Goal: Transaction & Acquisition: Book appointment/travel/reservation

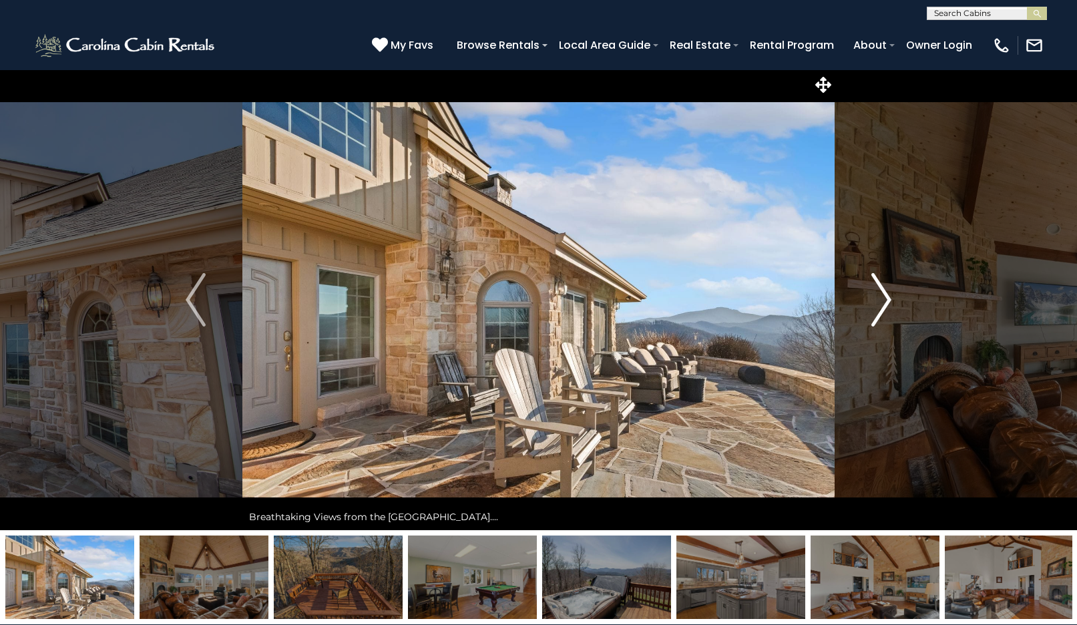
click at [881, 303] on img "Next" at bounding box center [881, 299] width 20 height 53
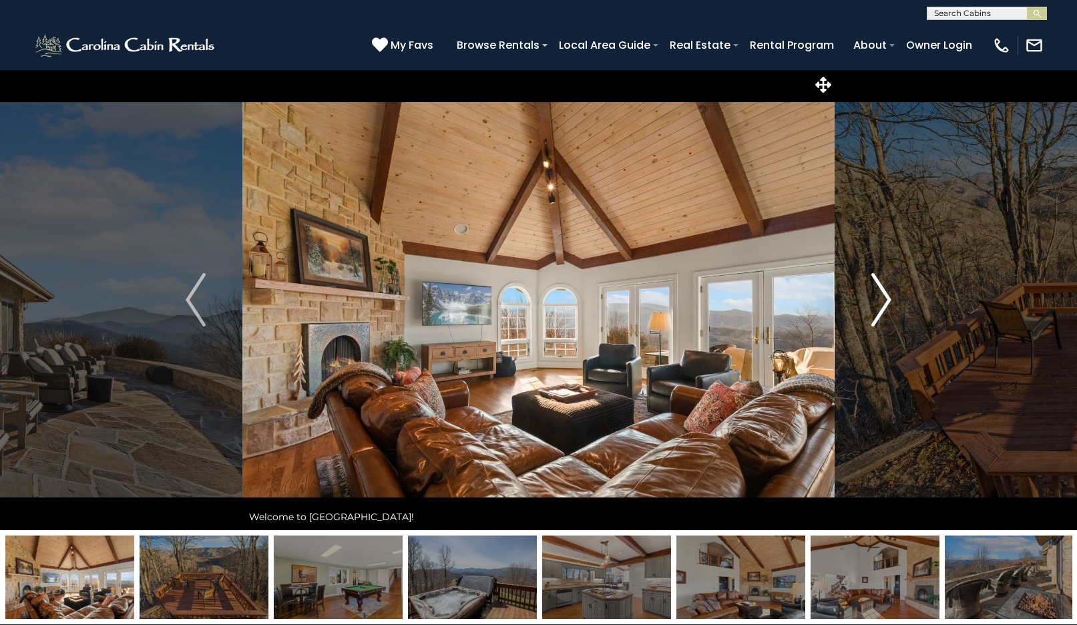
click at [882, 303] on img "Next" at bounding box center [881, 299] width 20 height 53
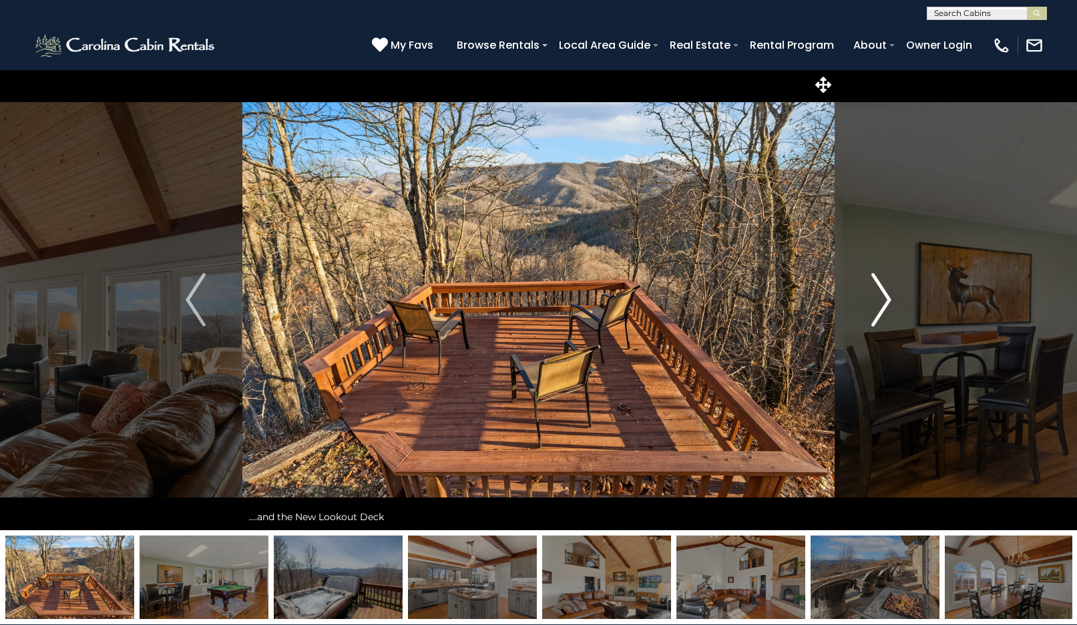
click at [882, 303] on img "Next" at bounding box center [881, 299] width 20 height 53
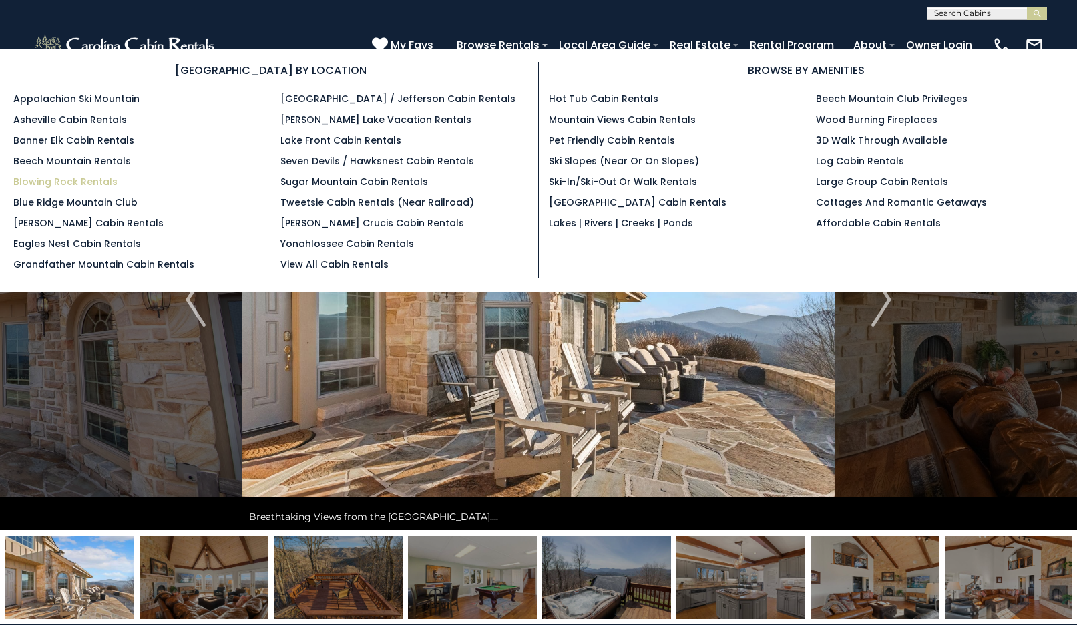
click at [49, 182] on link "Blowing Rock Rentals" at bounding box center [65, 181] width 104 height 13
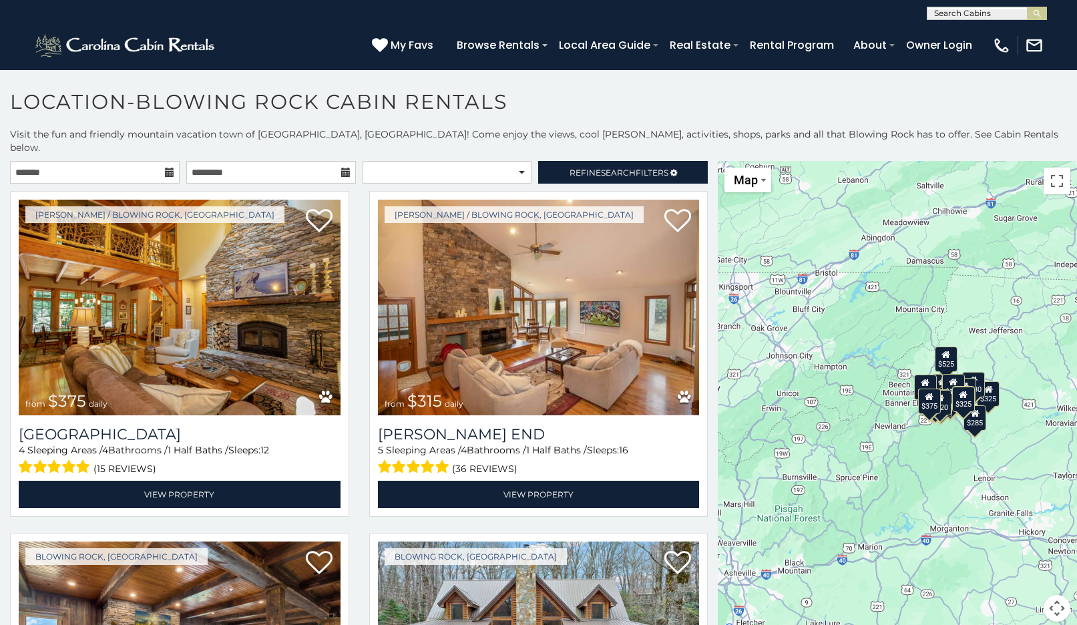
click at [168, 168] on icon at bounding box center [169, 172] width 9 height 9
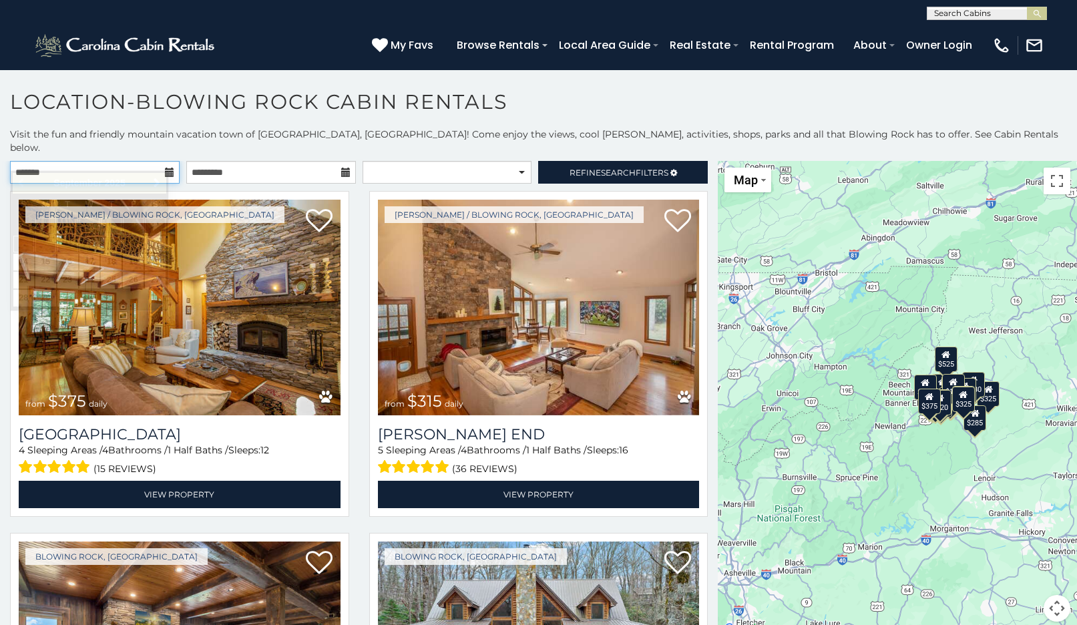
click at [124, 161] on input "text" at bounding box center [95, 172] width 170 height 23
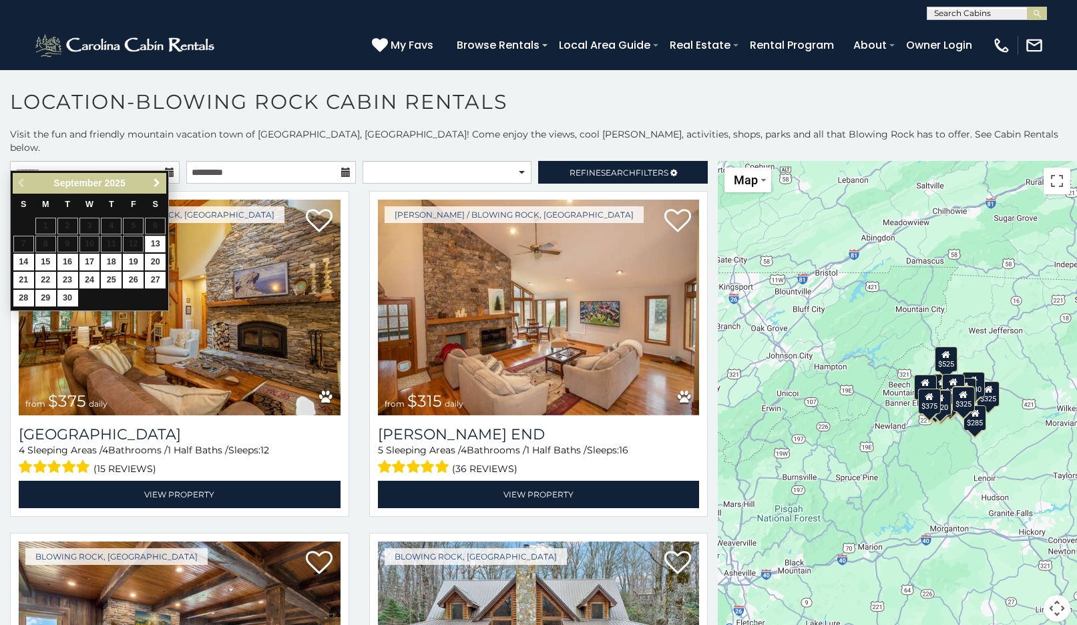
click at [156, 182] on span "Next" at bounding box center [157, 183] width 11 height 11
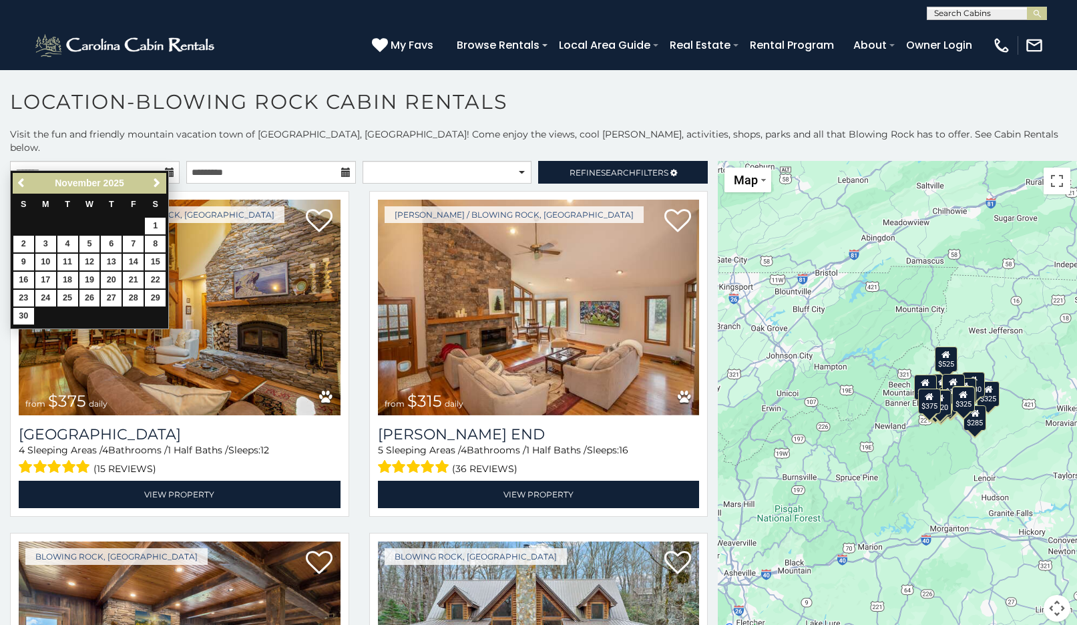
click at [156, 182] on span "Next" at bounding box center [157, 183] width 11 height 11
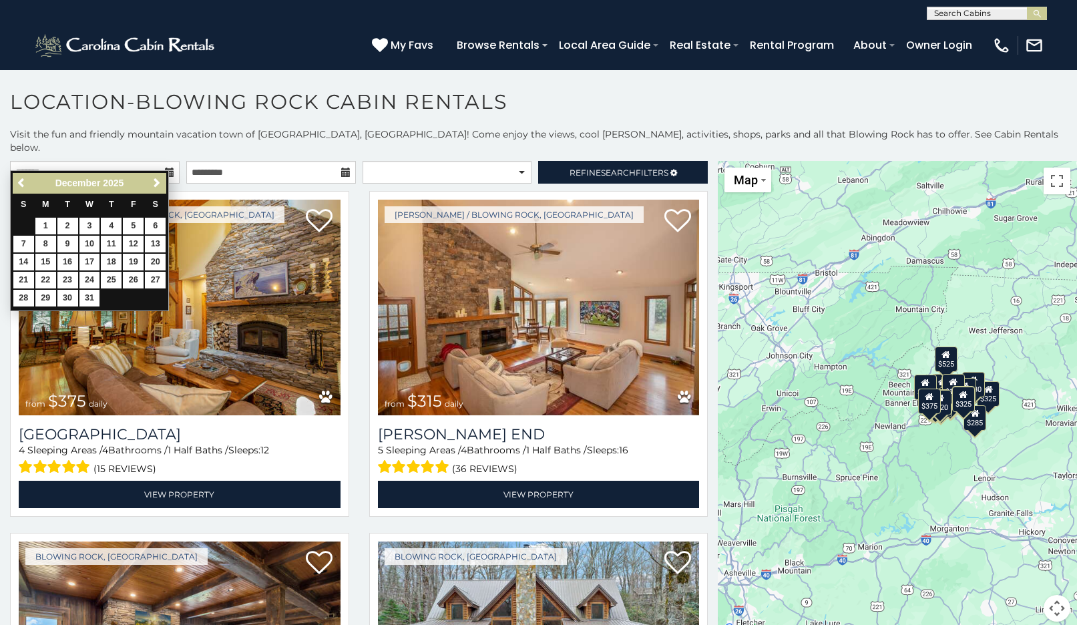
click at [156, 182] on span "Next" at bounding box center [157, 183] width 11 height 11
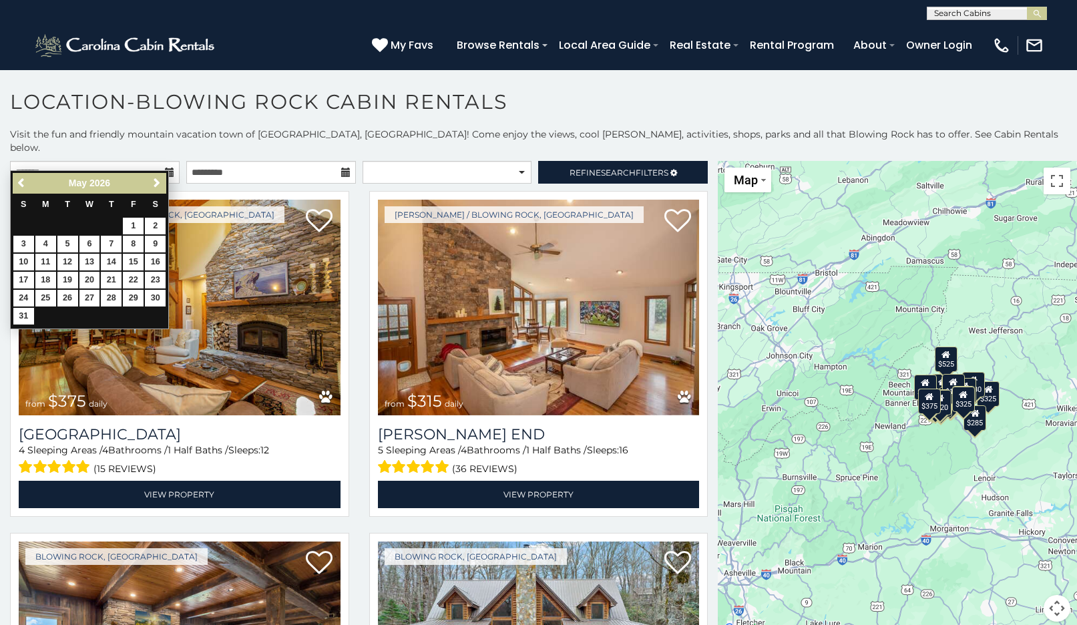
click at [156, 182] on span "Next" at bounding box center [157, 183] width 11 height 11
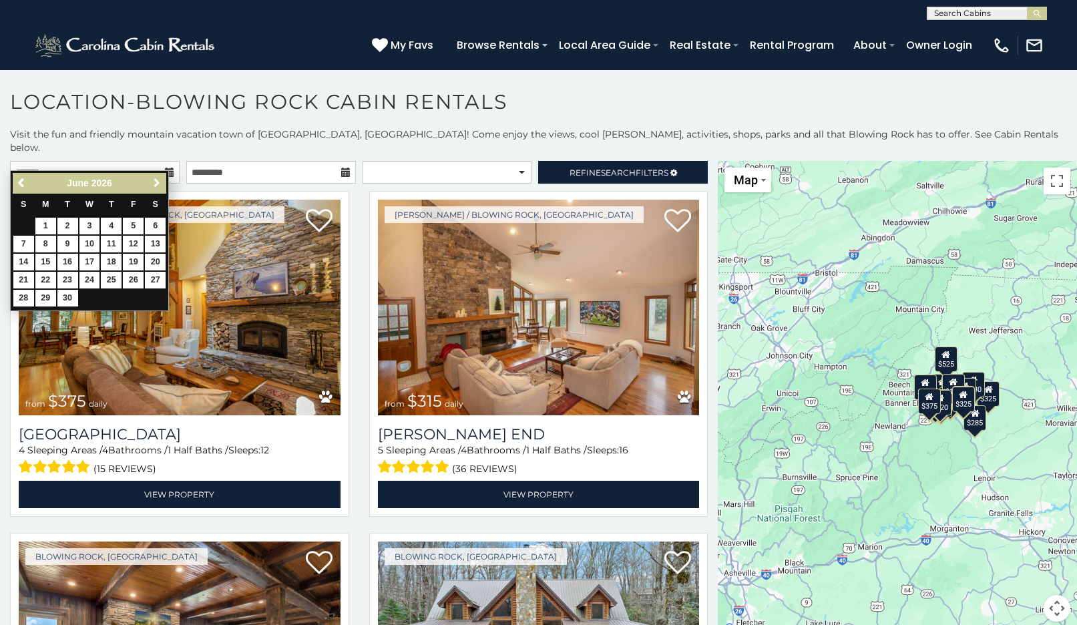
click at [156, 182] on span "Next" at bounding box center [157, 183] width 11 height 11
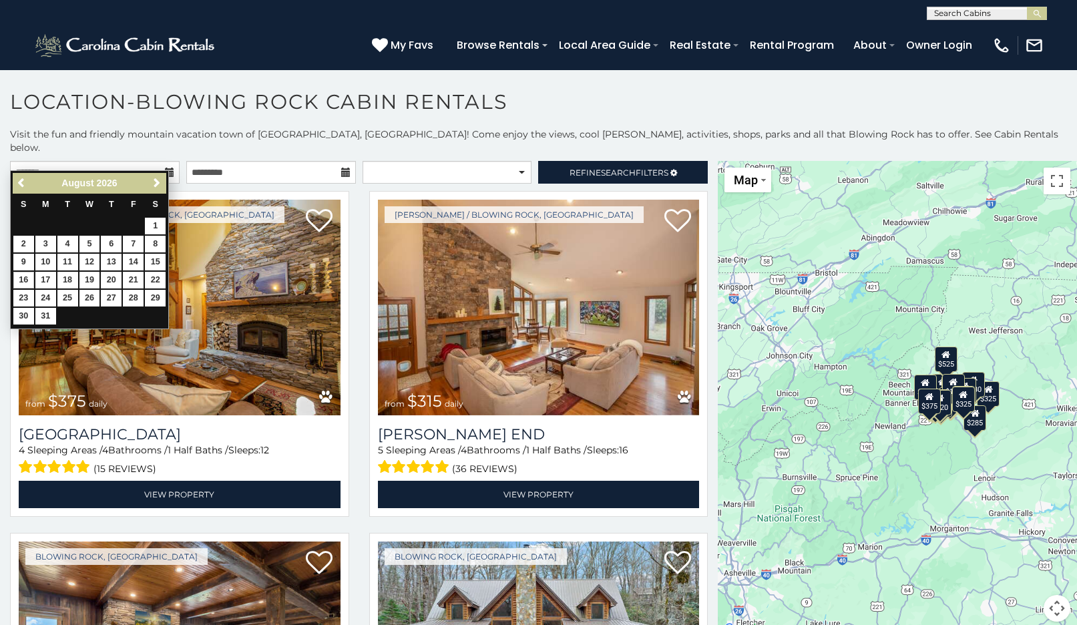
click at [25, 274] on link "16" at bounding box center [23, 280] width 21 height 17
type input "**********"
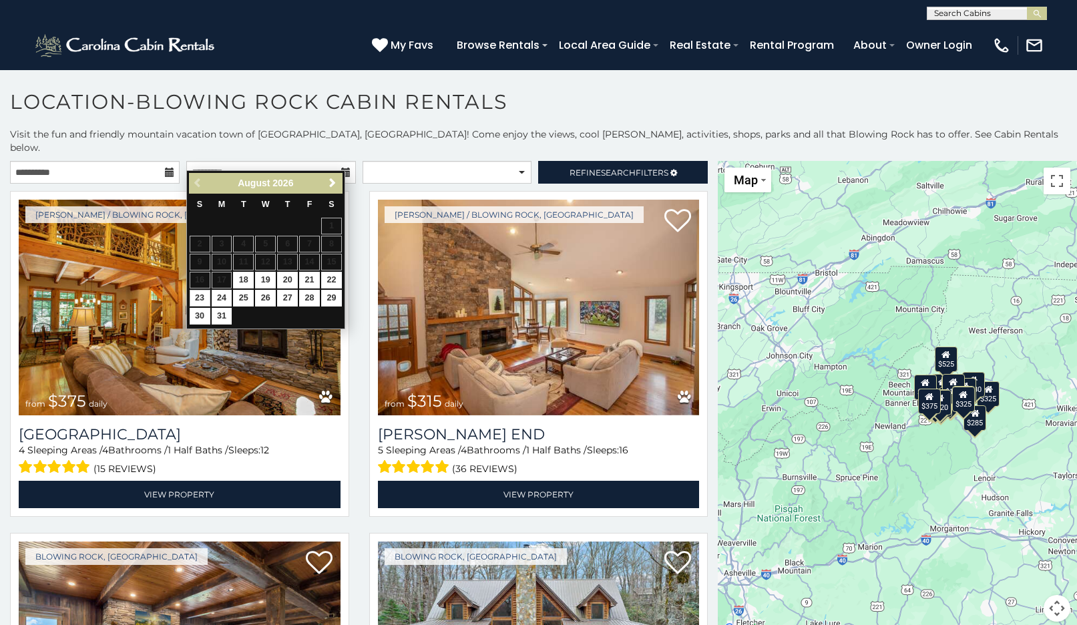
click at [204, 296] on link "23" at bounding box center [200, 298] width 21 height 17
type input "**********"
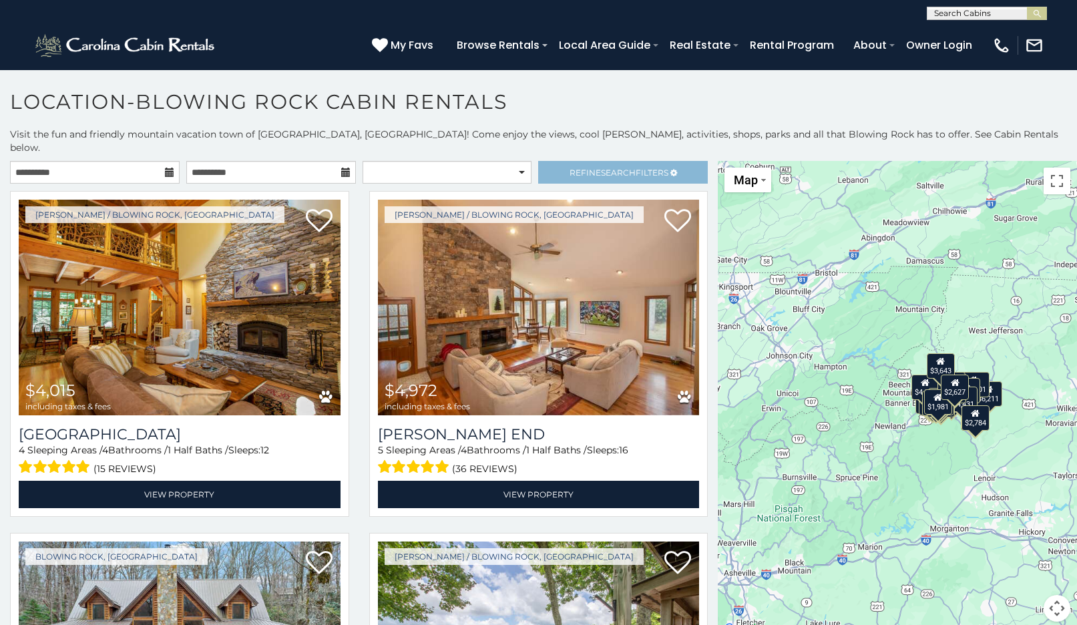
click at [618, 168] on span "Search" at bounding box center [618, 173] width 35 height 10
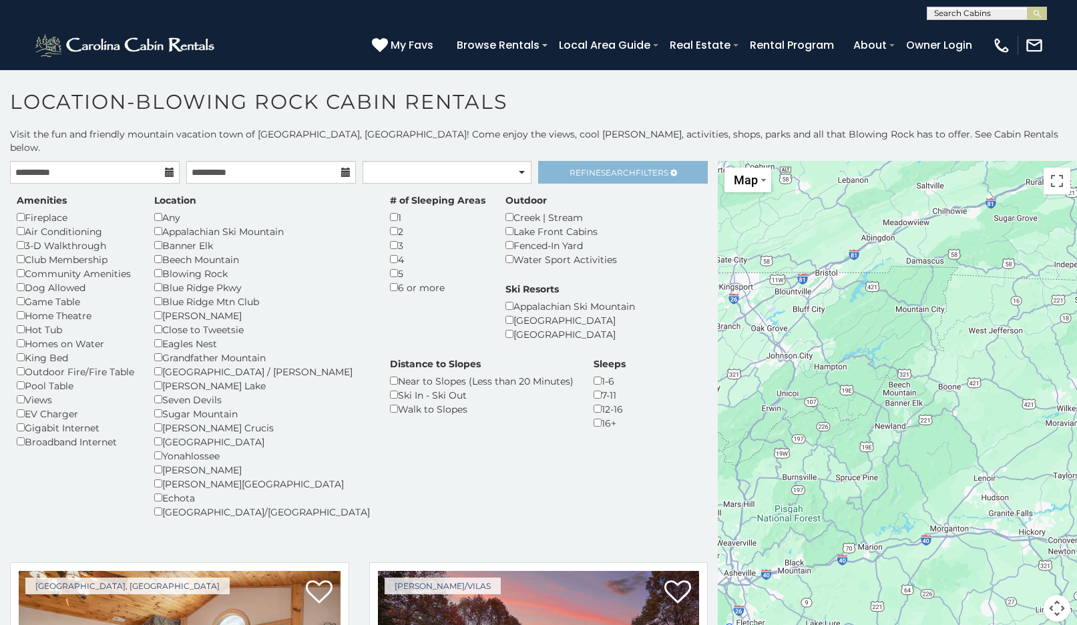
click at [622, 168] on span "Search" at bounding box center [618, 173] width 35 height 10
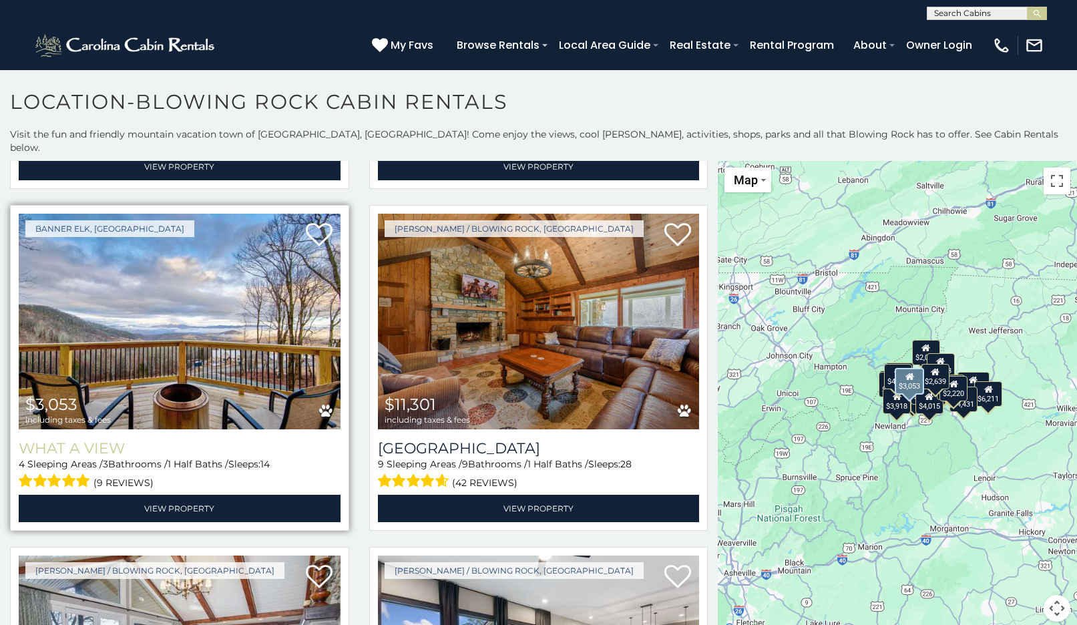
scroll to position [2375, 0]
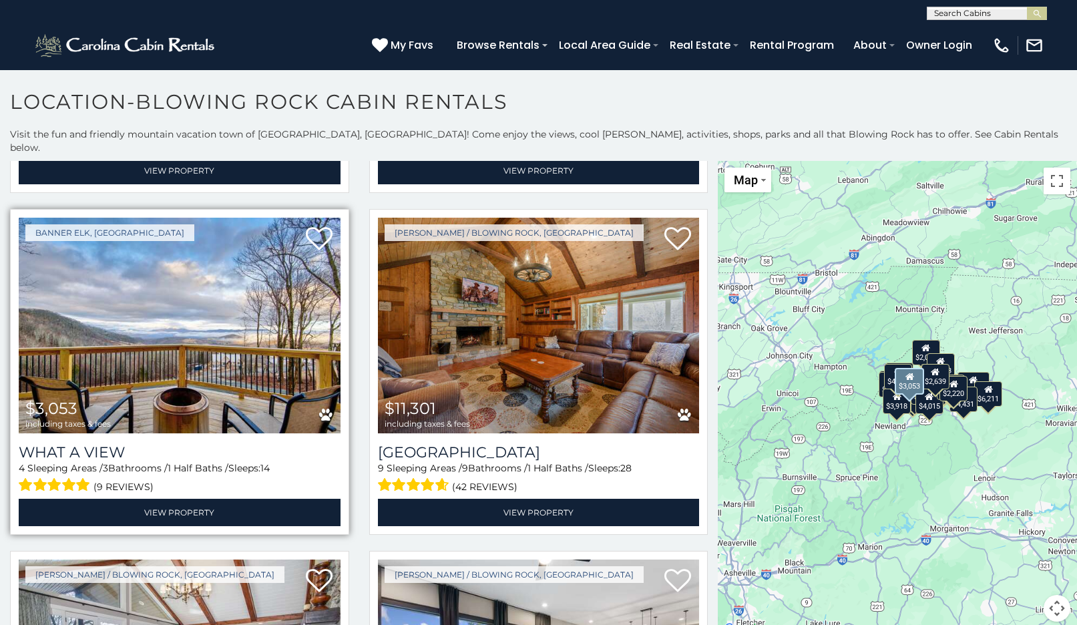
click at [177, 311] on img at bounding box center [180, 326] width 322 height 216
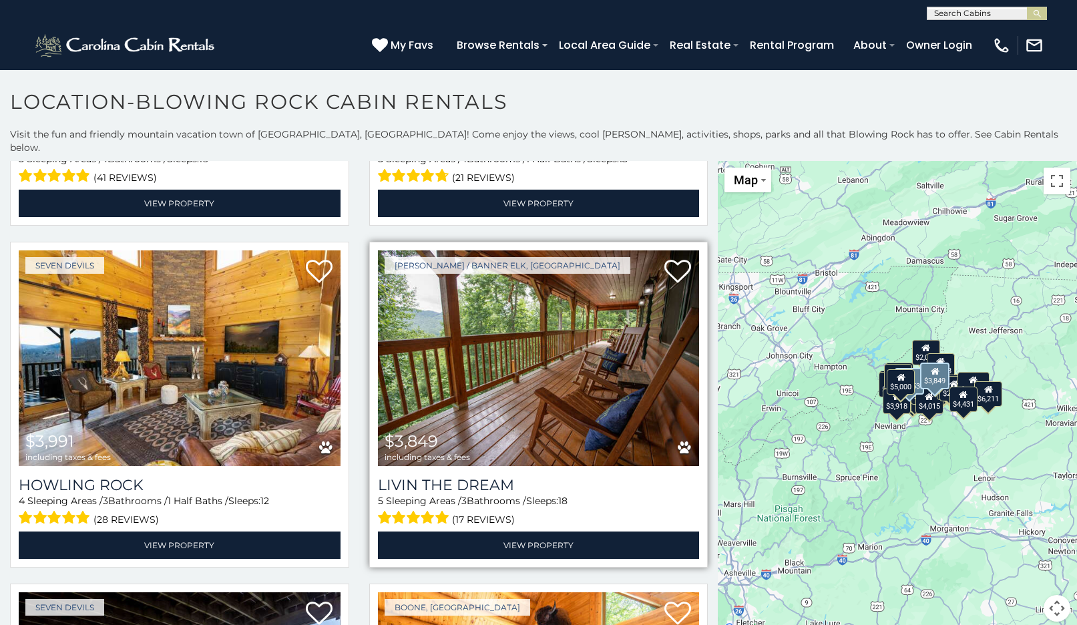
scroll to position [4053, 0]
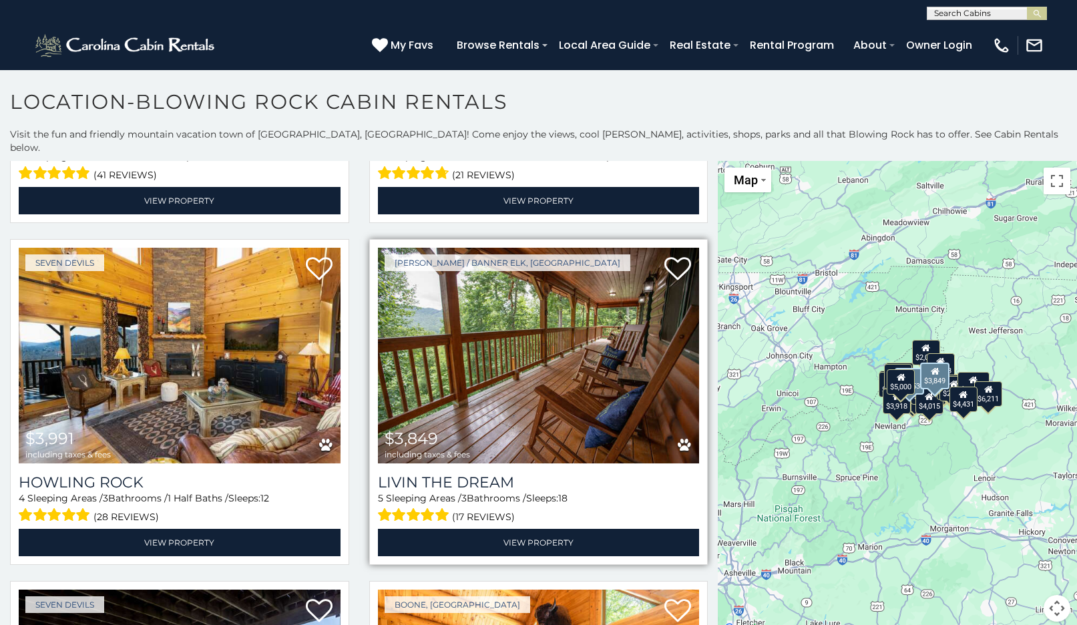
click at [523, 353] on img at bounding box center [539, 356] width 322 height 216
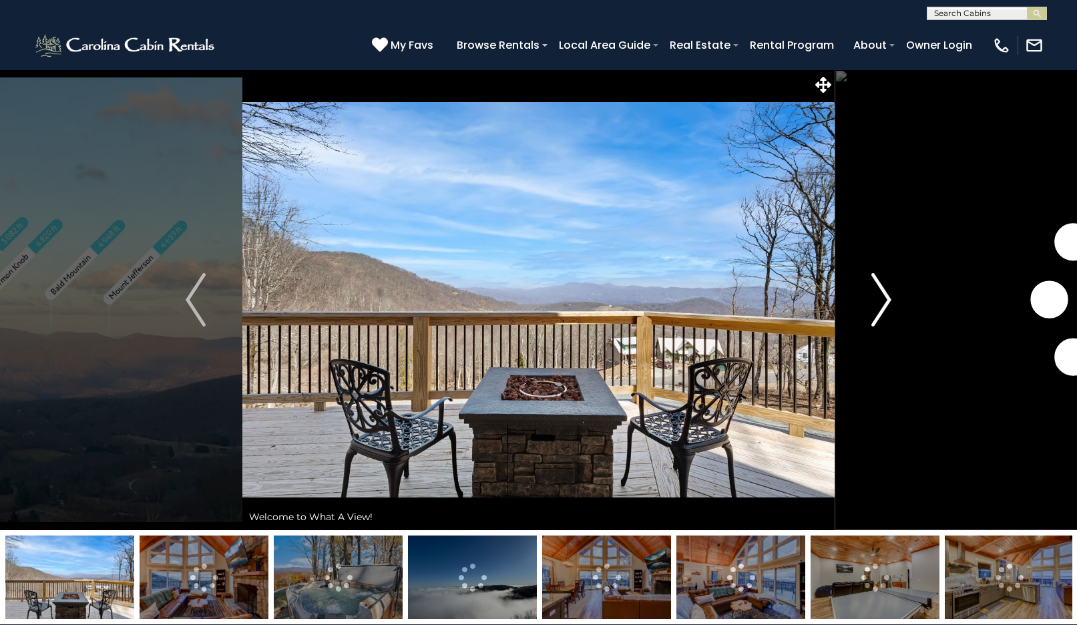
click at [886, 290] on img "Next" at bounding box center [881, 299] width 20 height 53
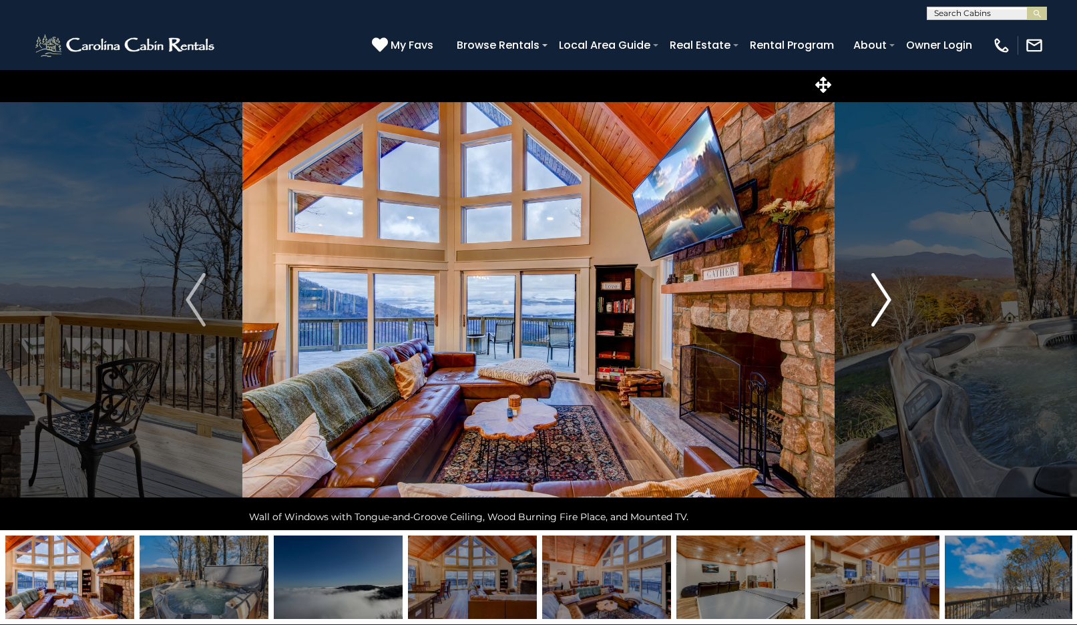
click at [881, 298] on img "Next" at bounding box center [881, 299] width 20 height 53
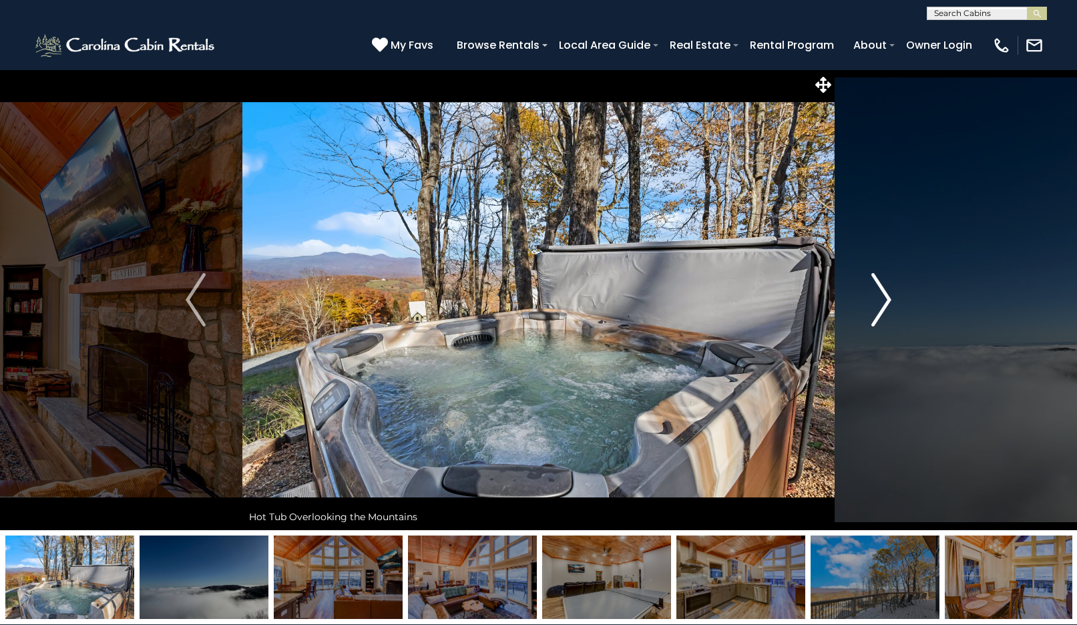
click at [881, 298] on img "Next" at bounding box center [881, 299] width 20 height 53
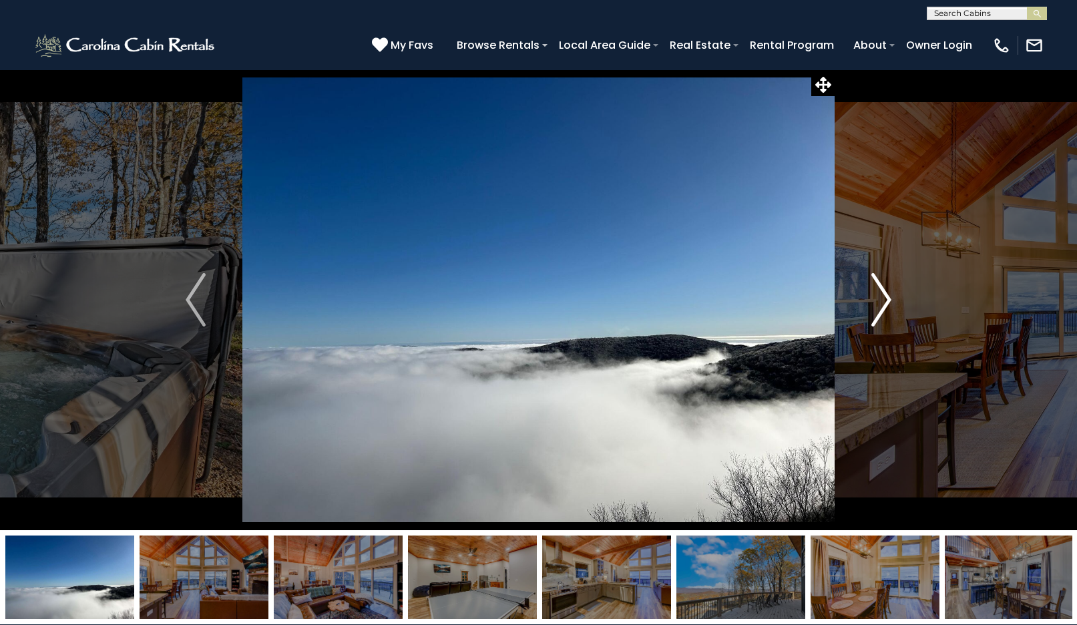
click at [881, 298] on img "Next" at bounding box center [881, 299] width 20 height 53
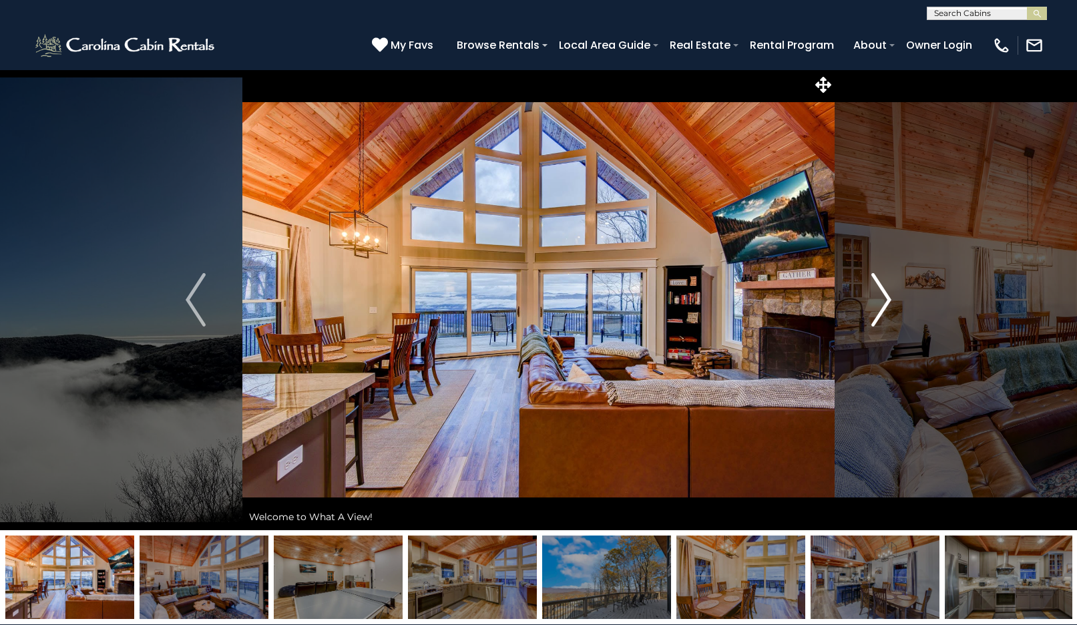
click at [881, 298] on img "Next" at bounding box center [881, 299] width 20 height 53
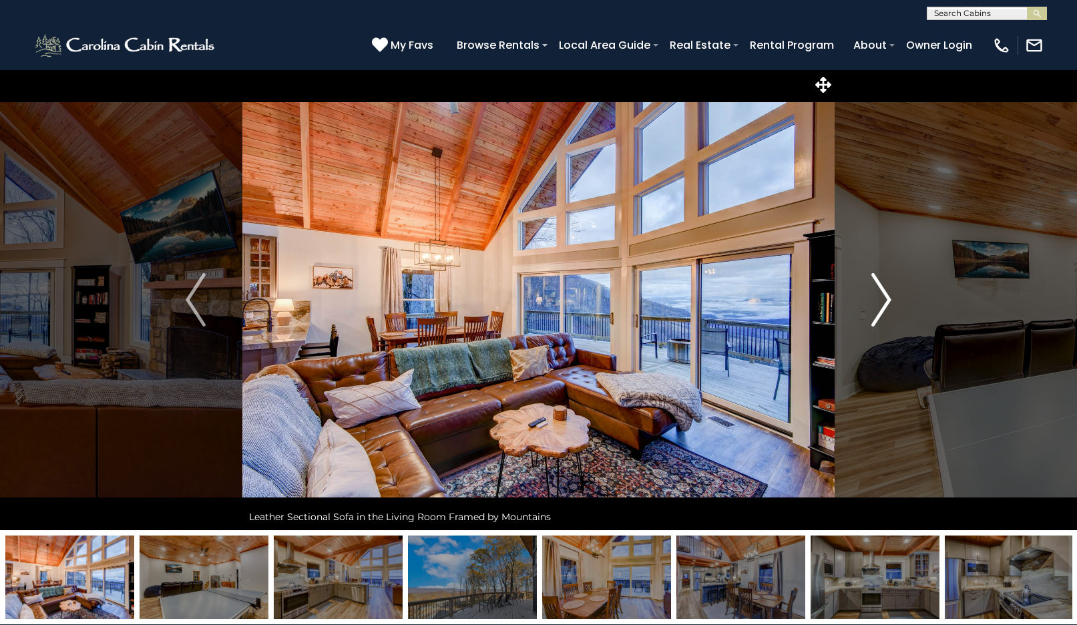
click at [881, 298] on img "Next" at bounding box center [881, 299] width 20 height 53
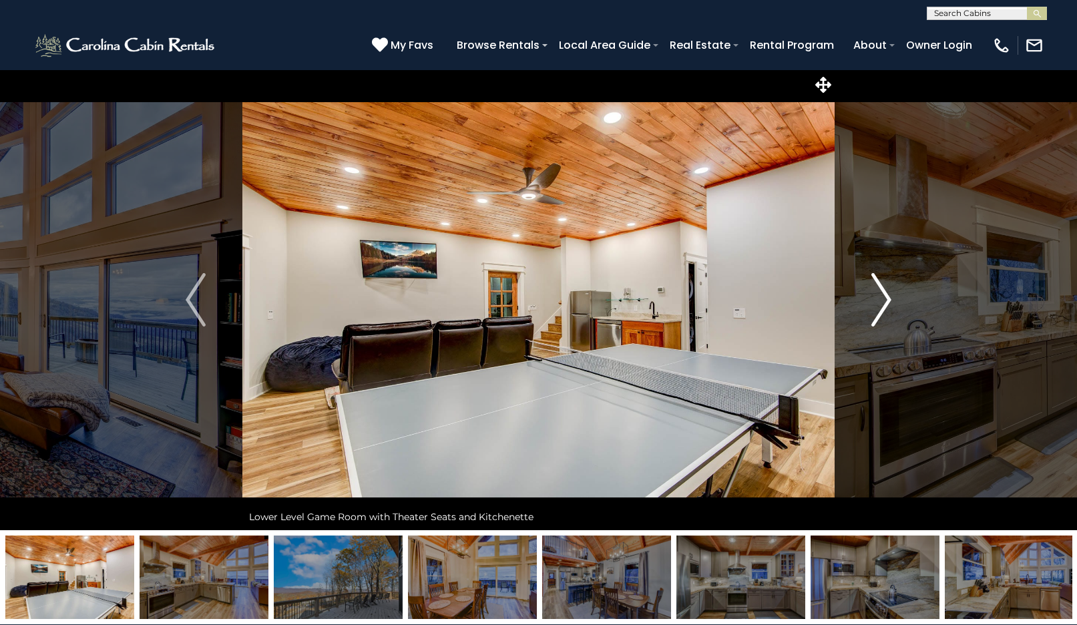
click at [881, 298] on img "Next" at bounding box center [881, 299] width 20 height 53
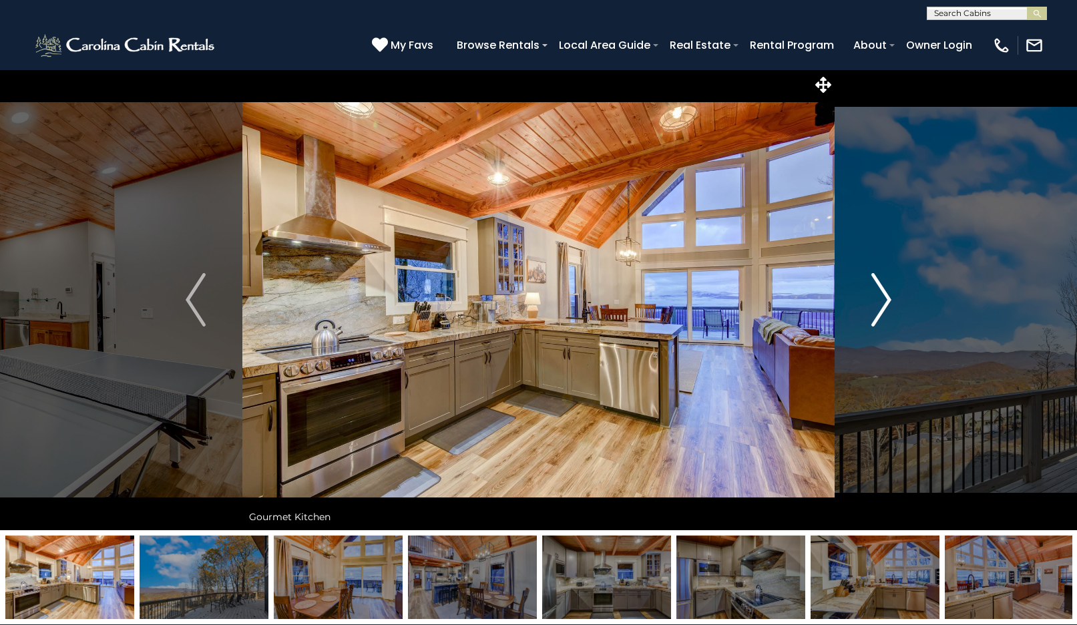
click at [881, 298] on img "Next" at bounding box center [881, 299] width 20 height 53
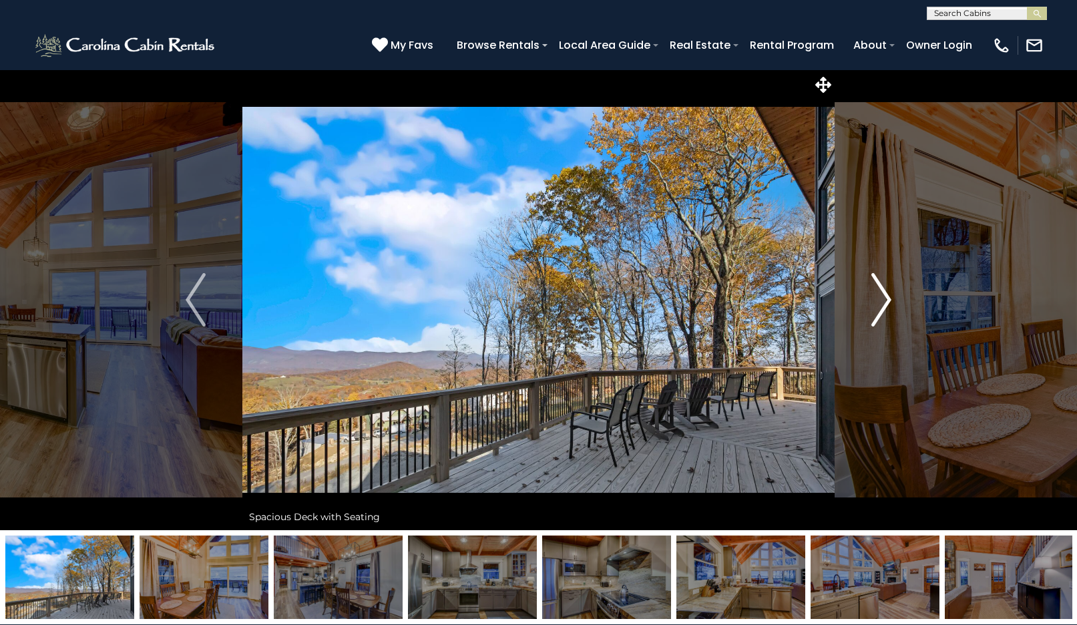
click at [881, 298] on img "Next" at bounding box center [881, 299] width 20 height 53
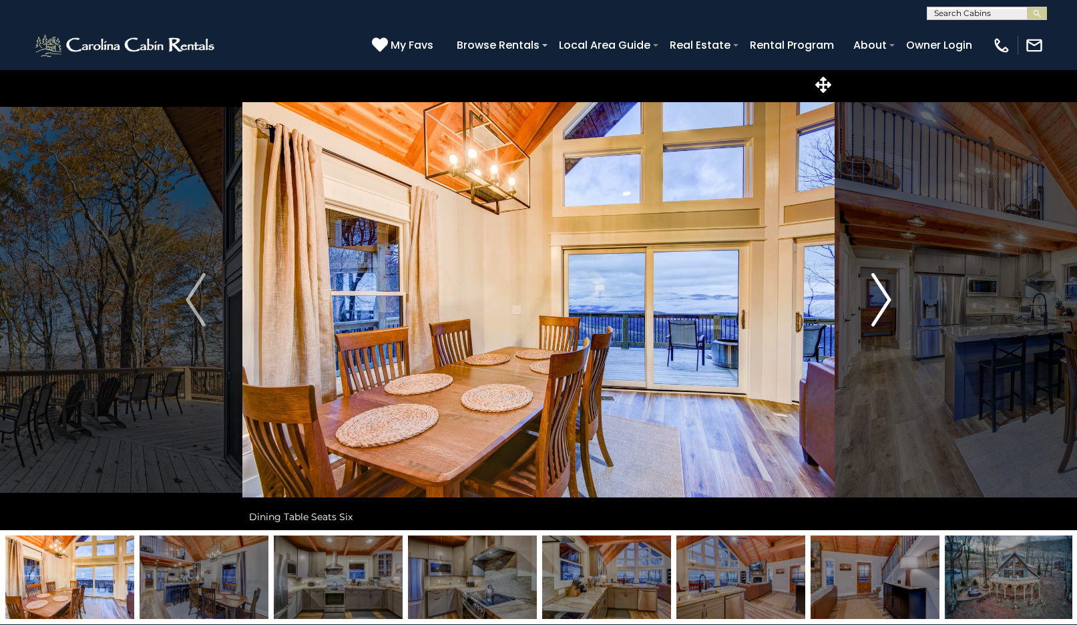
click at [881, 298] on img "Next" at bounding box center [881, 299] width 20 height 53
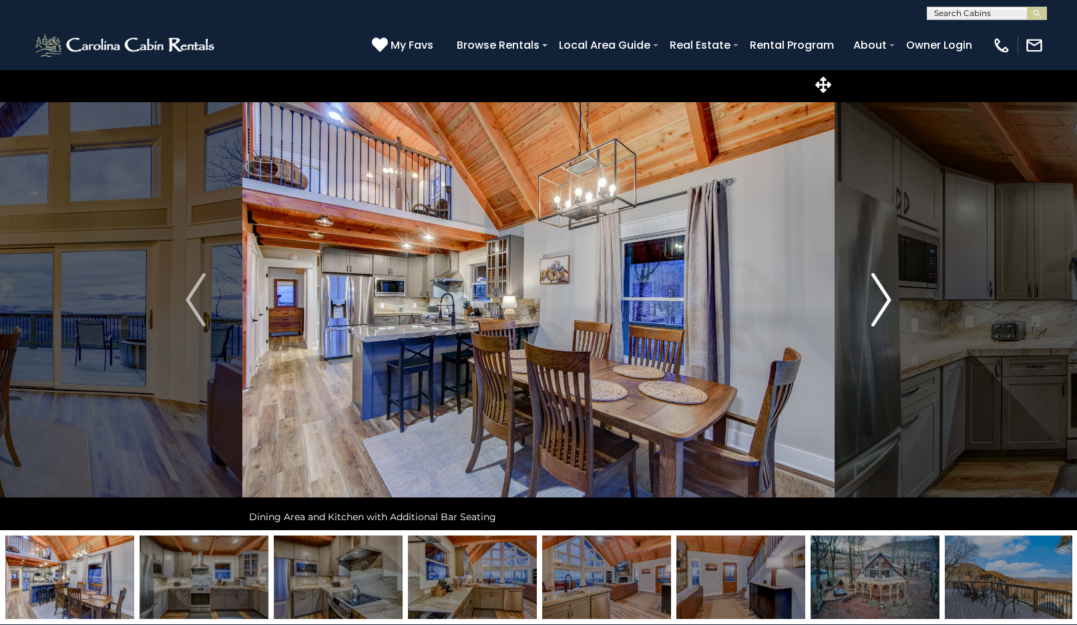
click at [881, 298] on img "Next" at bounding box center [881, 299] width 20 height 53
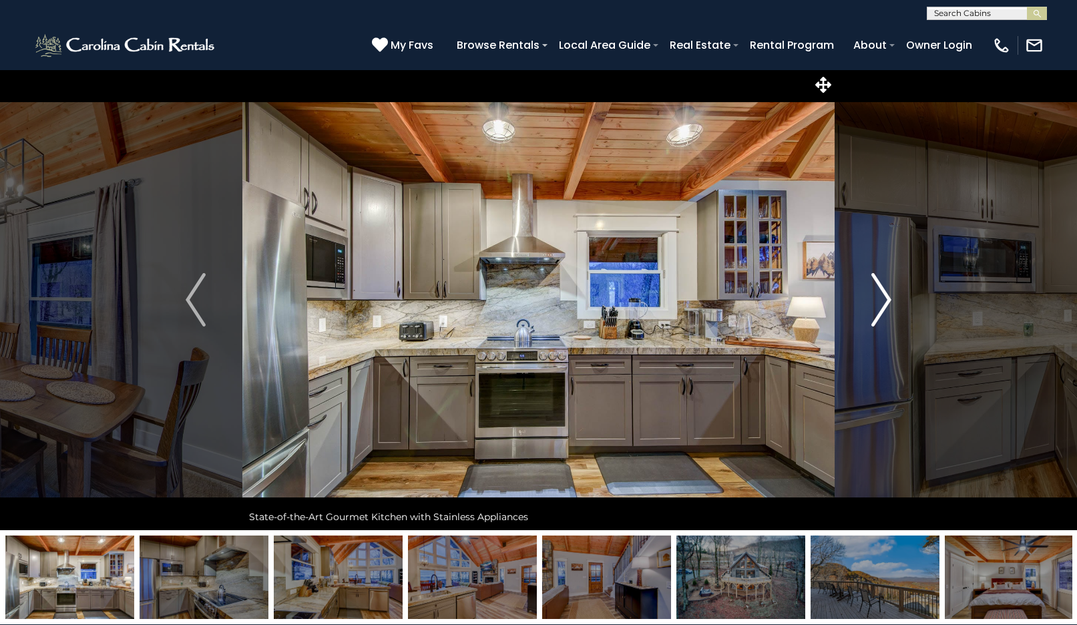
click at [881, 298] on img "Next" at bounding box center [881, 299] width 20 height 53
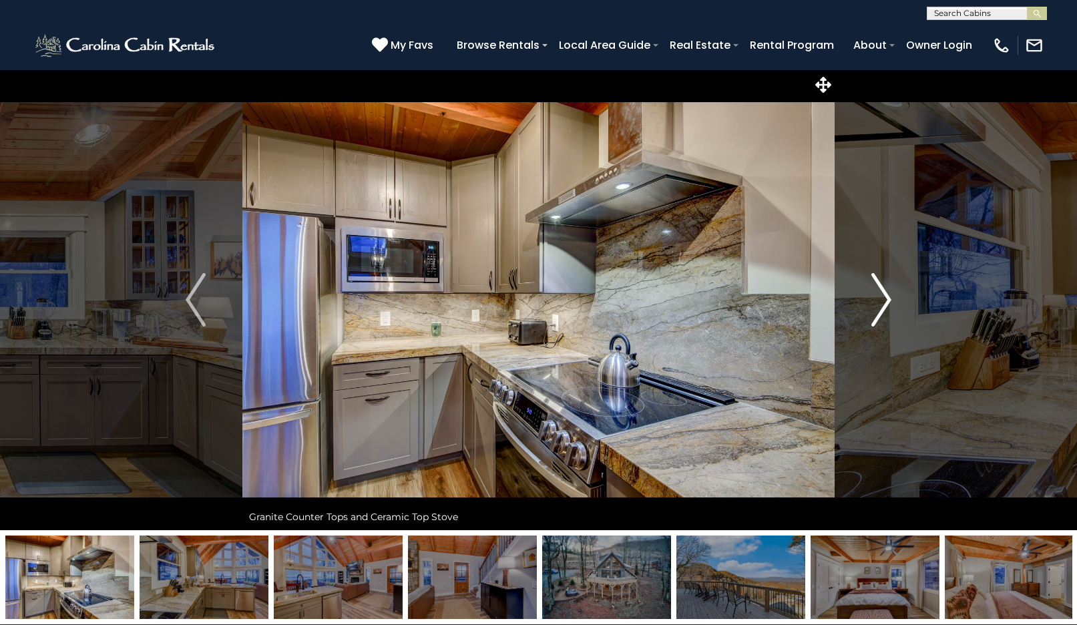
click at [881, 298] on img "Next" at bounding box center [881, 299] width 20 height 53
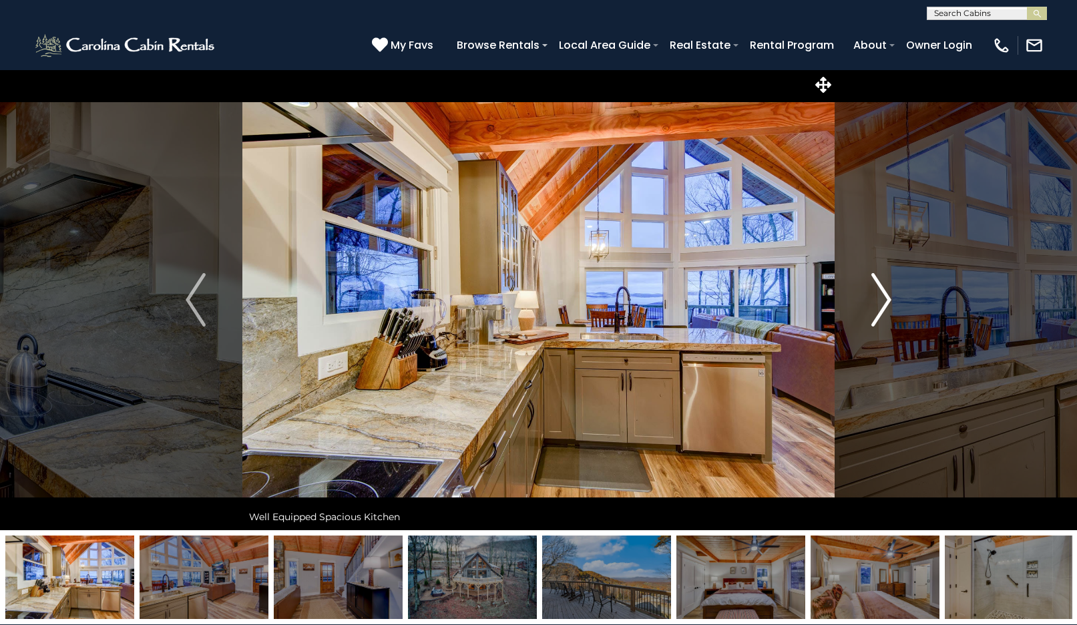
click at [881, 298] on img "Next" at bounding box center [881, 299] width 20 height 53
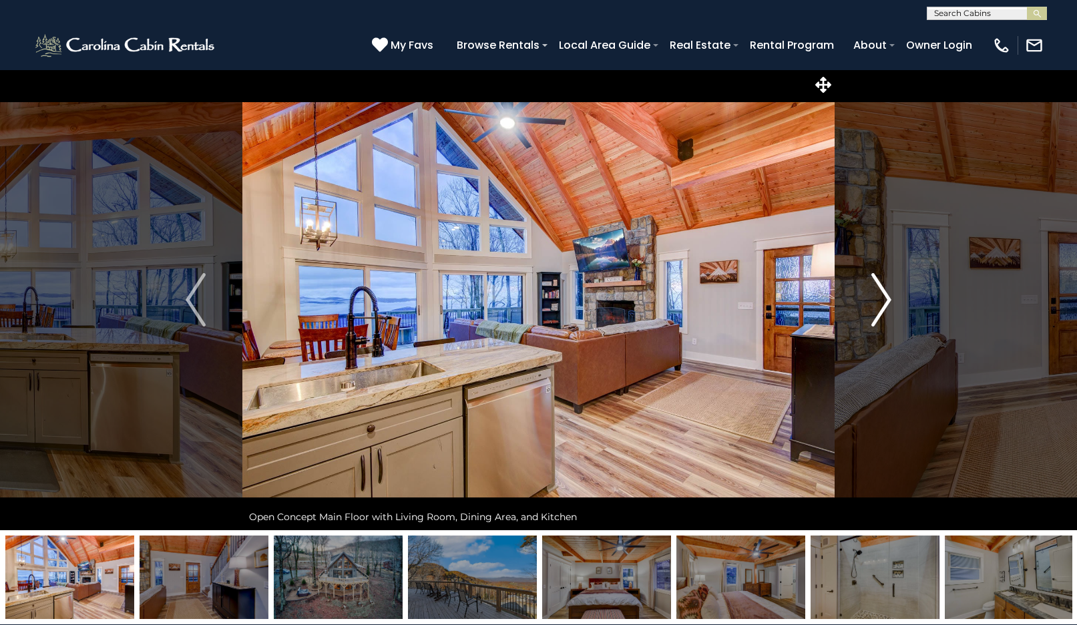
click at [881, 298] on img "Next" at bounding box center [881, 299] width 20 height 53
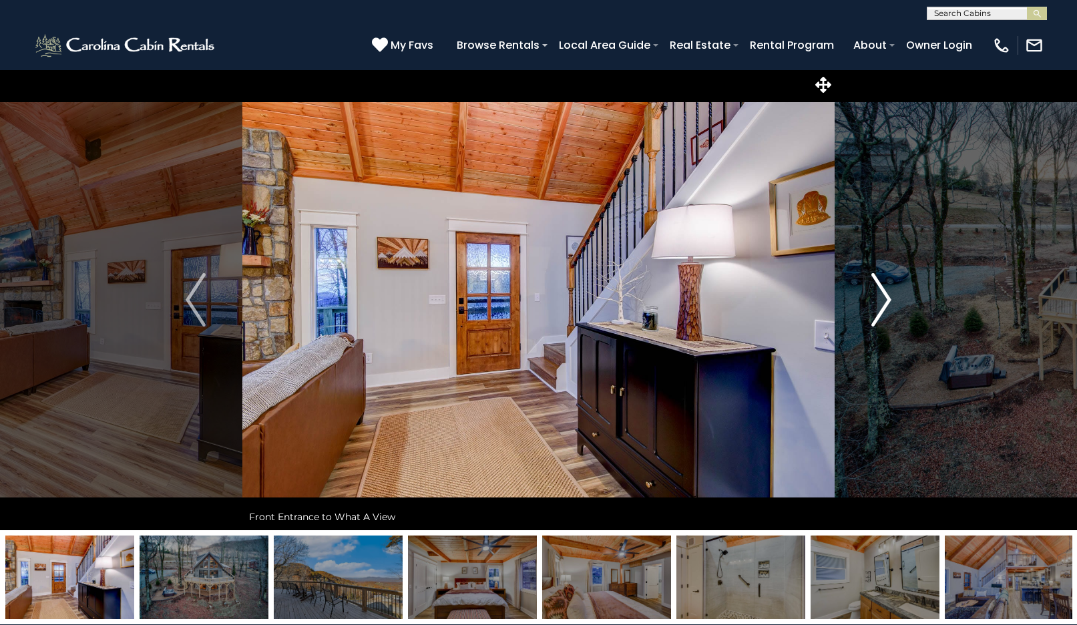
click at [881, 298] on img "Next" at bounding box center [881, 299] width 20 height 53
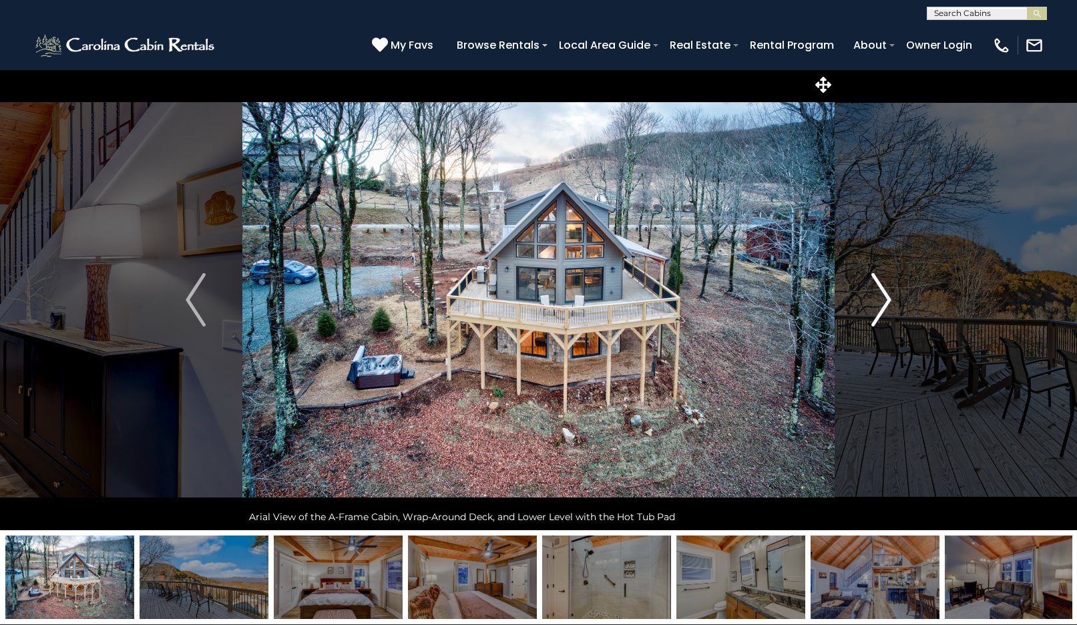
click at [881, 298] on img "Next" at bounding box center [881, 299] width 20 height 53
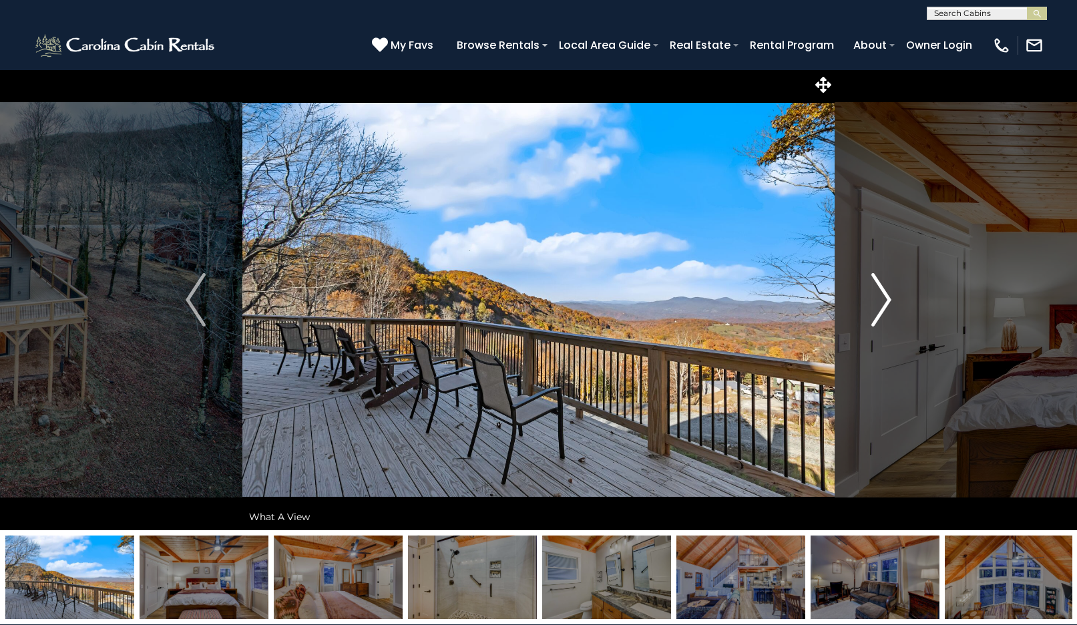
click at [881, 298] on img "Next" at bounding box center [881, 299] width 20 height 53
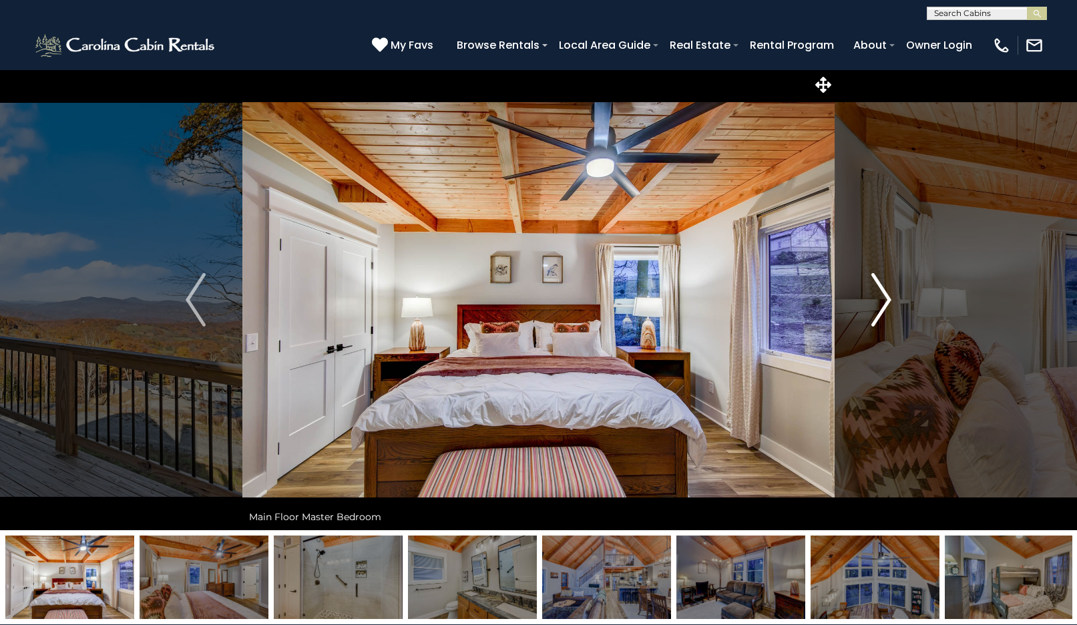
click at [881, 298] on img "Next" at bounding box center [881, 299] width 20 height 53
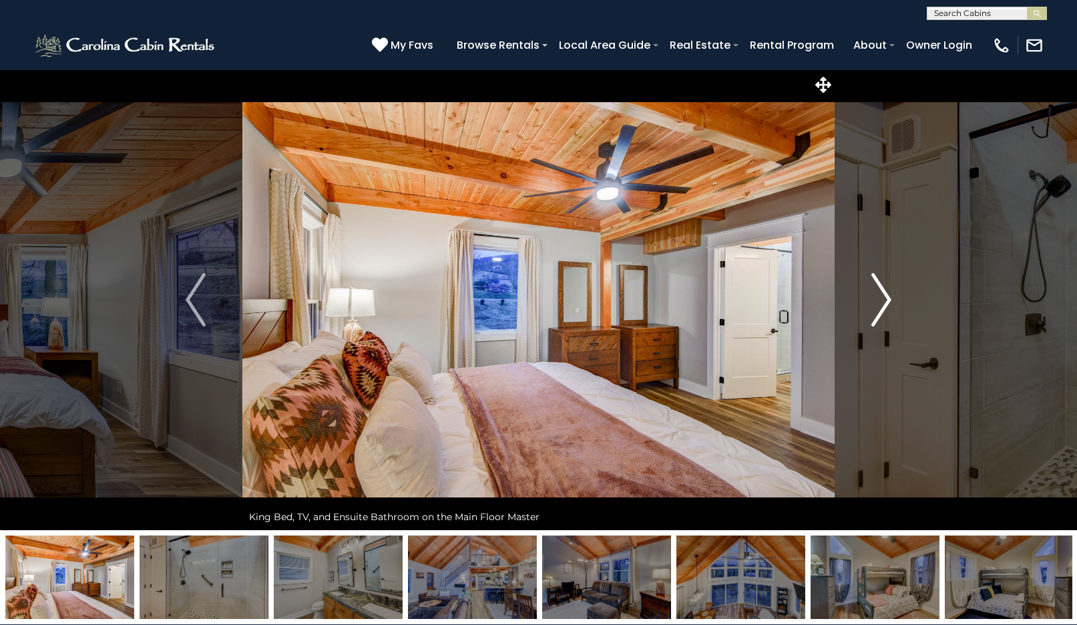
click at [881, 298] on img "Next" at bounding box center [881, 299] width 20 height 53
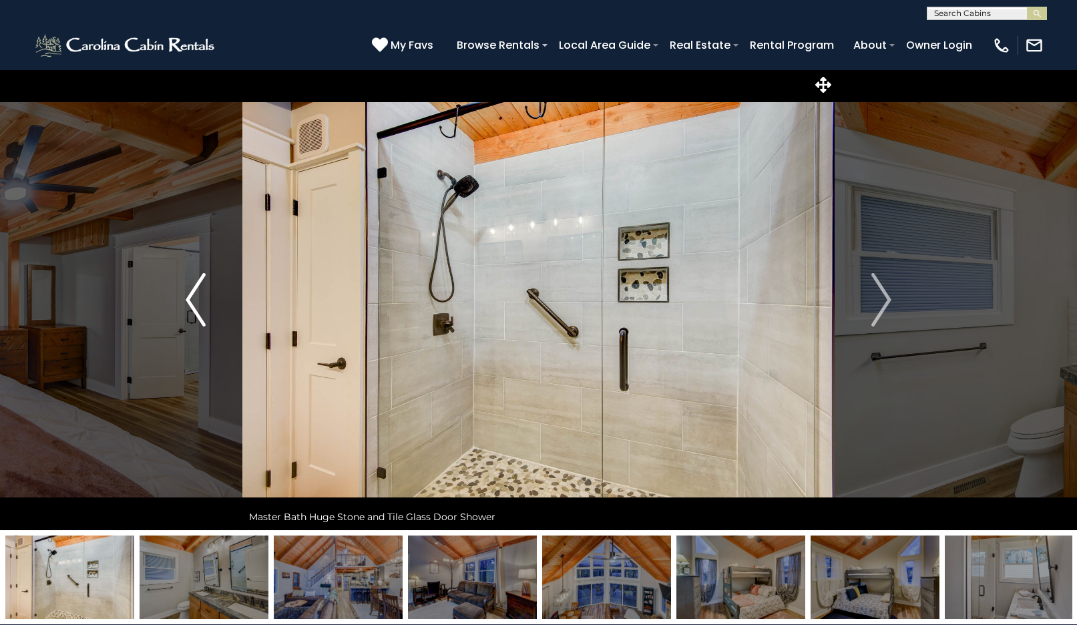
click at [197, 317] on img "Previous" at bounding box center [196, 299] width 20 height 53
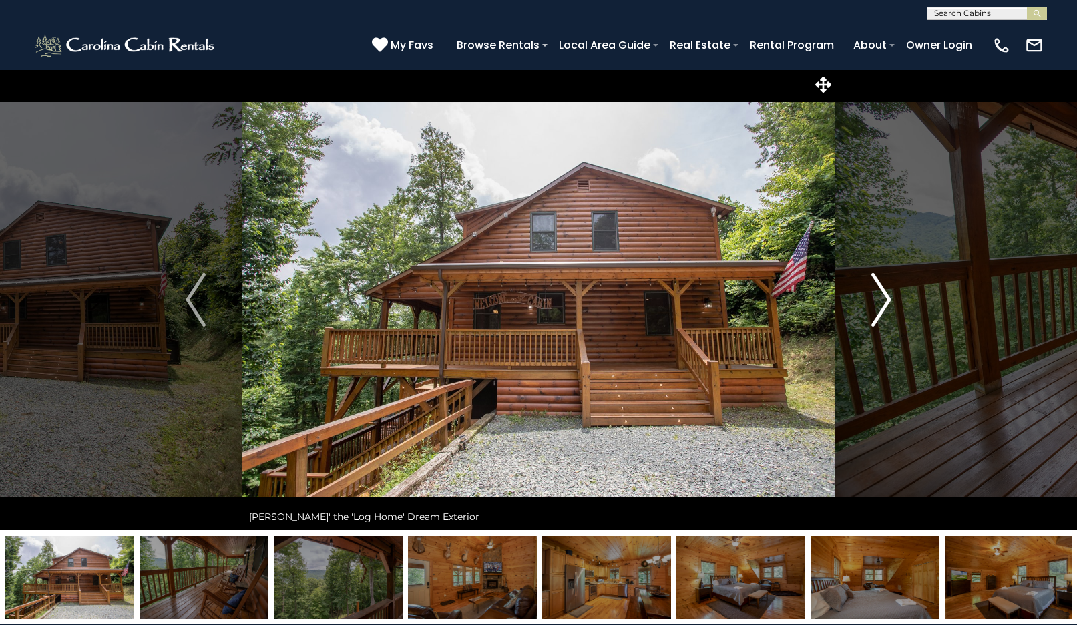
click at [878, 309] on img "Next" at bounding box center [881, 299] width 20 height 53
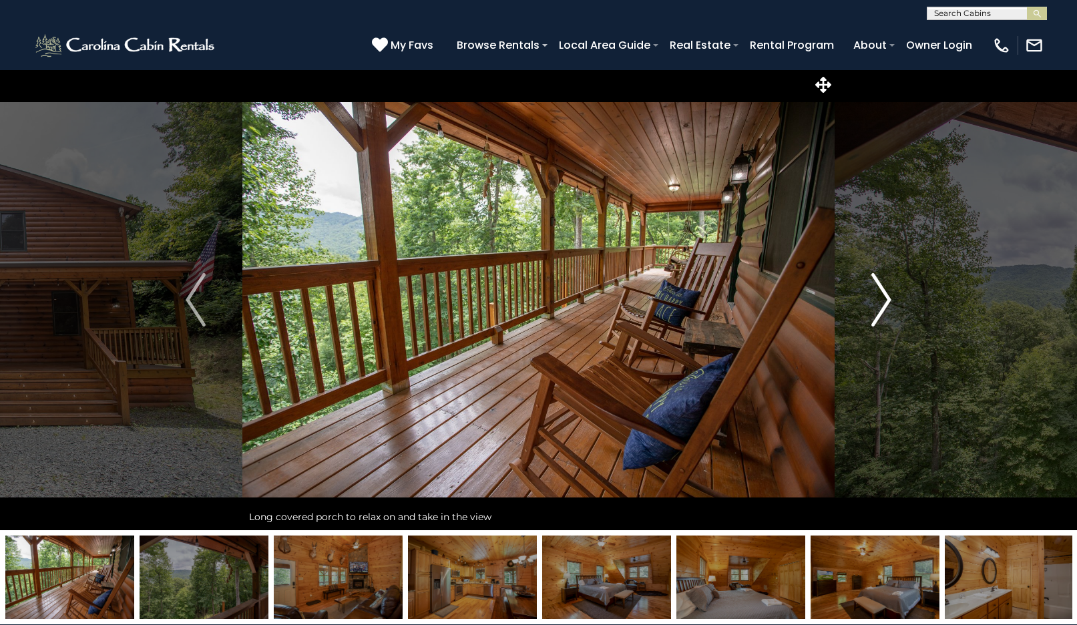
click at [878, 309] on img "Next" at bounding box center [881, 299] width 20 height 53
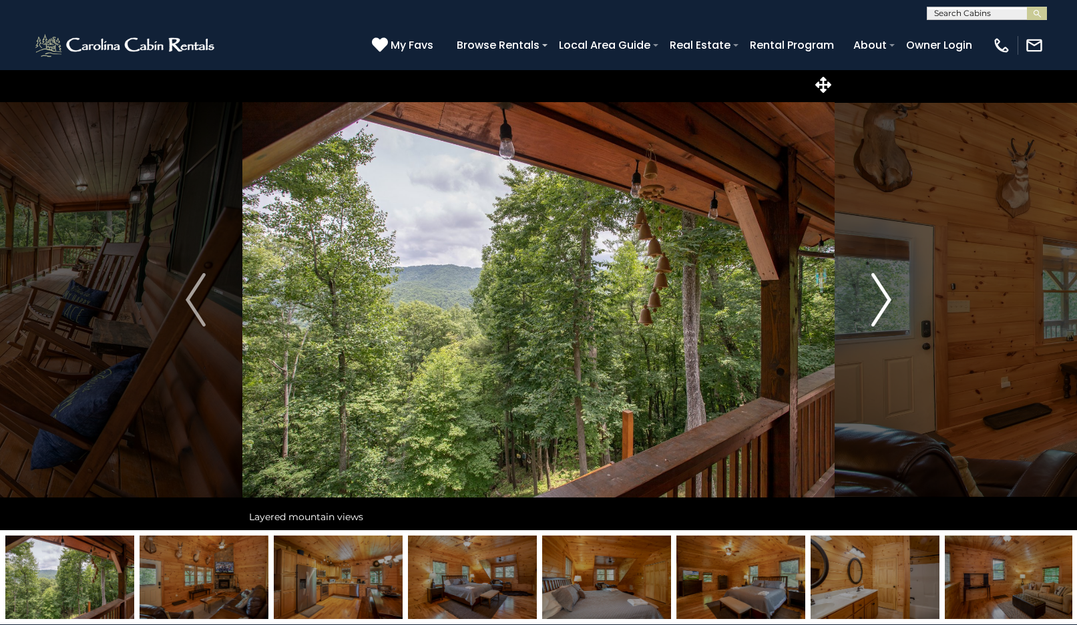
click at [878, 309] on img "Next" at bounding box center [881, 299] width 20 height 53
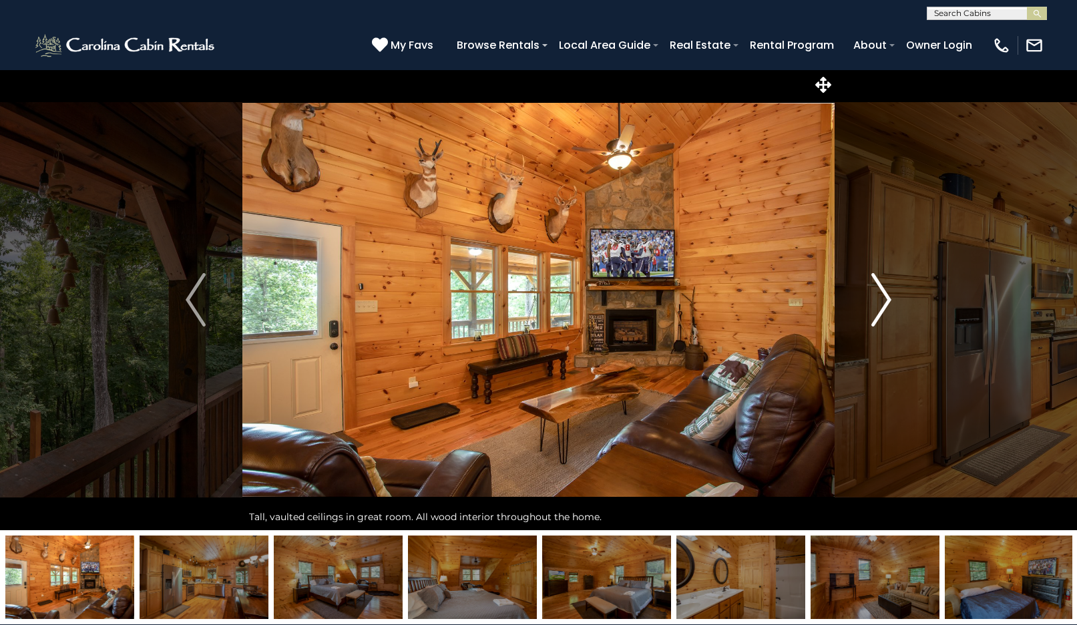
click at [878, 309] on img "Next" at bounding box center [881, 299] width 20 height 53
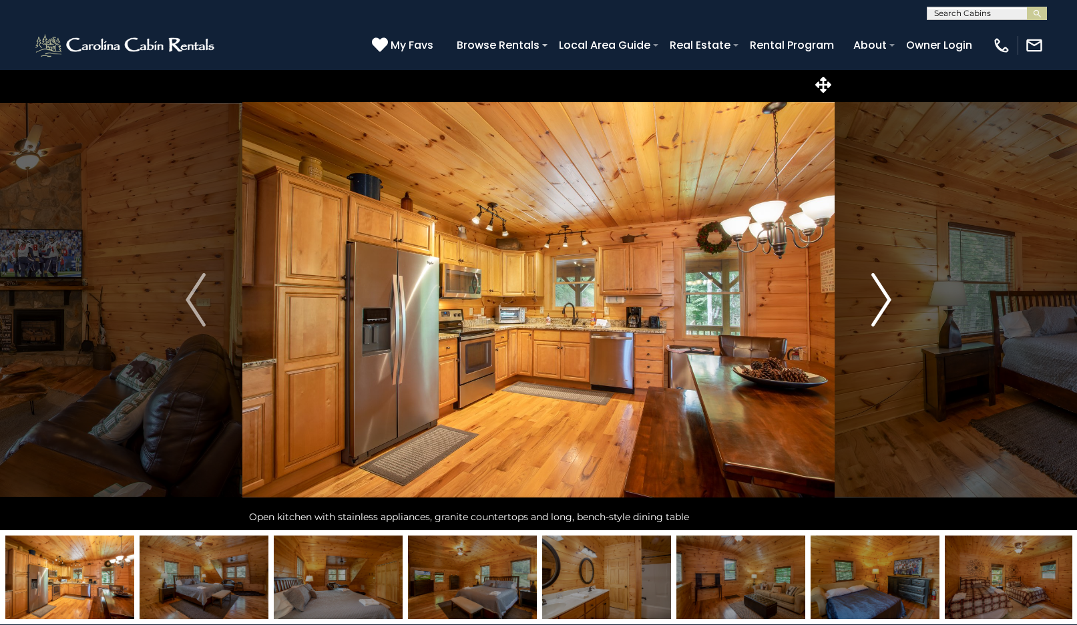
click at [878, 309] on img "Next" at bounding box center [881, 299] width 20 height 53
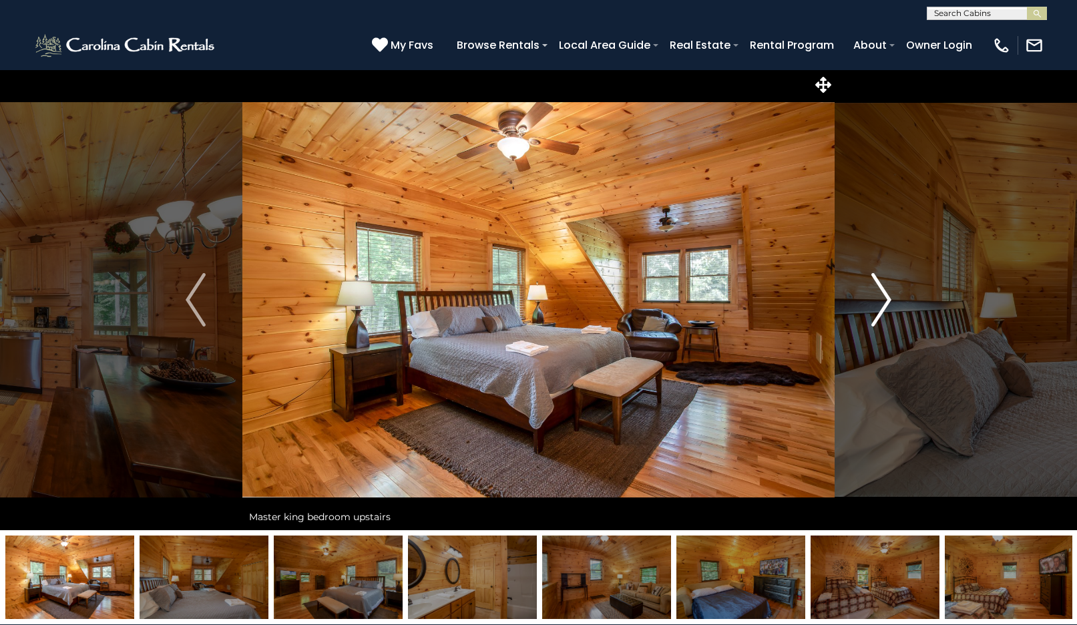
click at [878, 309] on img "Next" at bounding box center [881, 299] width 20 height 53
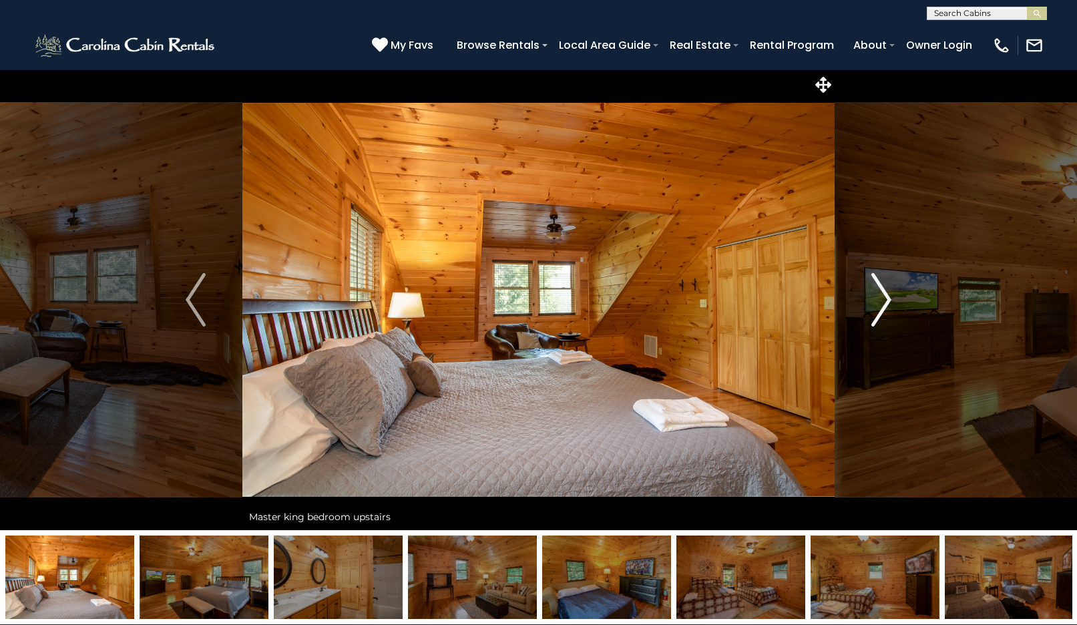
click at [878, 309] on img "Next" at bounding box center [881, 299] width 20 height 53
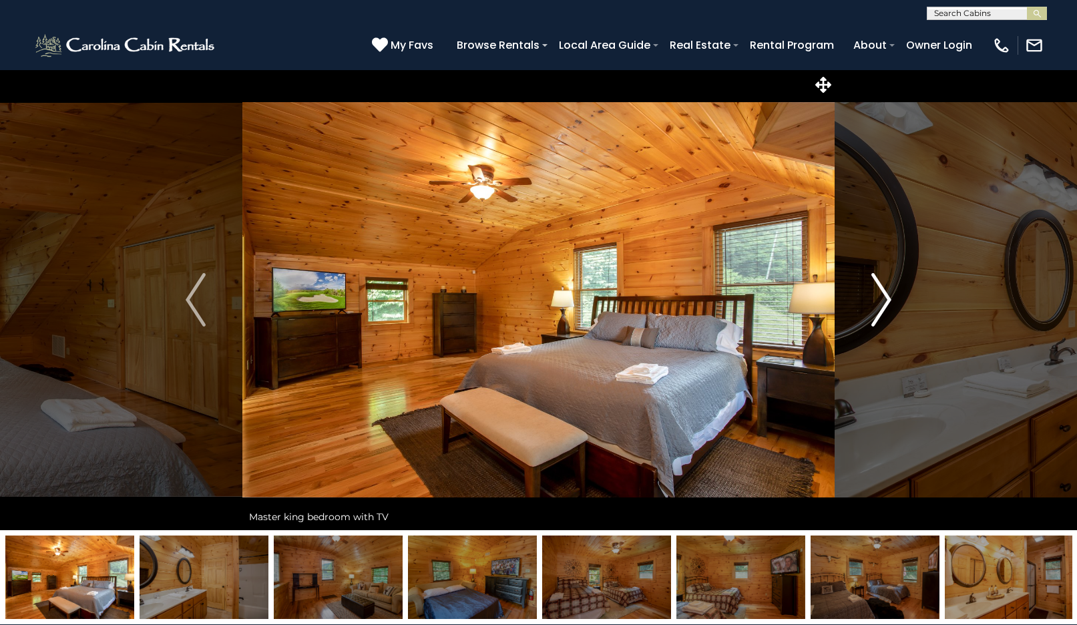
click at [878, 309] on img "Next" at bounding box center [881, 299] width 20 height 53
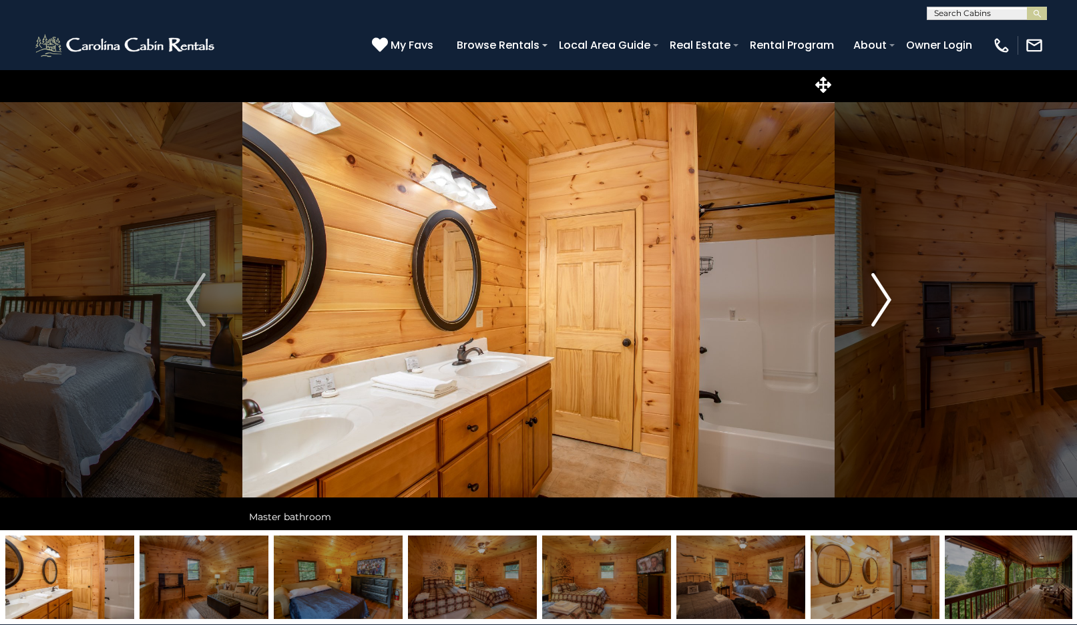
click at [878, 309] on img "Next" at bounding box center [881, 299] width 20 height 53
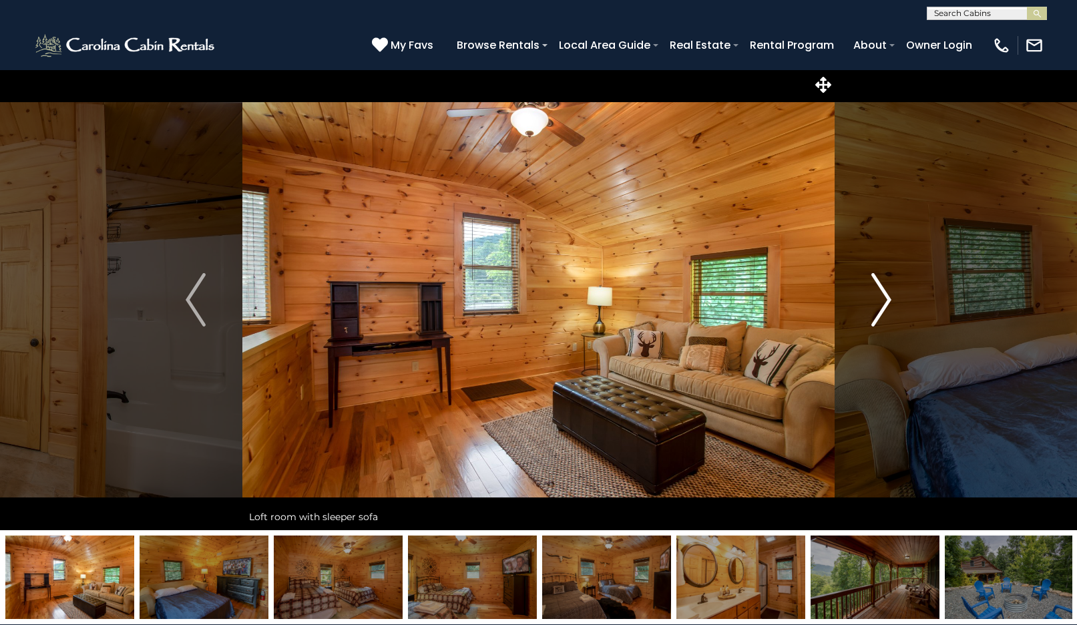
click at [878, 309] on img "Next" at bounding box center [881, 299] width 20 height 53
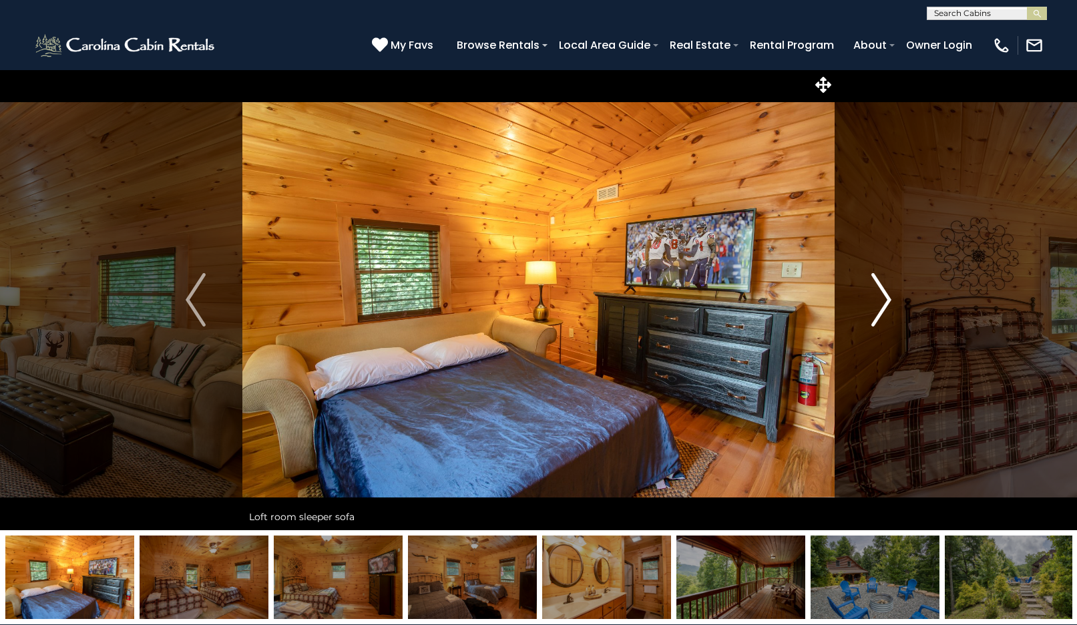
click at [878, 309] on img "Next" at bounding box center [881, 299] width 20 height 53
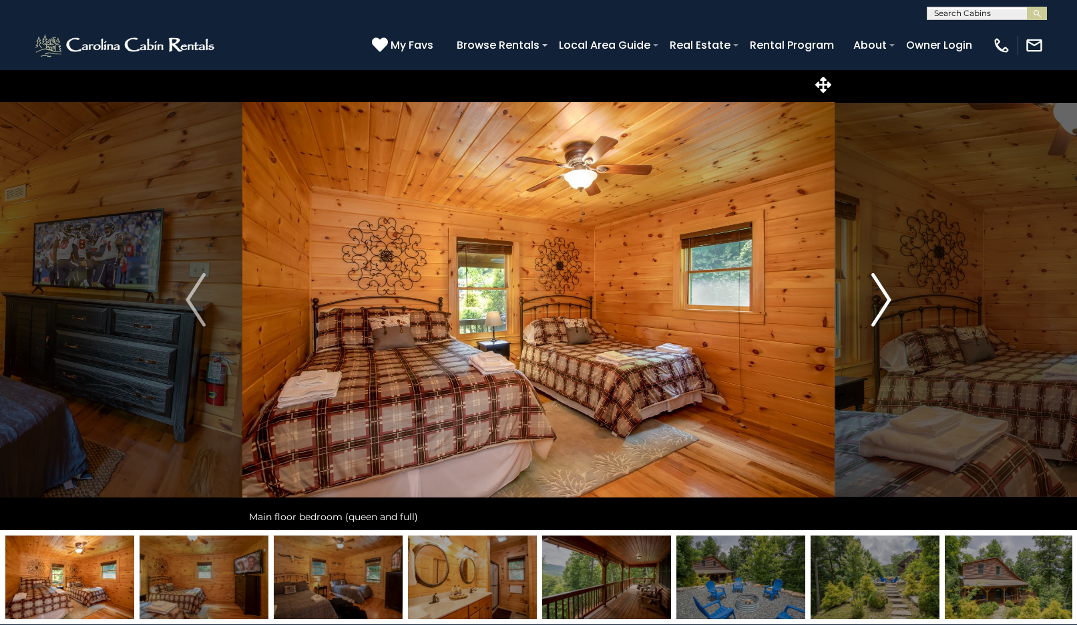
click at [878, 309] on img "Next" at bounding box center [881, 299] width 20 height 53
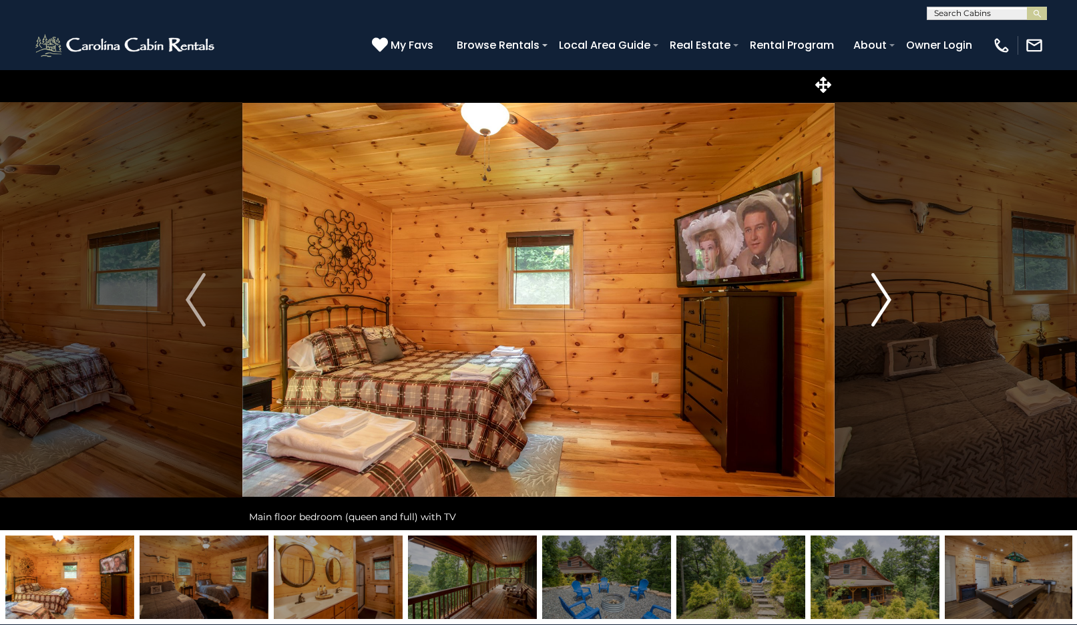
click at [878, 309] on img "Next" at bounding box center [881, 299] width 20 height 53
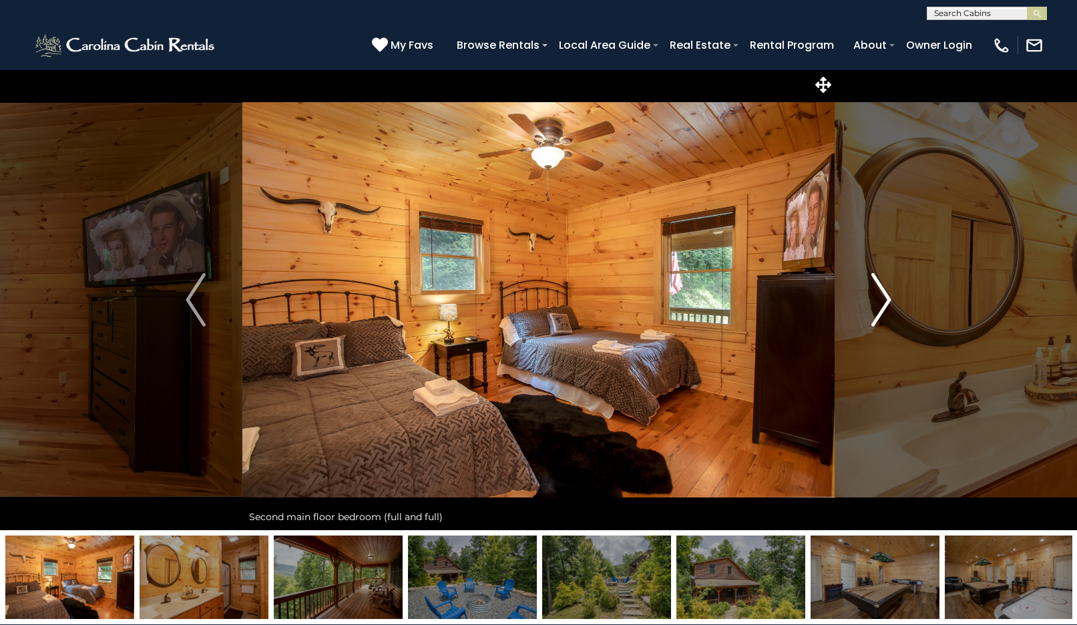
click at [878, 309] on img "Next" at bounding box center [881, 299] width 20 height 53
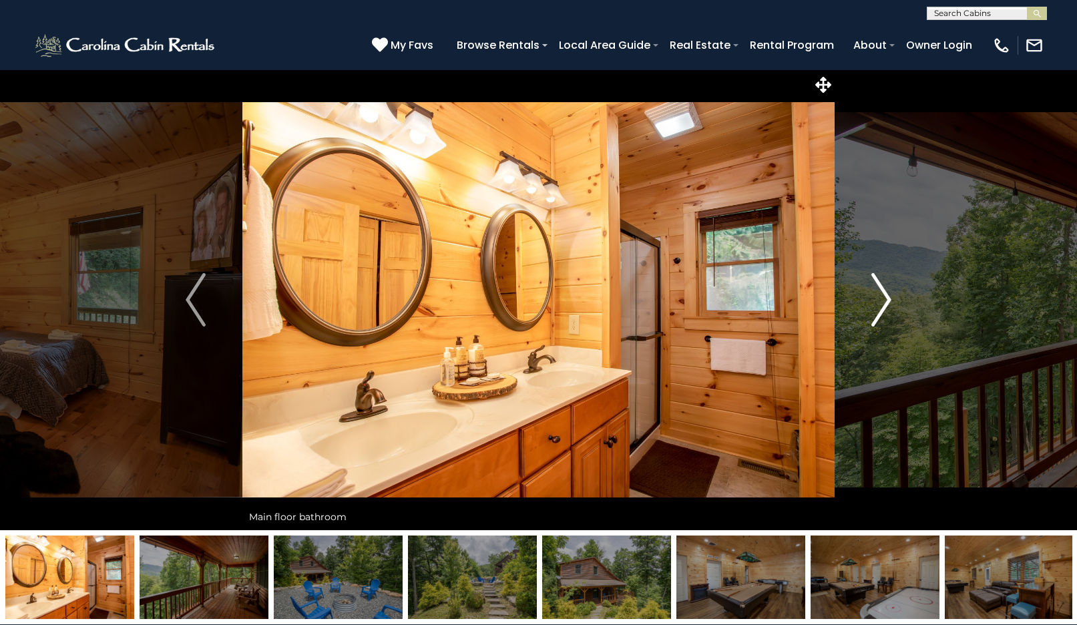
click at [878, 309] on img "Next" at bounding box center [881, 299] width 20 height 53
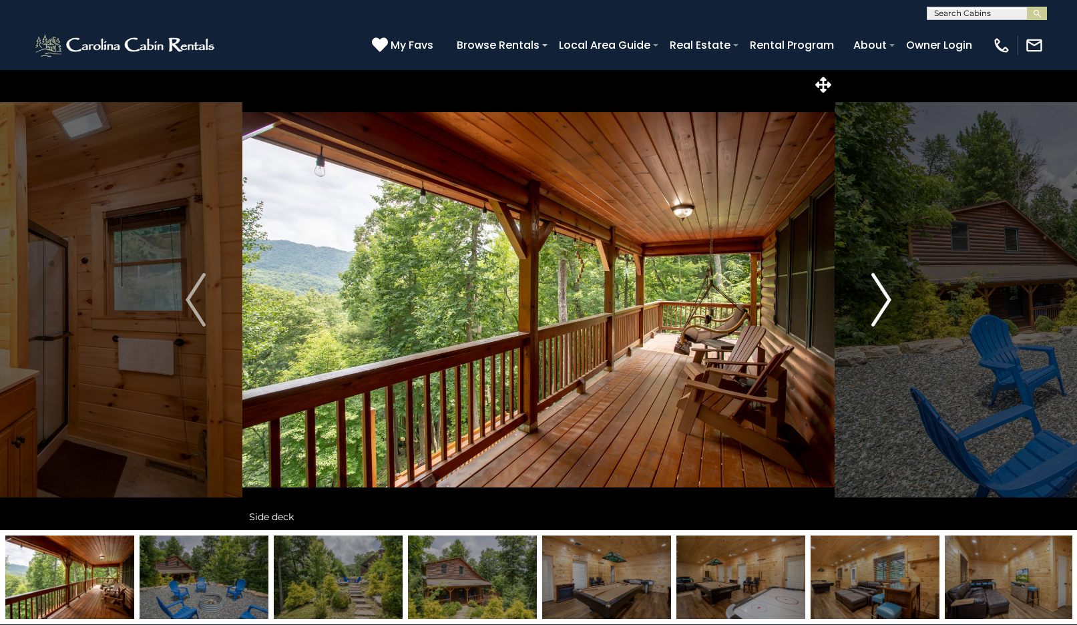
click at [878, 309] on img "Next" at bounding box center [881, 299] width 20 height 53
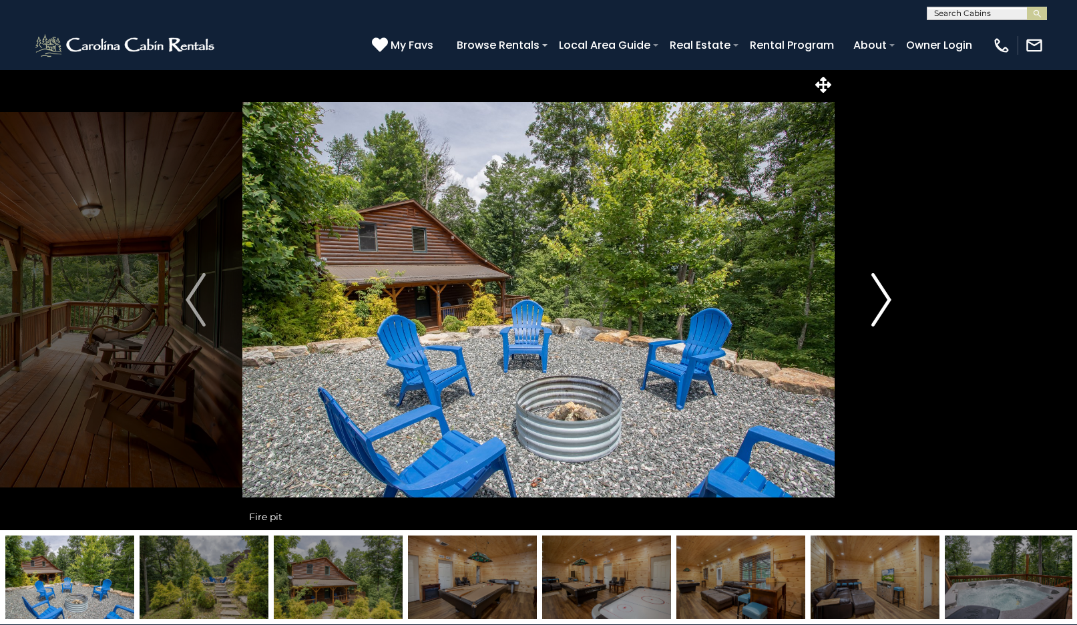
click at [878, 309] on img "Next" at bounding box center [881, 299] width 20 height 53
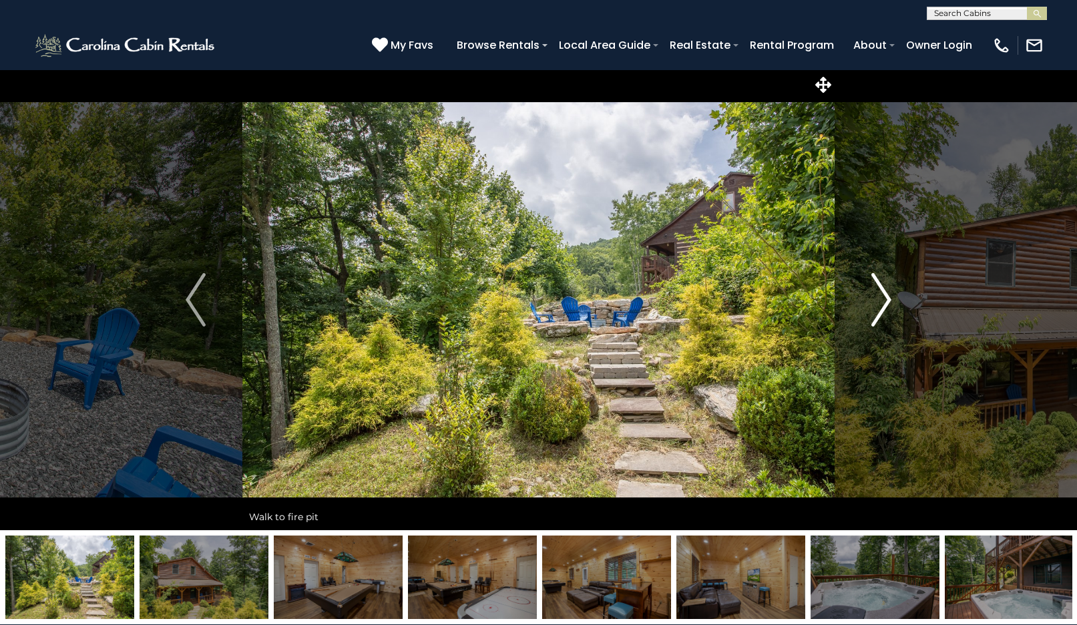
click at [878, 309] on img "Next" at bounding box center [881, 299] width 20 height 53
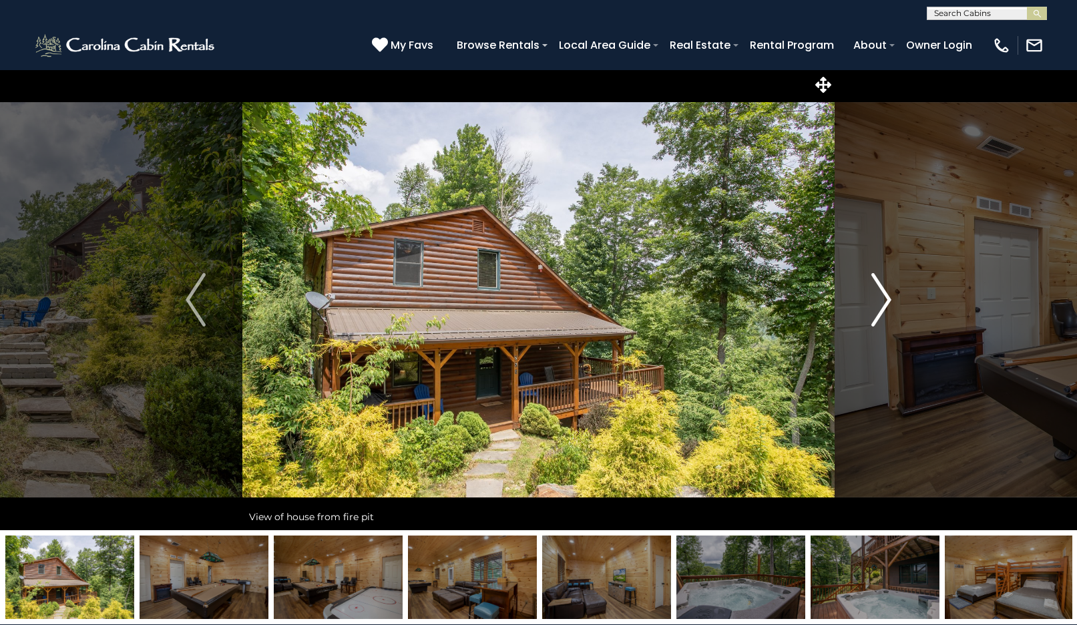
click at [878, 309] on img "Next" at bounding box center [881, 299] width 20 height 53
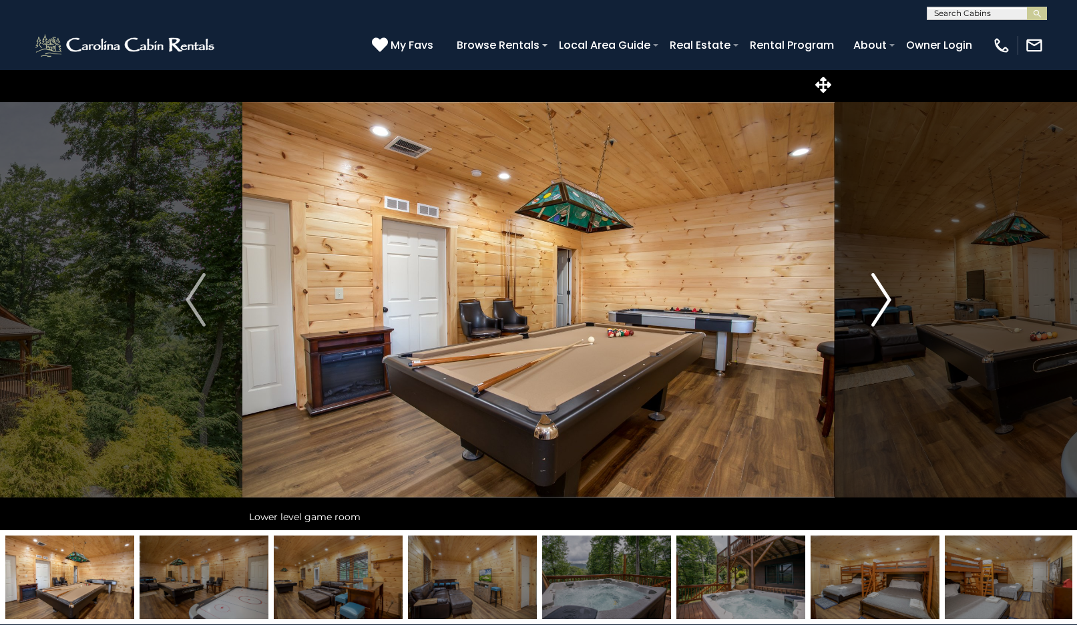
click at [878, 309] on img "Next" at bounding box center [881, 299] width 20 height 53
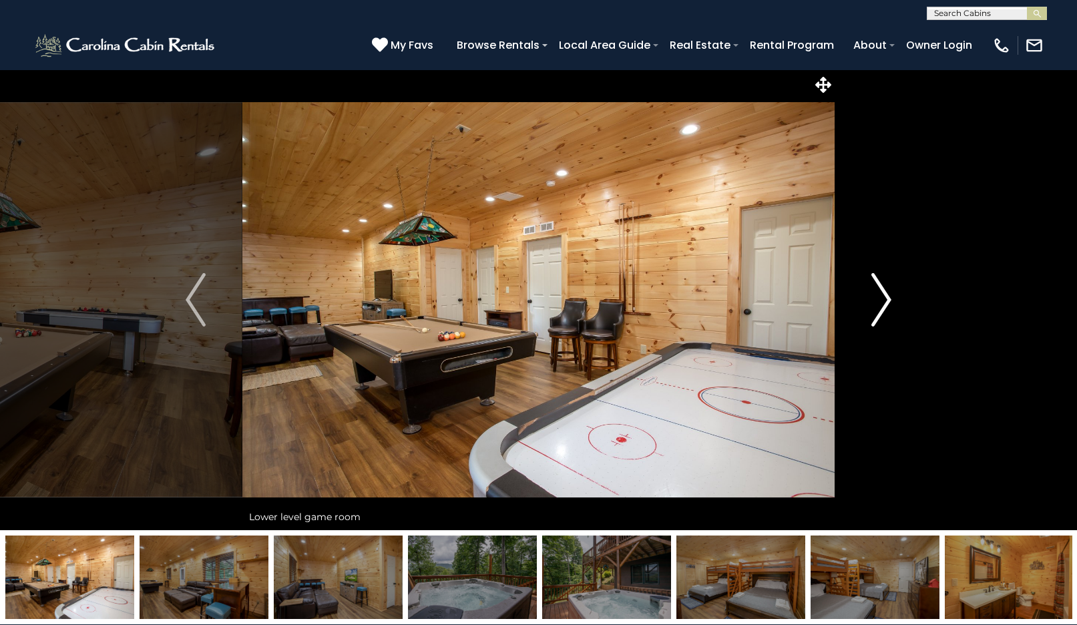
click at [878, 309] on img "Next" at bounding box center [881, 299] width 20 height 53
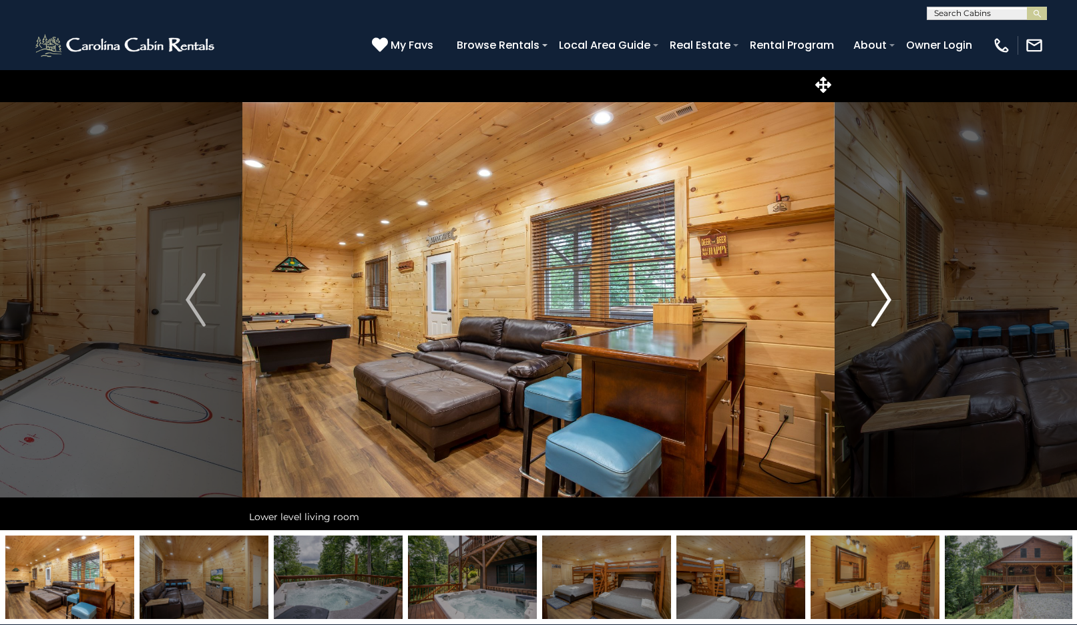
click at [878, 309] on img "Next" at bounding box center [881, 299] width 20 height 53
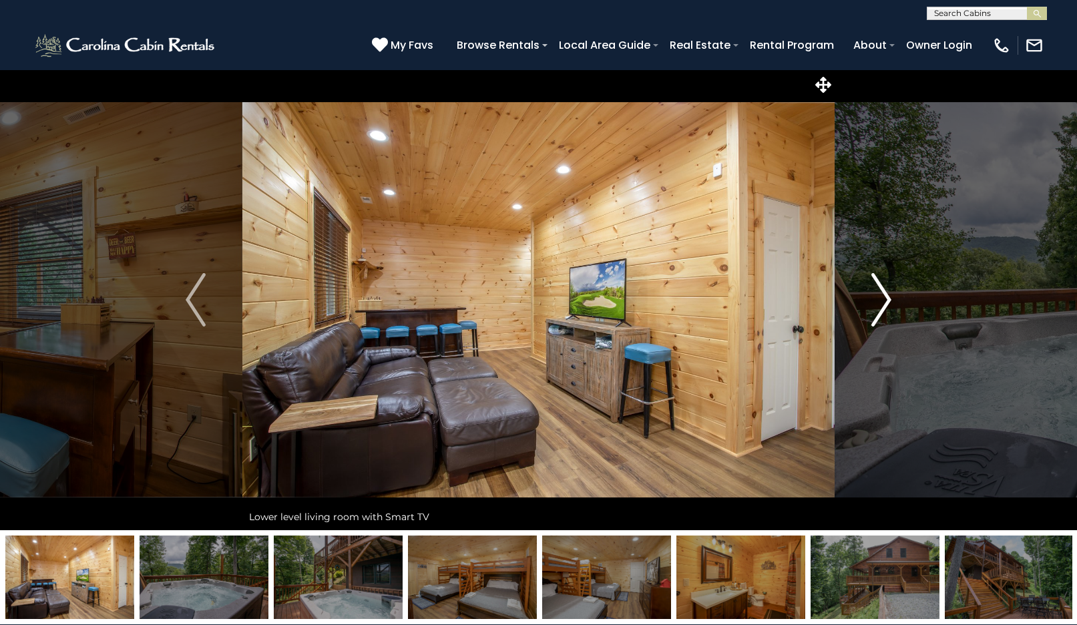
click at [878, 309] on img "Next" at bounding box center [881, 299] width 20 height 53
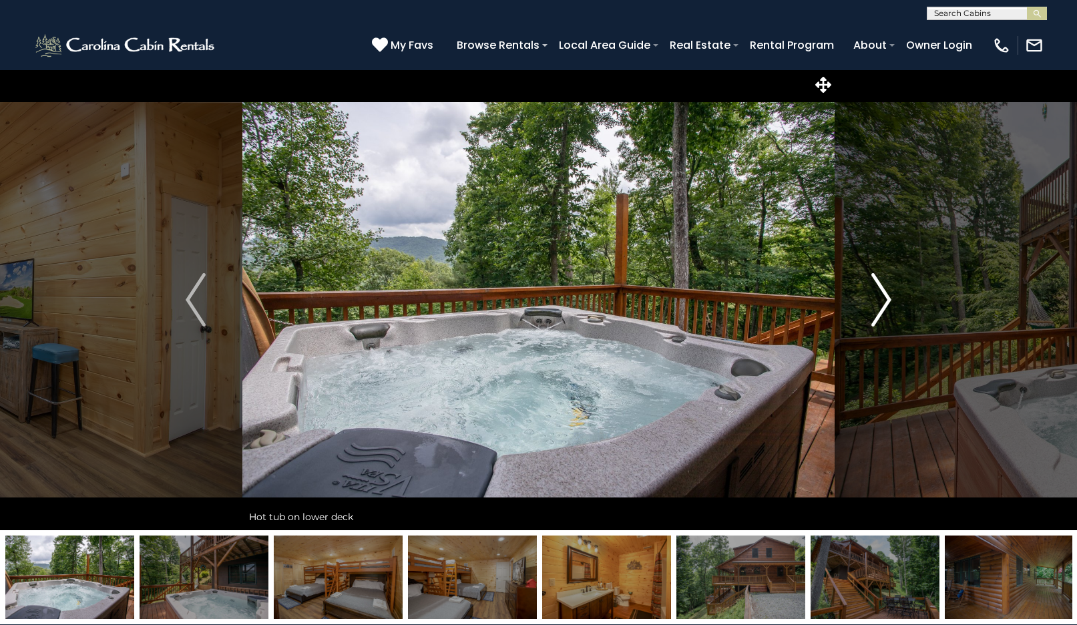
click at [878, 309] on img "Next" at bounding box center [881, 299] width 20 height 53
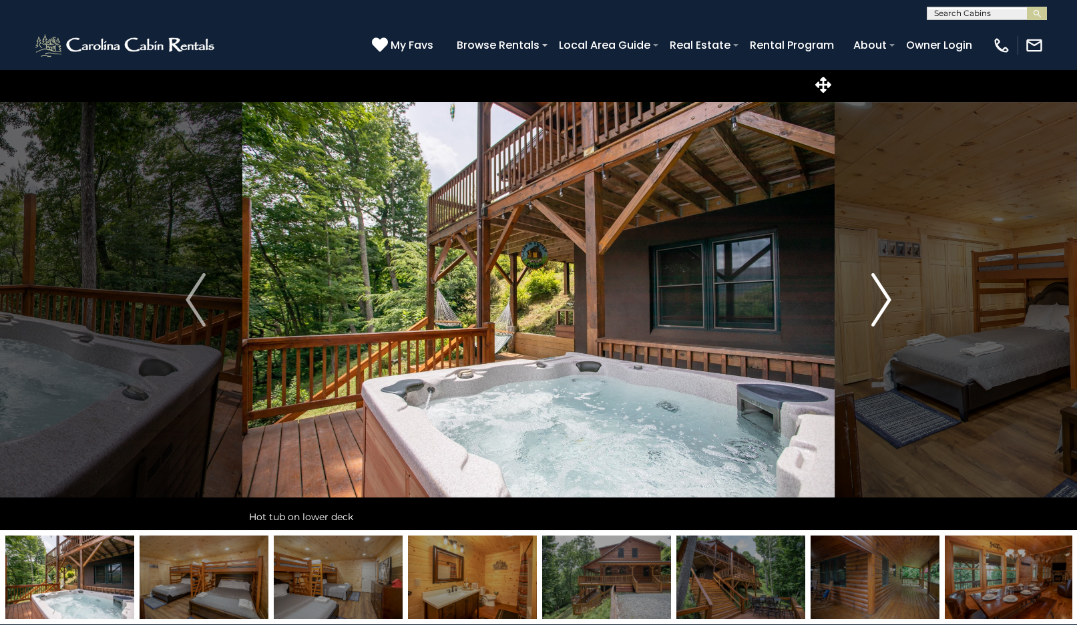
click at [878, 309] on img "Next" at bounding box center [881, 299] width 20 height 53
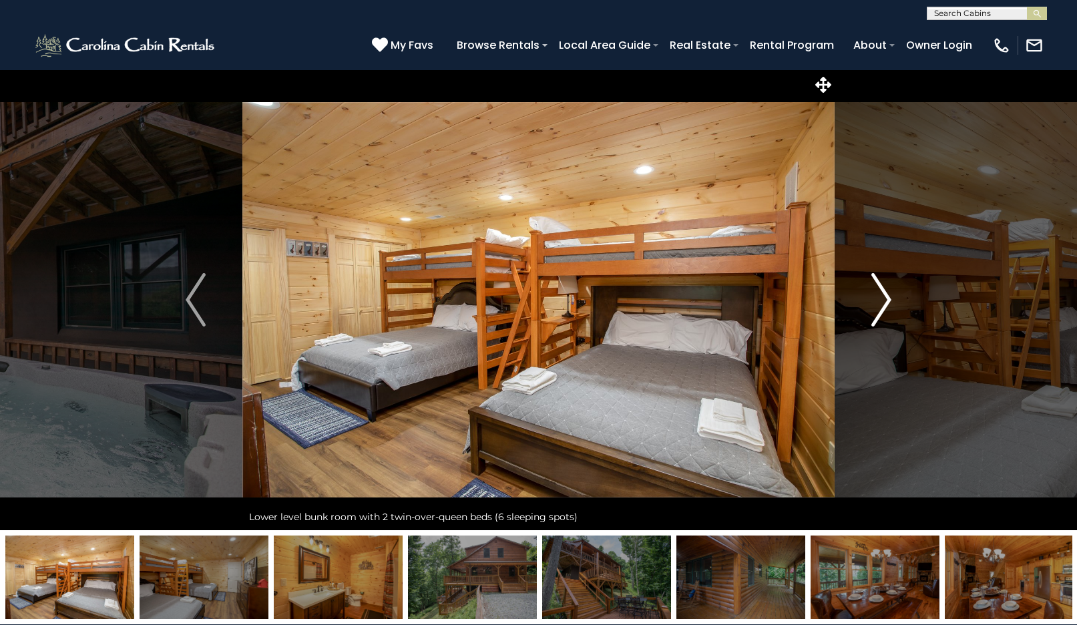
click at [878, 309] on img "Next" at bounding box center [881, 299] width 20 height 53
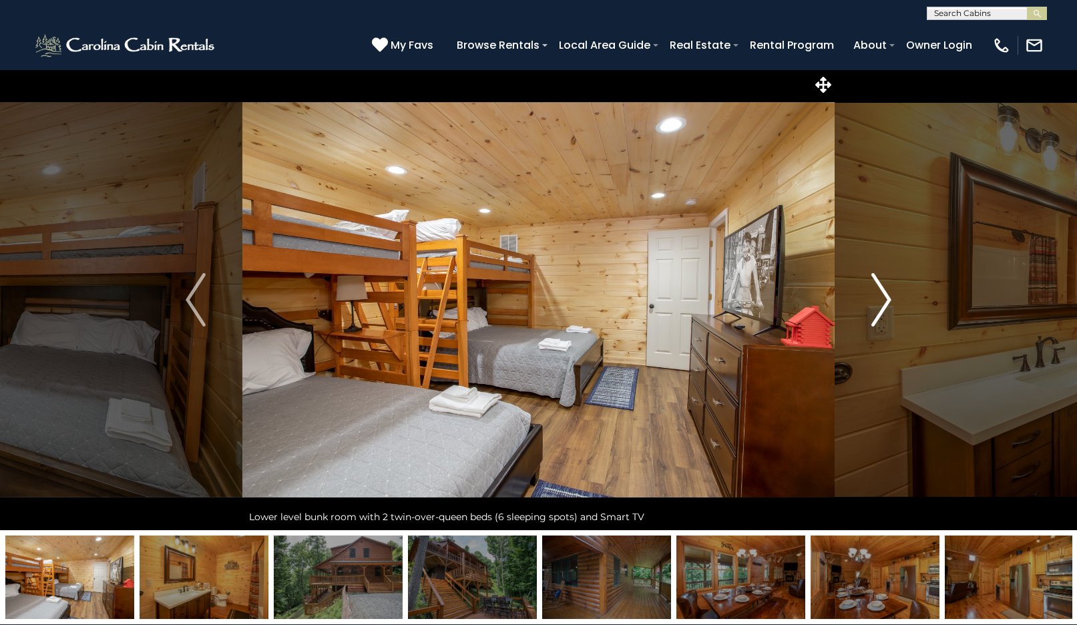
click at [878, 309] on img "Next" at bounding box center [881, 299] width 20 height 53
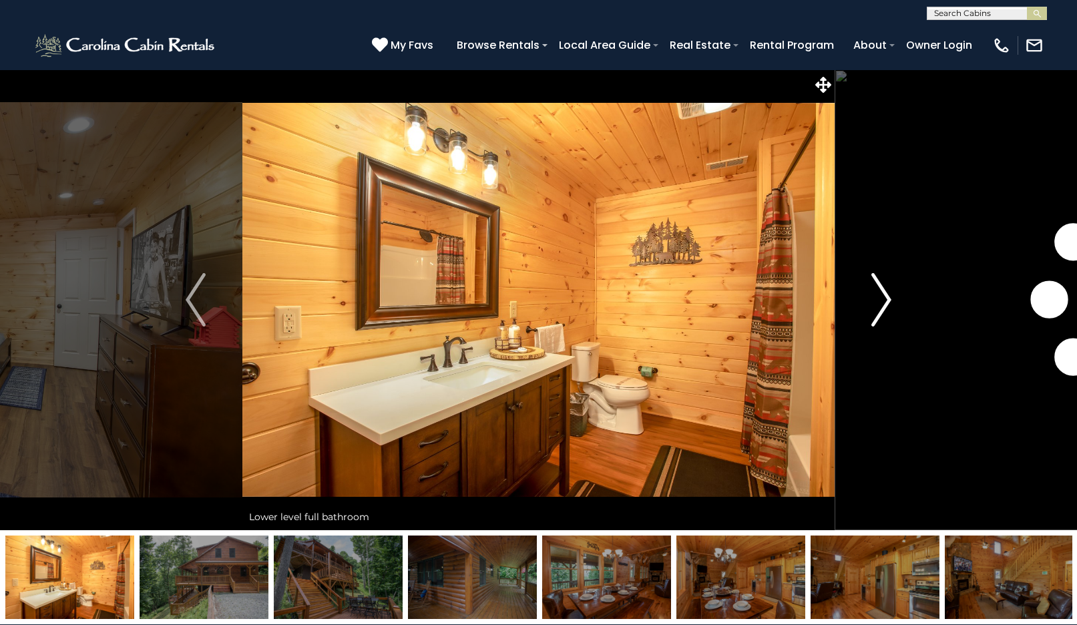
click at [878, 309] on img "Next" at bounding box center [881, 299] width 20 height 53
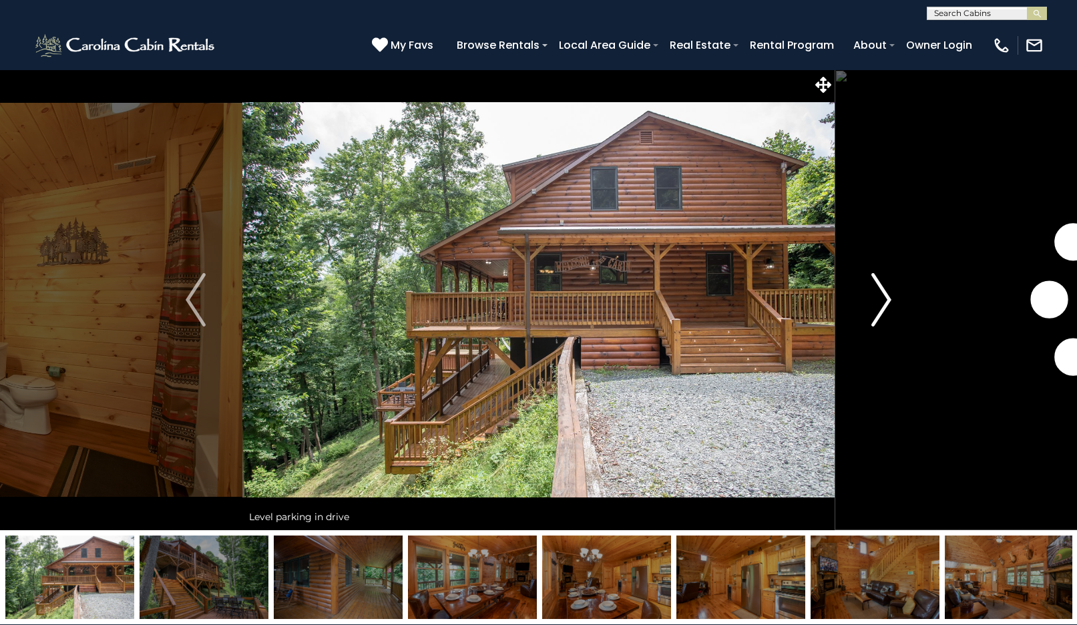
click at [878, 309] on img "Next" at bounding box center [881, 299] width 20 height 53
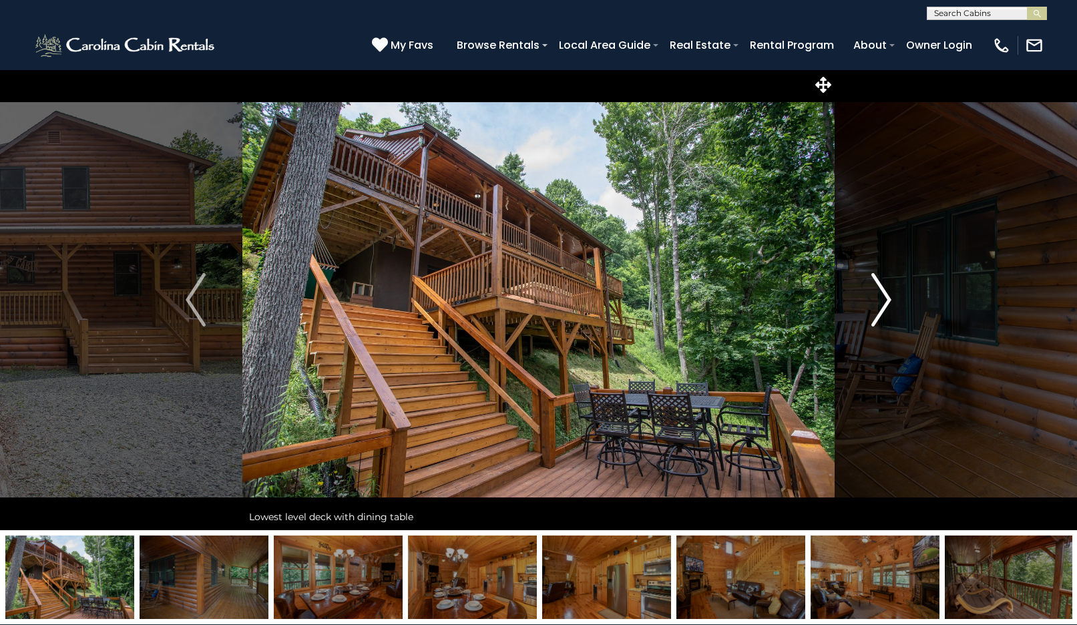
click at [878, 309] on img "Next" at bounding box center [881, 299] width 20 height 53
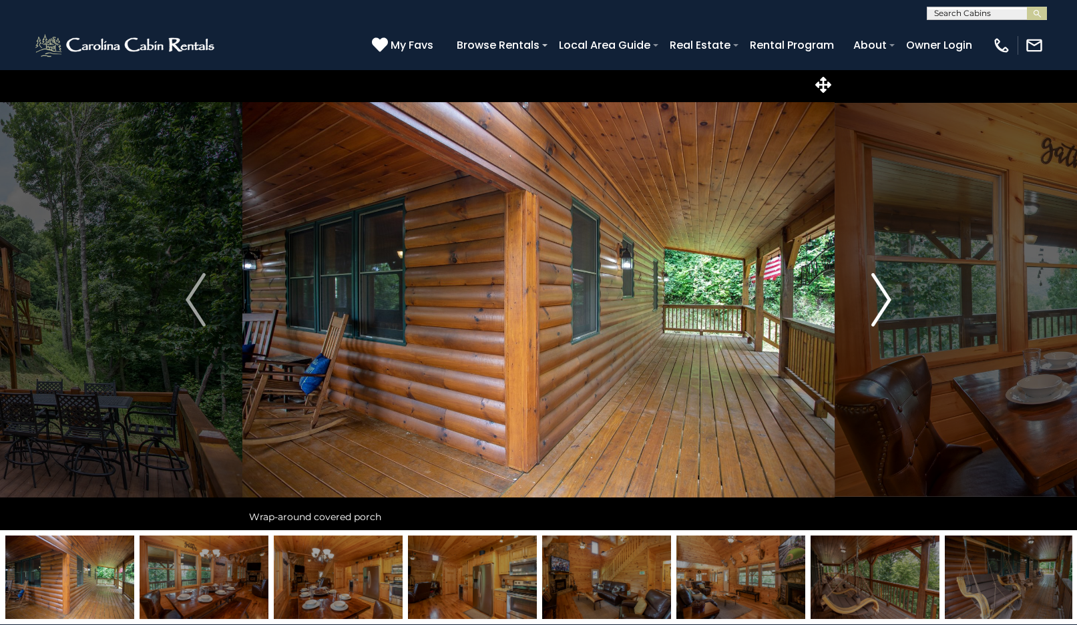
click at [878, 309] on img "Next" at bounding box center [881, 299] width 20 height 53
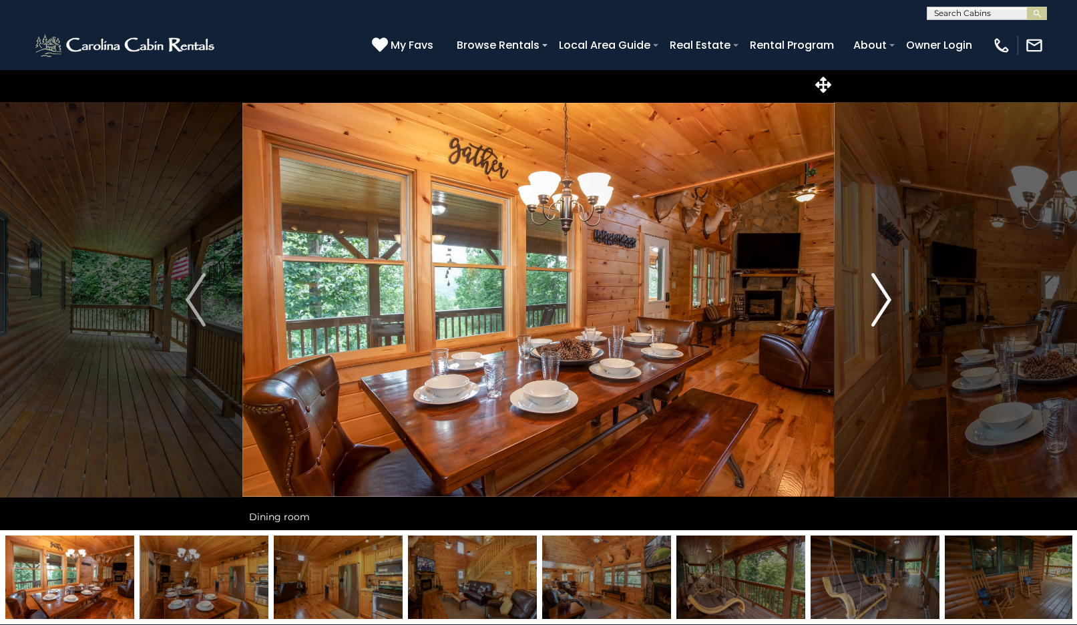
click at [878, 309] on img "Next" at bounding box center [881, 299] width 20 height 53
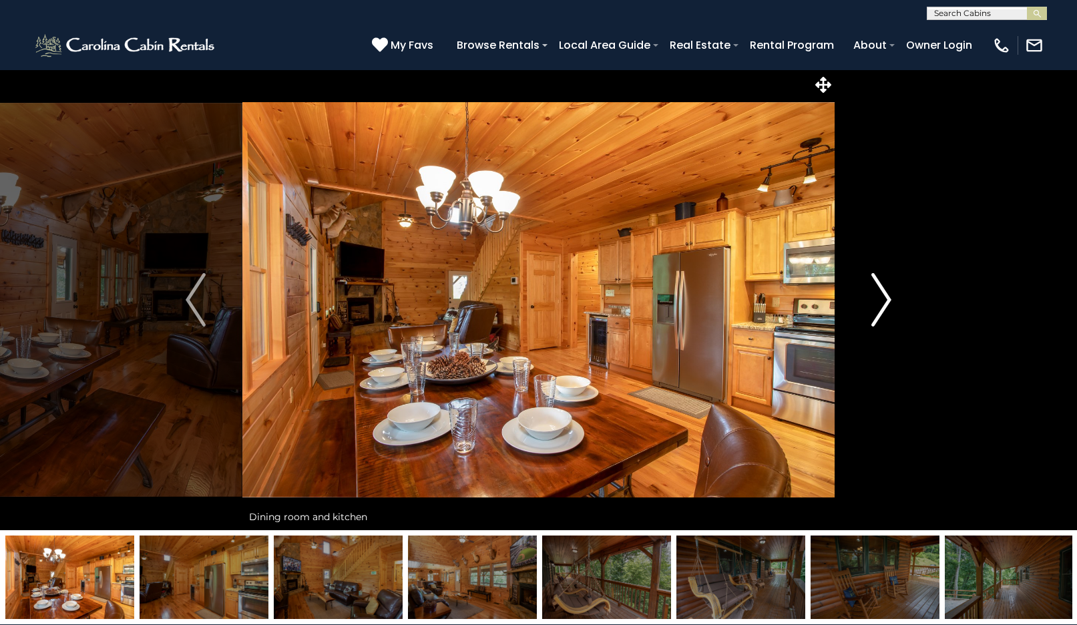
click at [878, 309] on img "Next" at bounding box center [881, 299] width 20 height 53
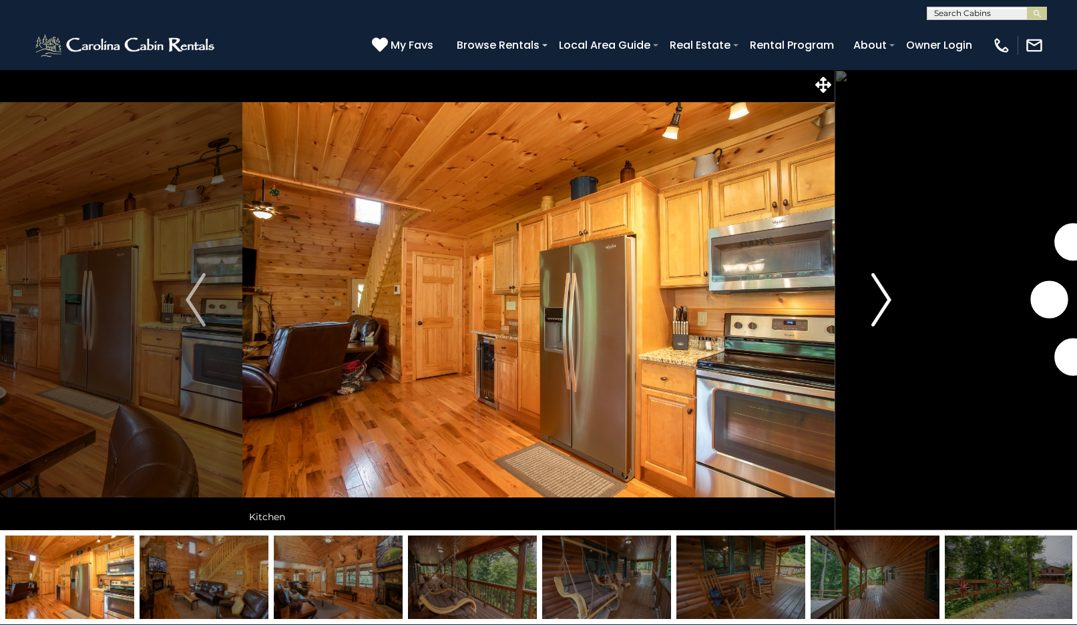
click at [878, 309] on img "Next" at bounding box center [881, 299] width 20 height 53
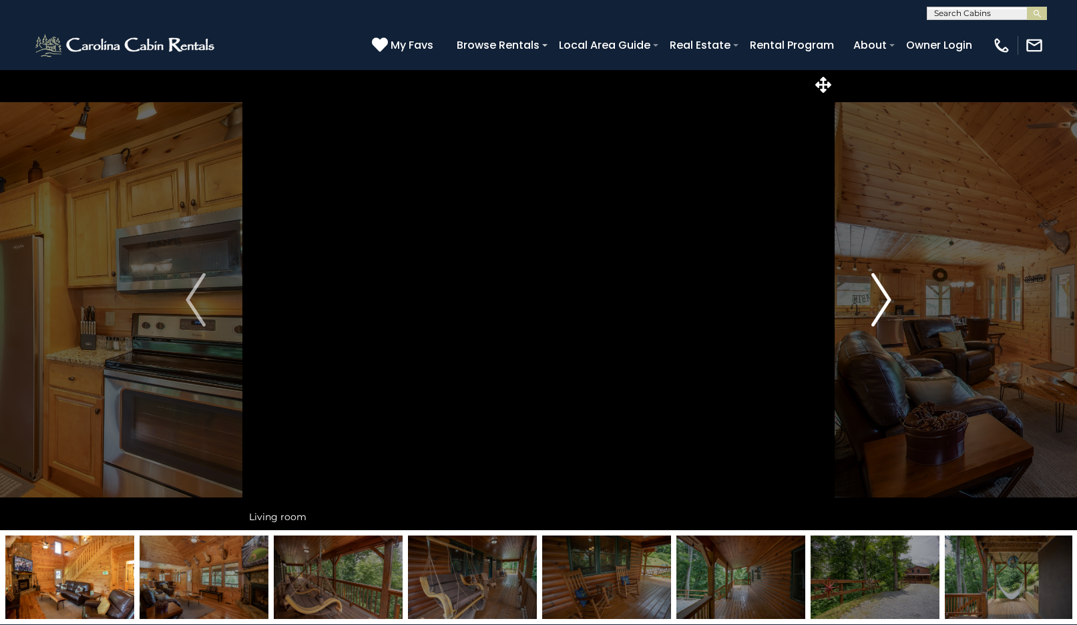
click at [878, 309] on img "Next" at bounding box center [881, 299] width 20 height 53
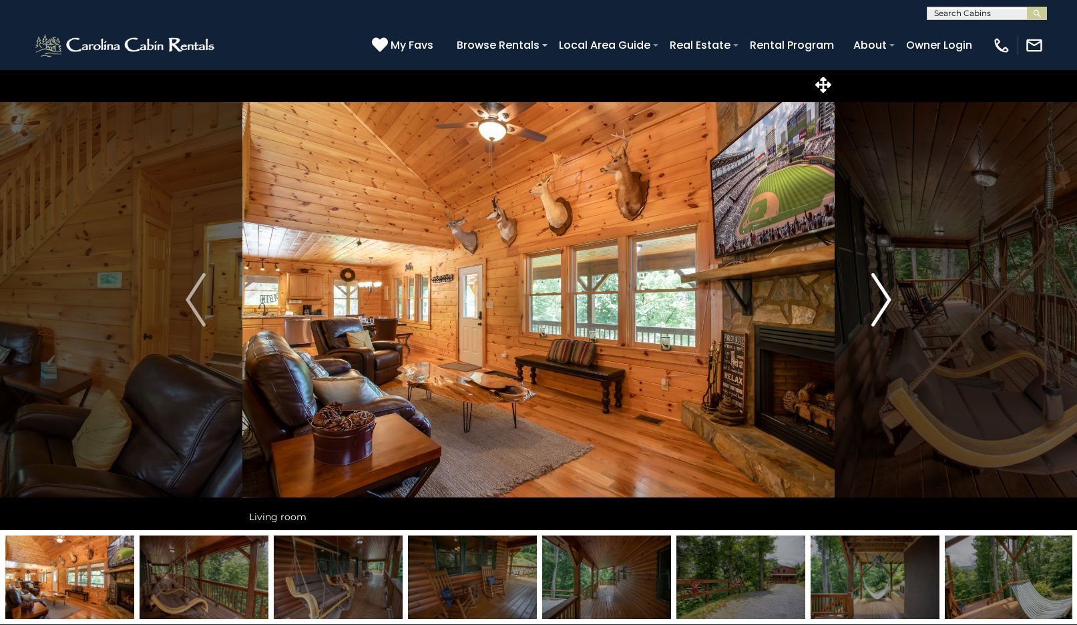
click at [878, 309] on img "Next" at bounding box center [881, 299] width 20 height 53
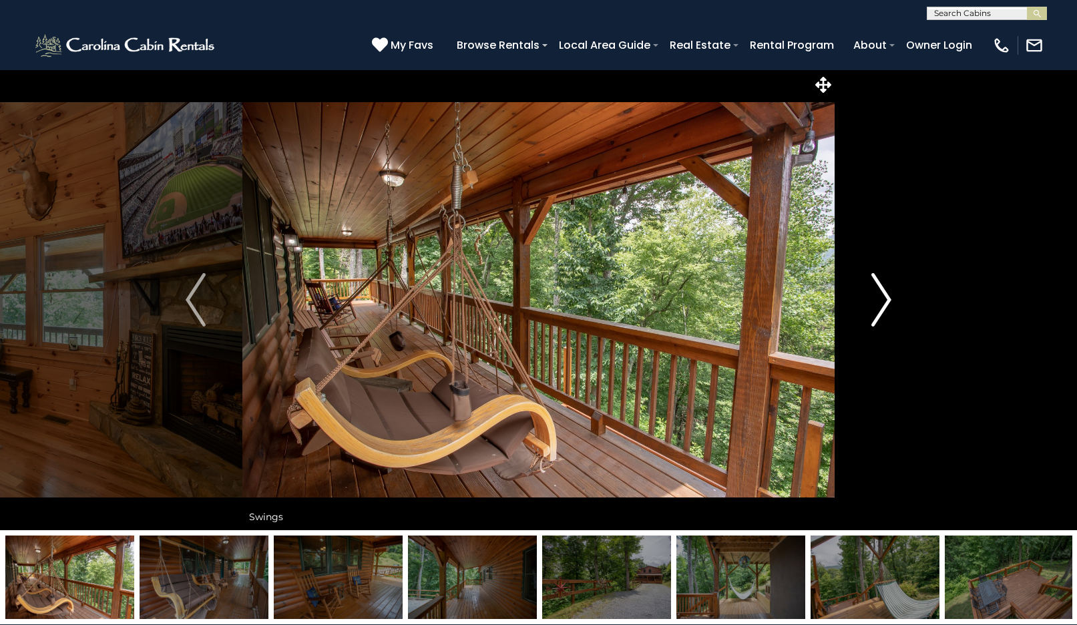
click at [878, 309] on img "Next" at bounding box center [881, 299] width 20 height 53
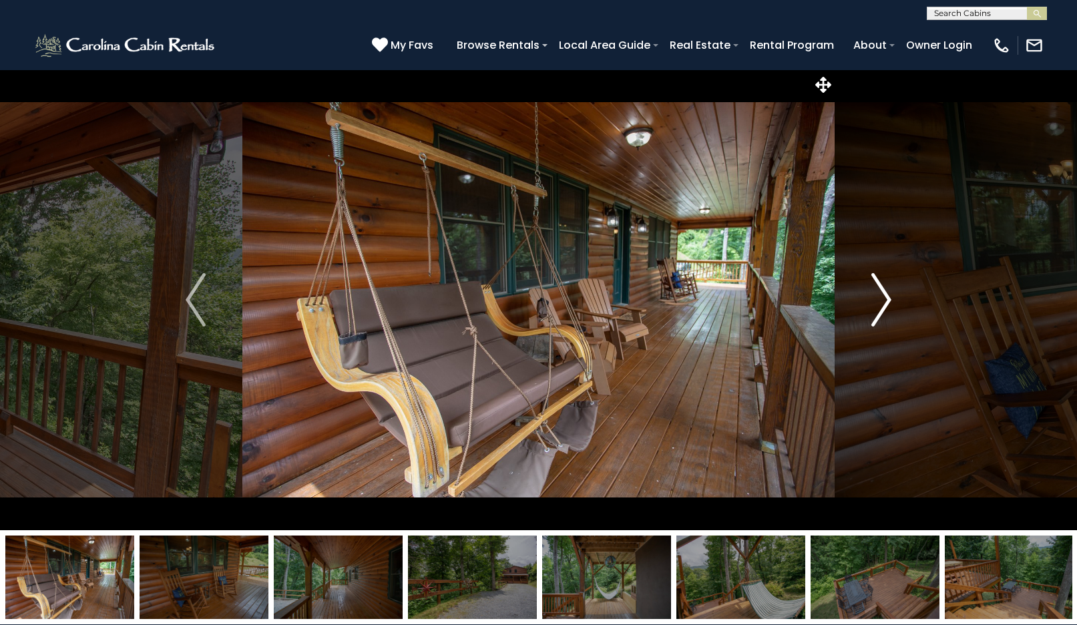
click at [878, 309] on img "Next" at bounding box center [881, 299] width 20 height 53
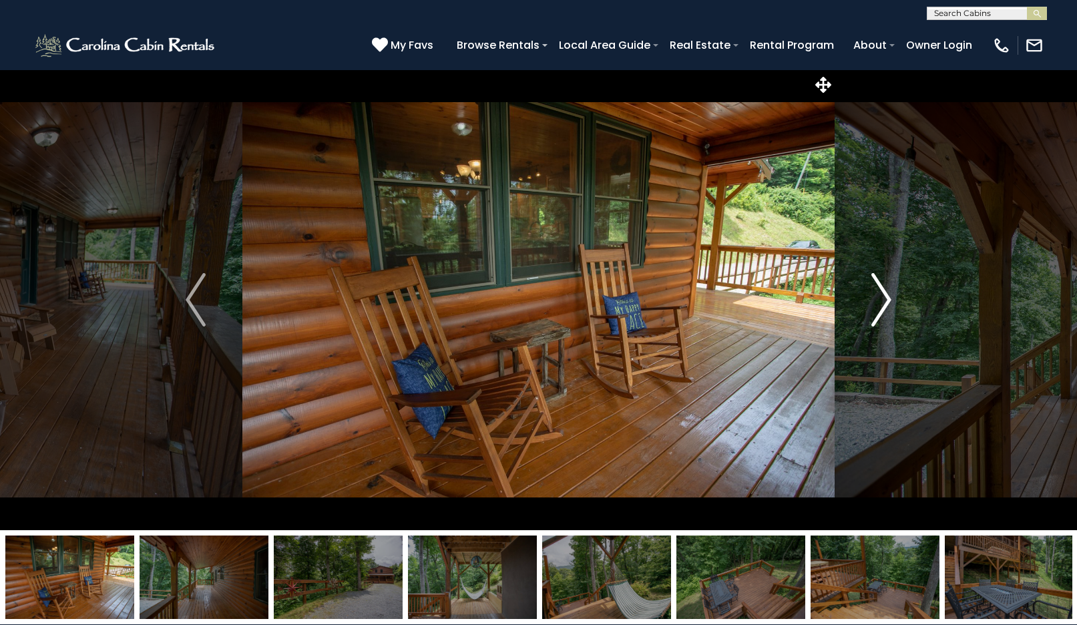
click at [878, 309] on img "Next" at bounding box center [881, 299] width 20 height 53
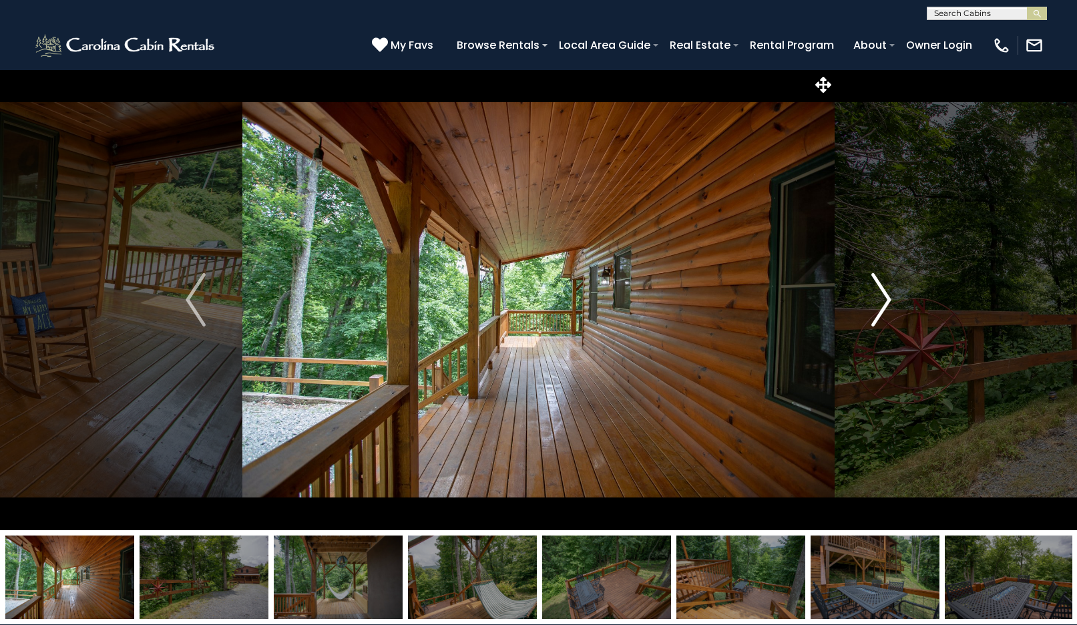
click at [878, 309] on img "Next" at bounding box center [881, 299] width 20 height 53
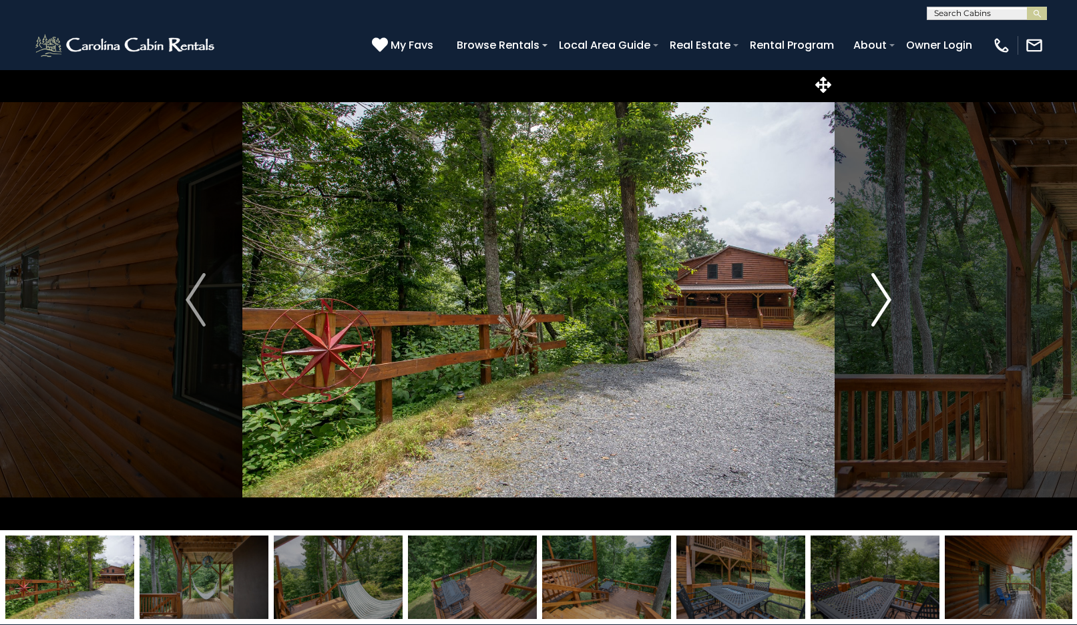
click at [878, 309] on img "Next" at bounding box center [881, 299] width 20 height 53
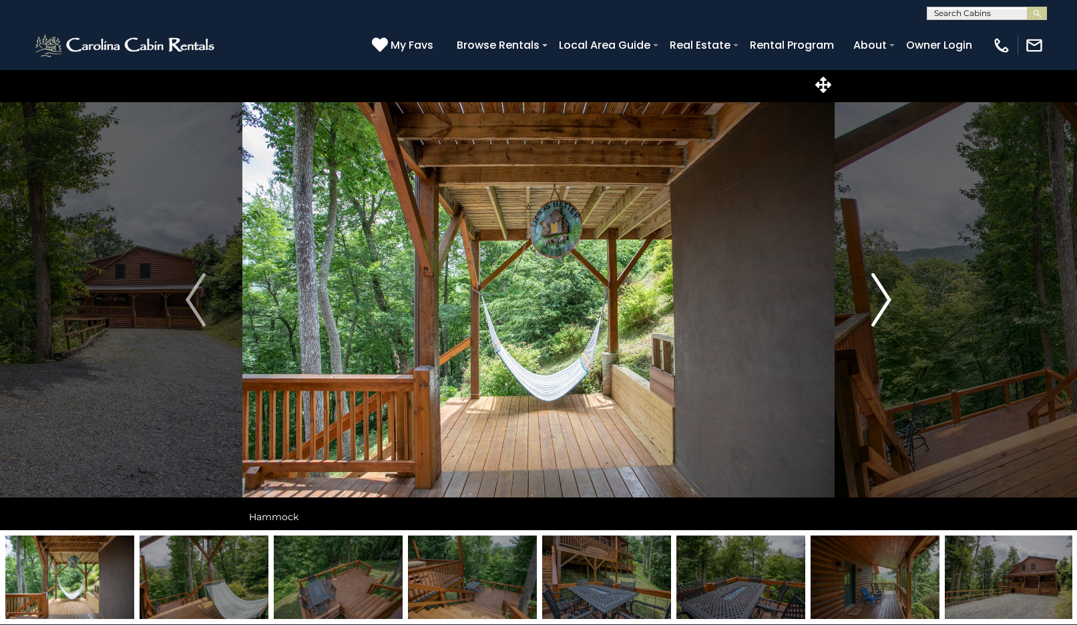
click at [878, 309] on img "Next" at bounding box center [881, 299] width 20 height 53
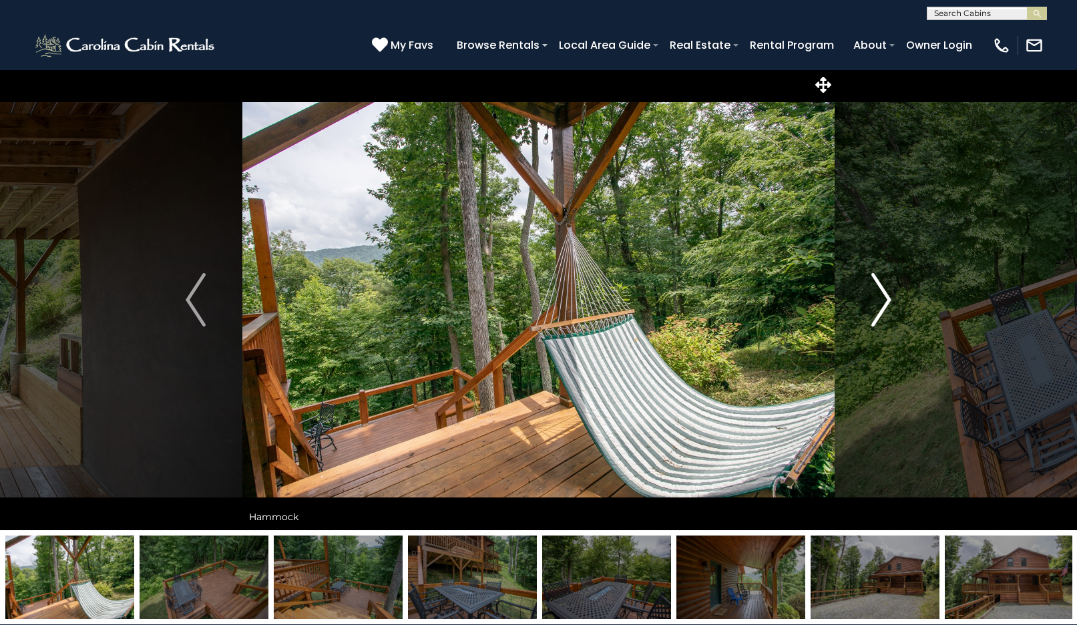
click at [878, 309] on img "Next" at bounding box center [881, 299] width 20 height 53
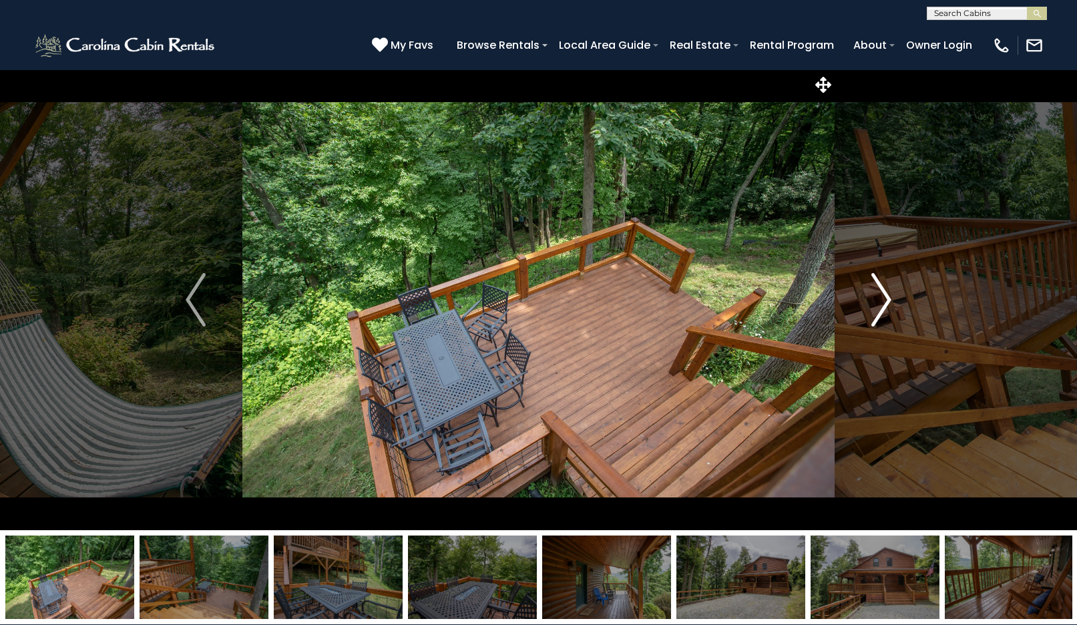
click at [866, 256] on button "Next" at bounding box center [881, 299] width 93 height 461
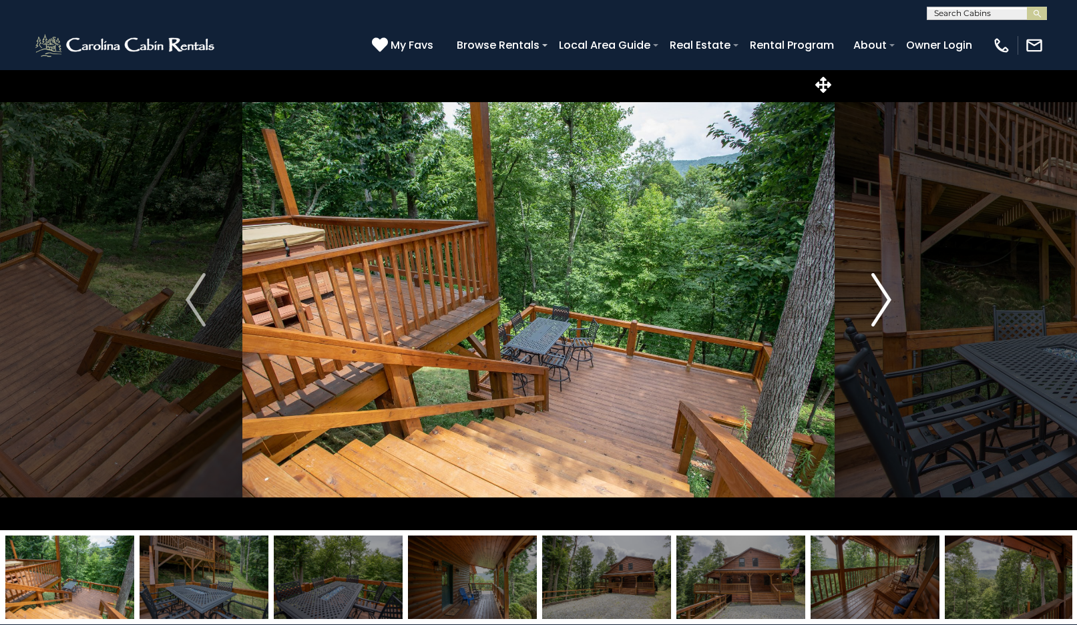
click at [869, 274] on button "Next" at bounding box center [881, 299] width 93 height 461
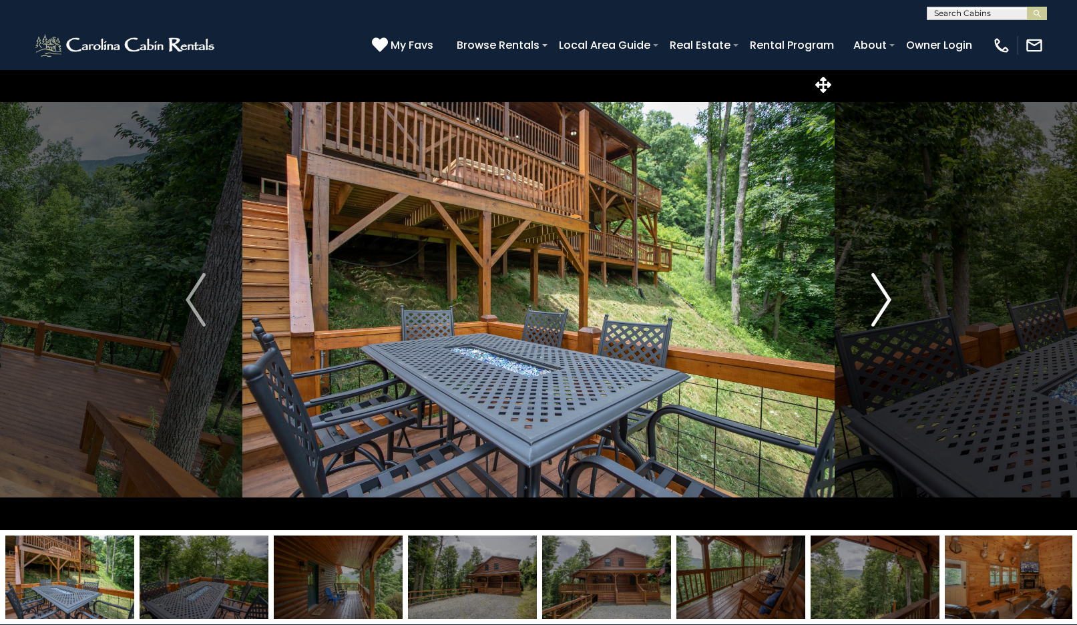
click at [869, 274] on button "Next" at bounding box center [881, 299] width 93 height 461
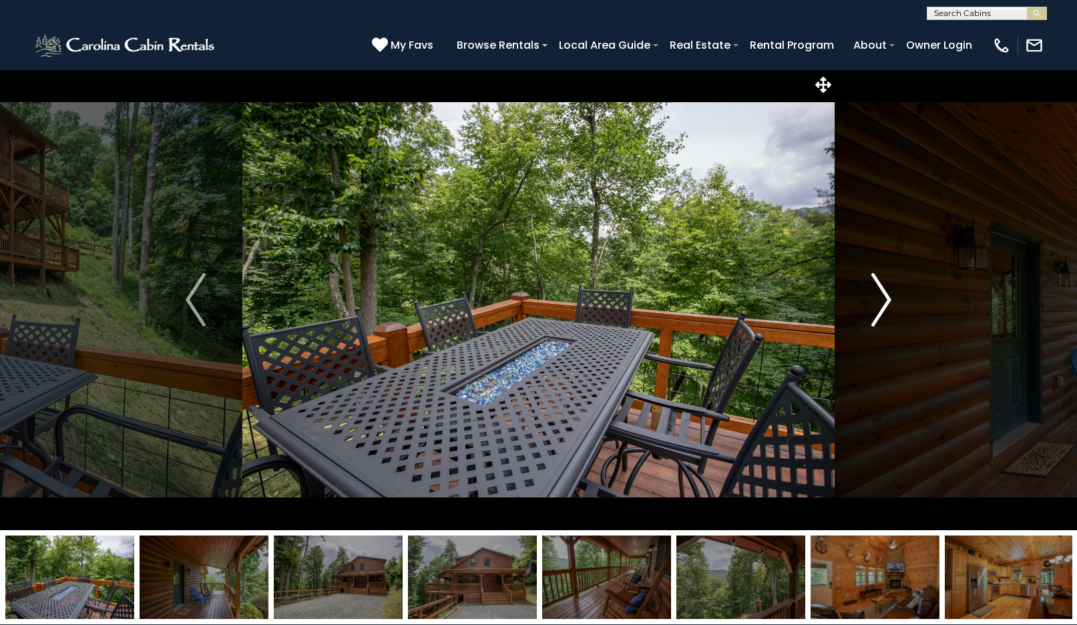
click at [869, 274] on button "Next" at bounding box center [881, 299] width 93 height 461
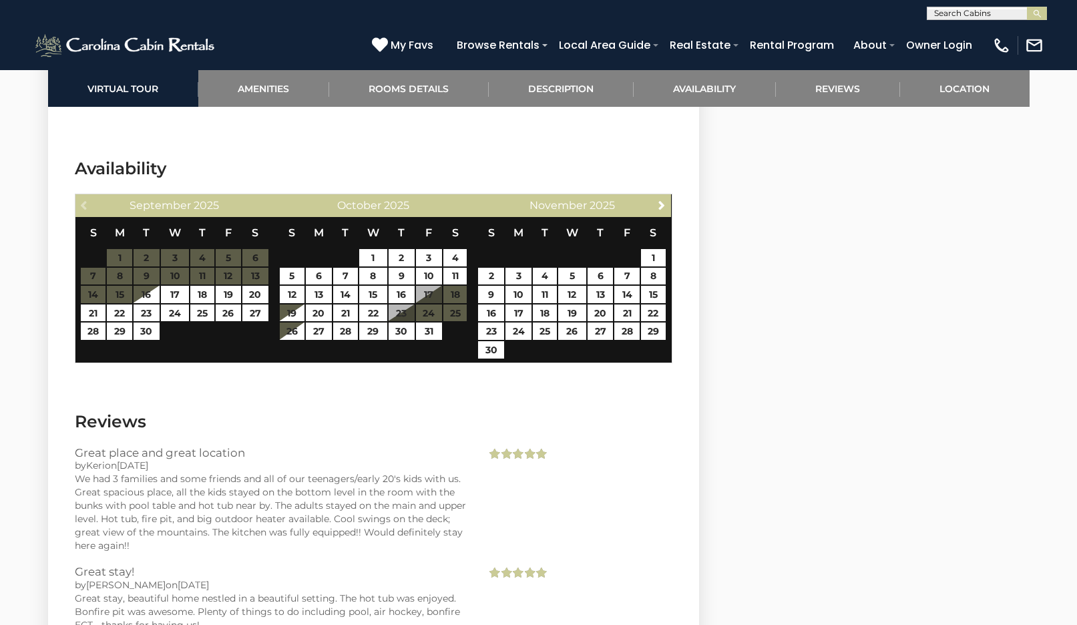
scroll to position [2405, 0]
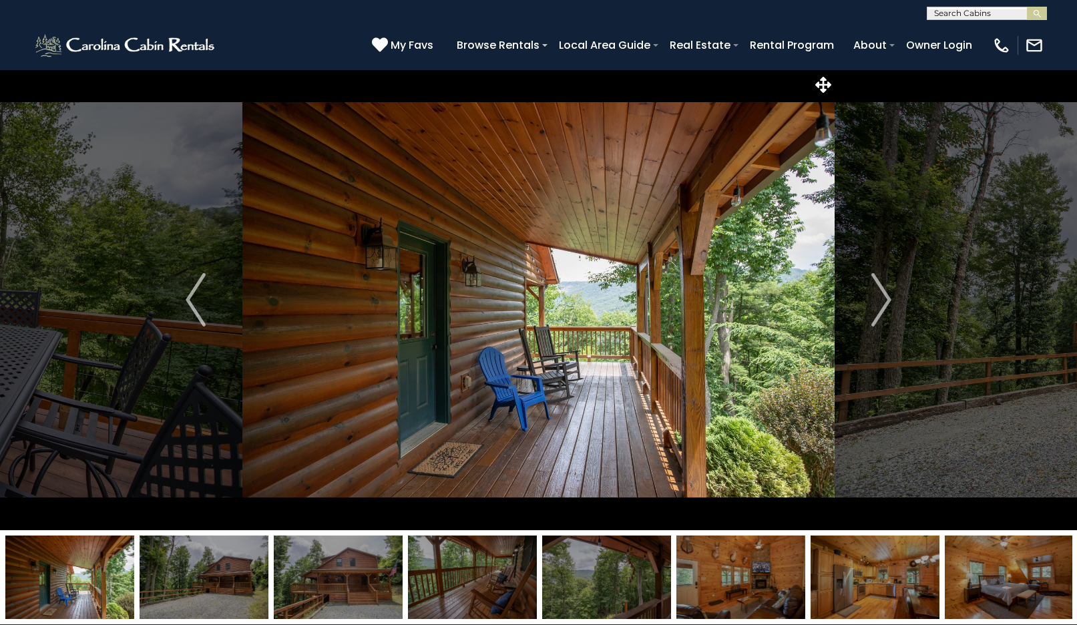
scroll to position [0, 0]
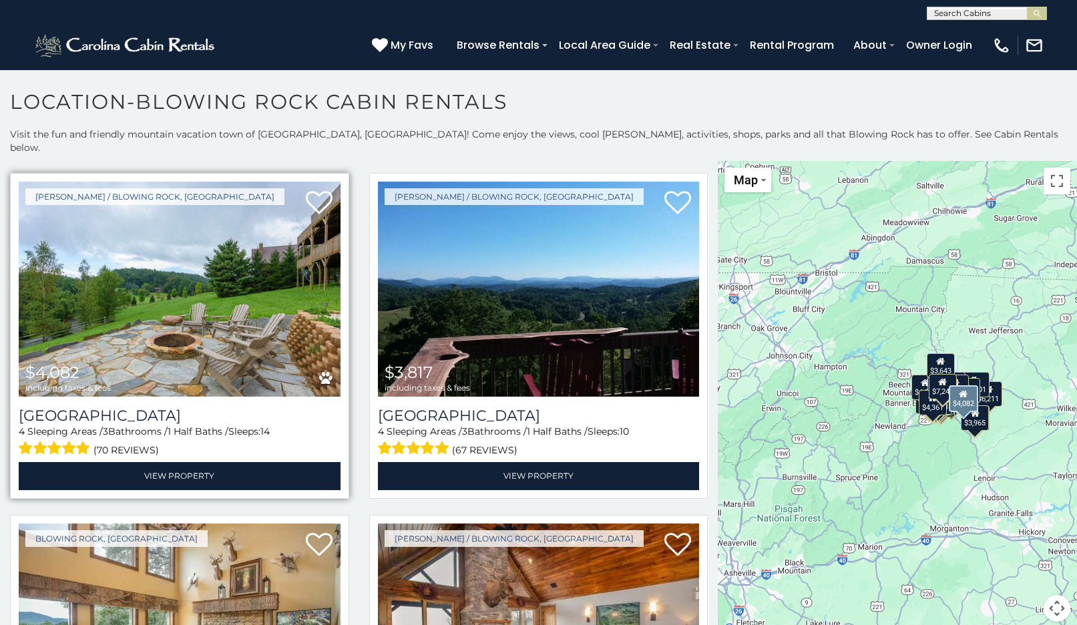
scroll to position [2753, 0]
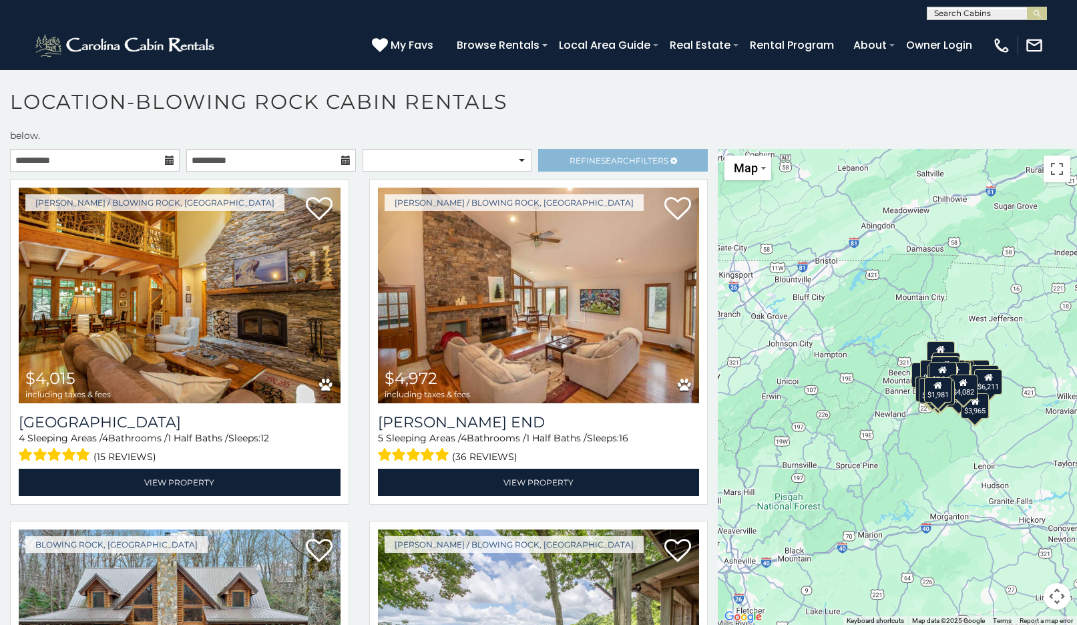
click at [604, 156] on span "Search" at bounding box center [618, 161] width 35 height 10
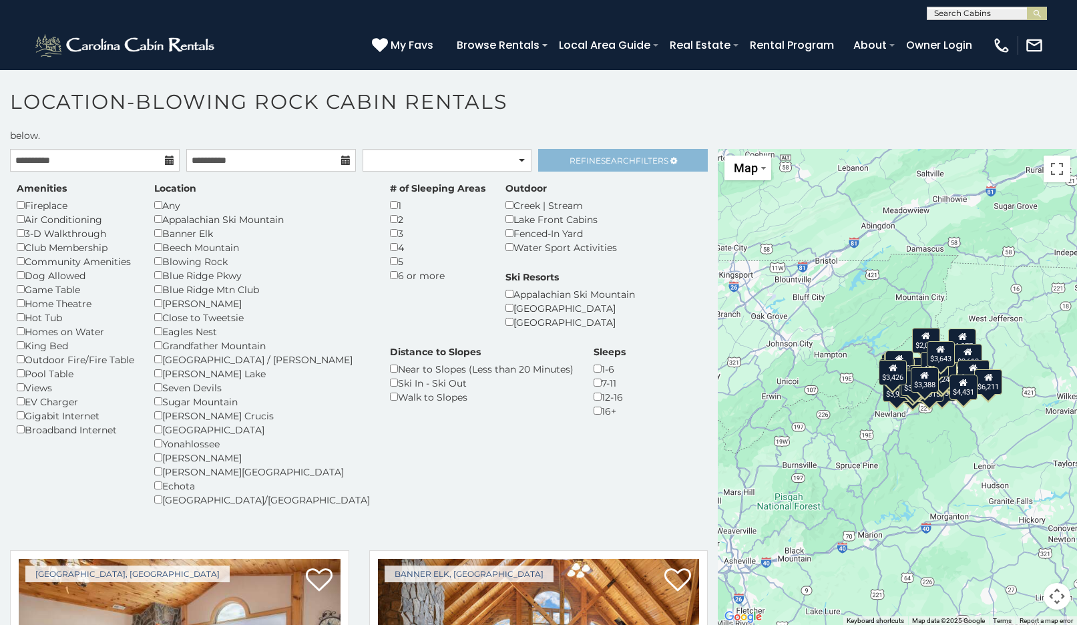
click at [593, 156] on span "Refine Search Filters" at bounding box center [619, 161] width 99 height 10
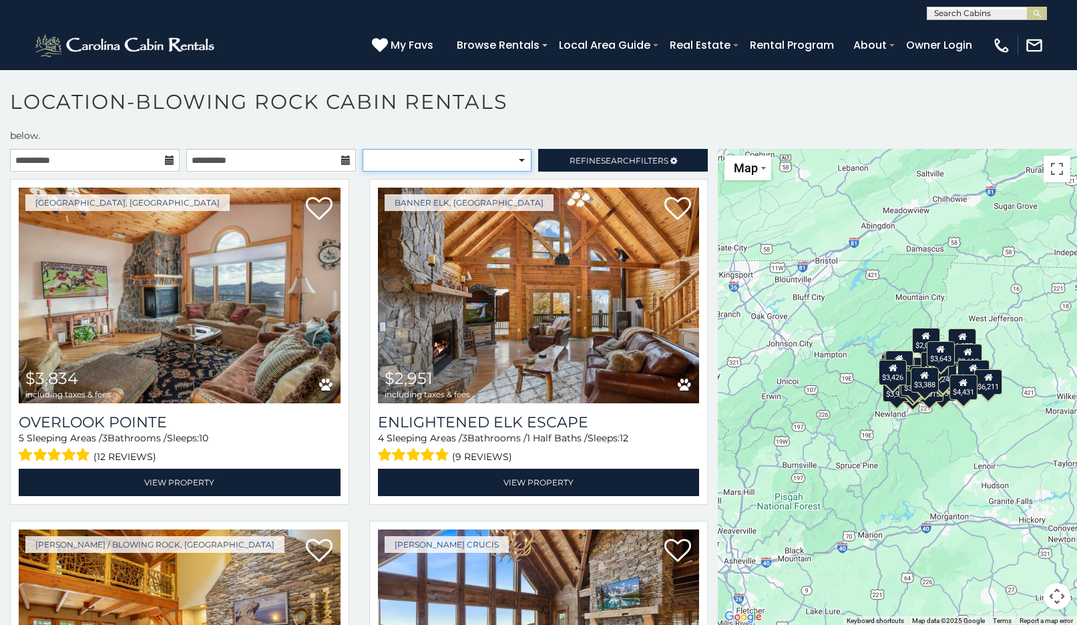
select select "*****"
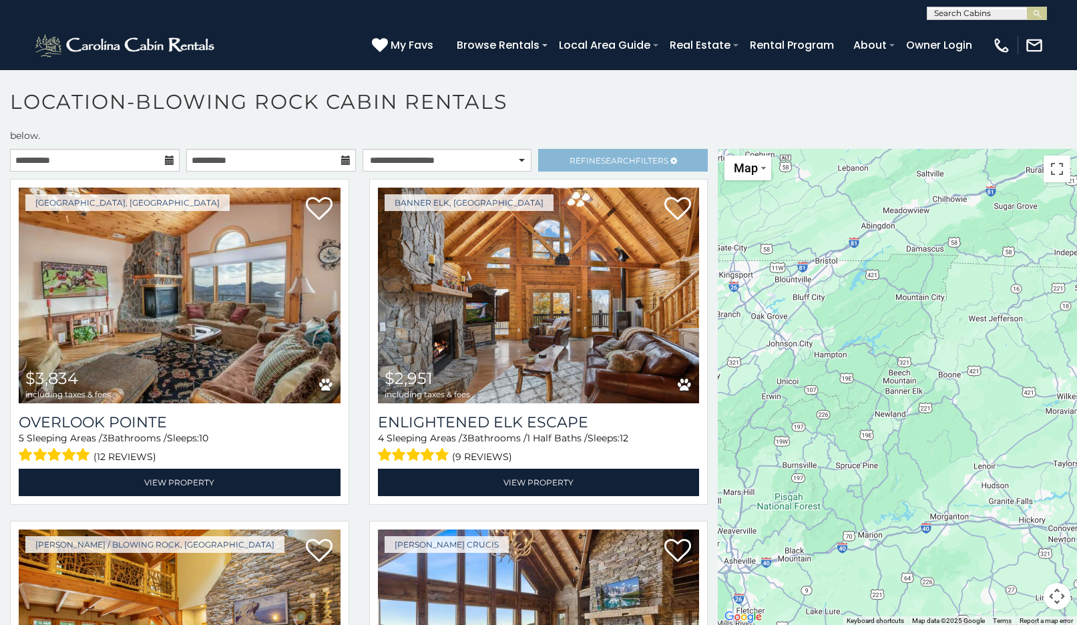
click at [586, 149] on link "Refine Search Filters" at bounding box center [623, 160] width 170 height 23
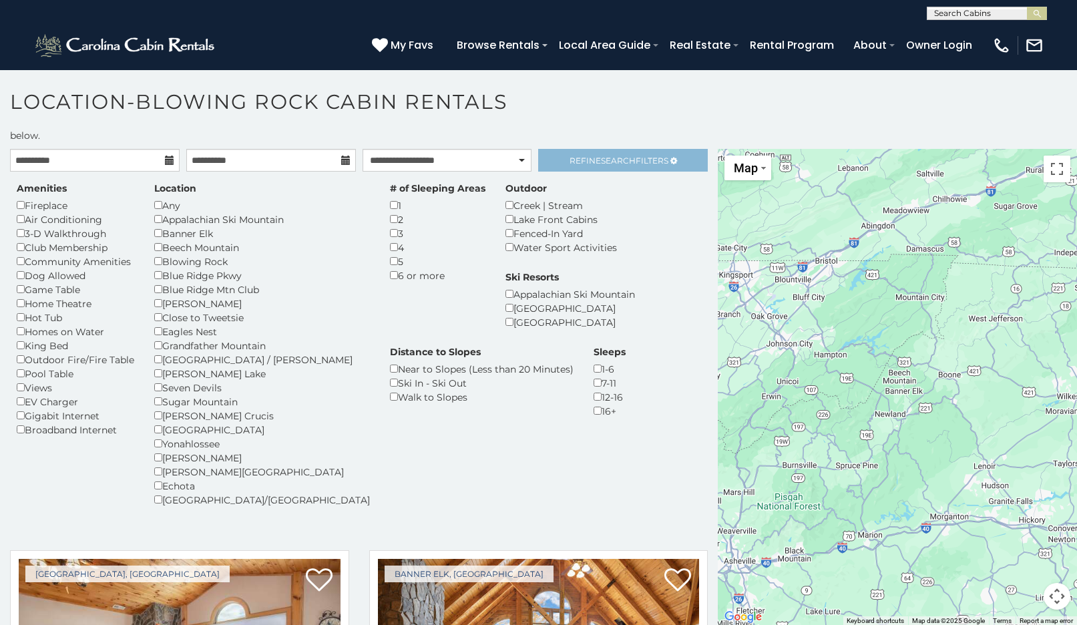
click at [587, 156] on span "Refine Search Filters" at bounding box center [619, 161] width 99 height 10
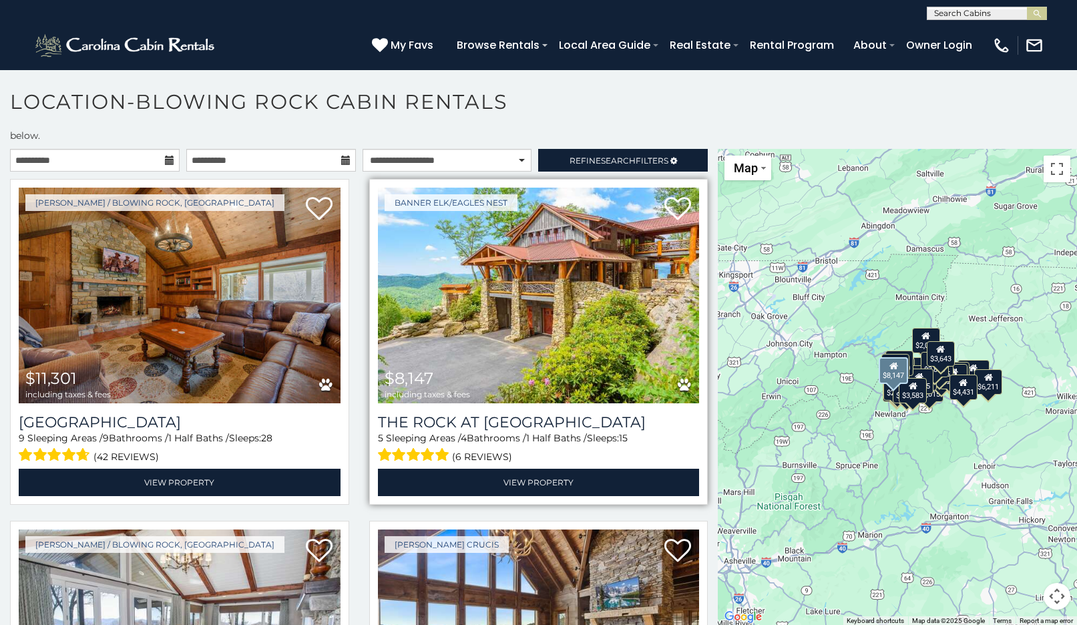
click at [518, 307] on img at bounding box center [539, 296] width 322 height 216
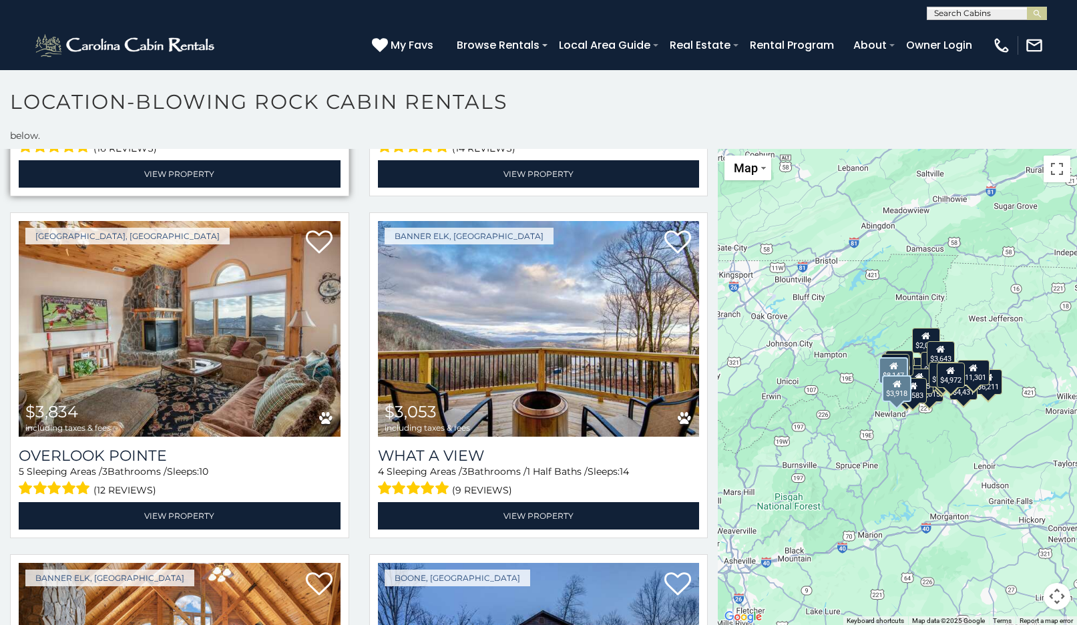
scroll to position [1688, 0]
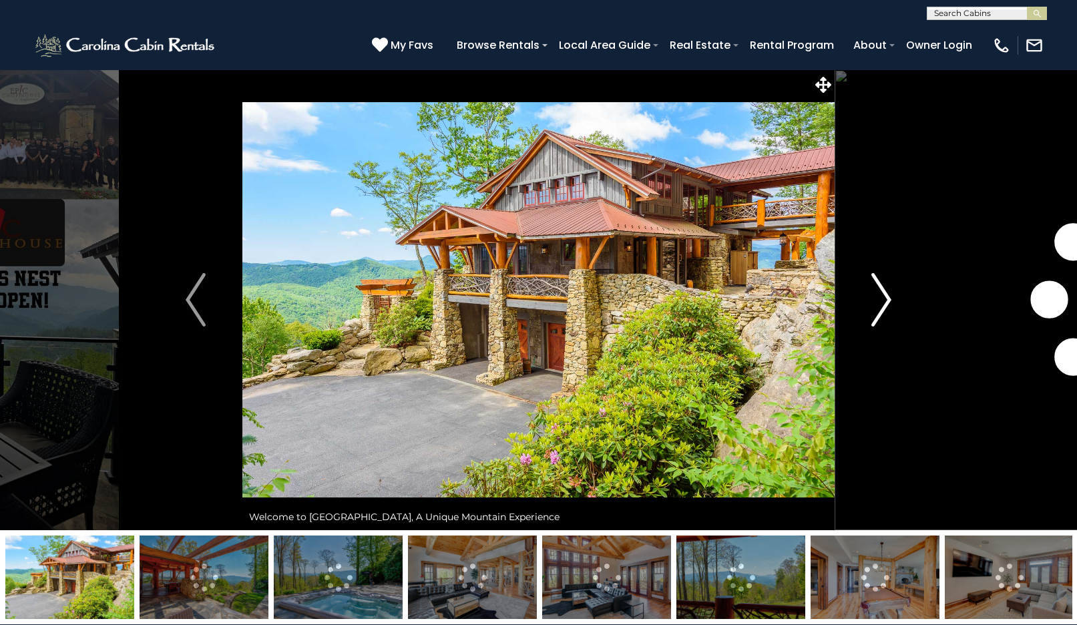
click at [886, 294] on img "Next" at bounding box center [881, 299] width 20 height 53
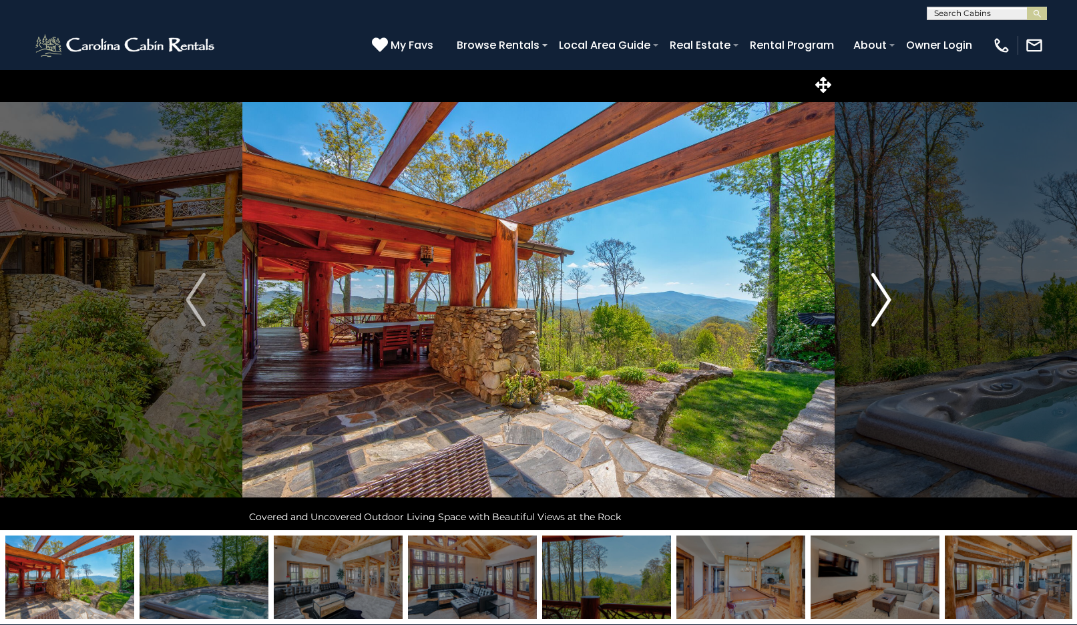
click at [886, 294] on img "Next" at bounding box center [881, 299] width 20 height 53
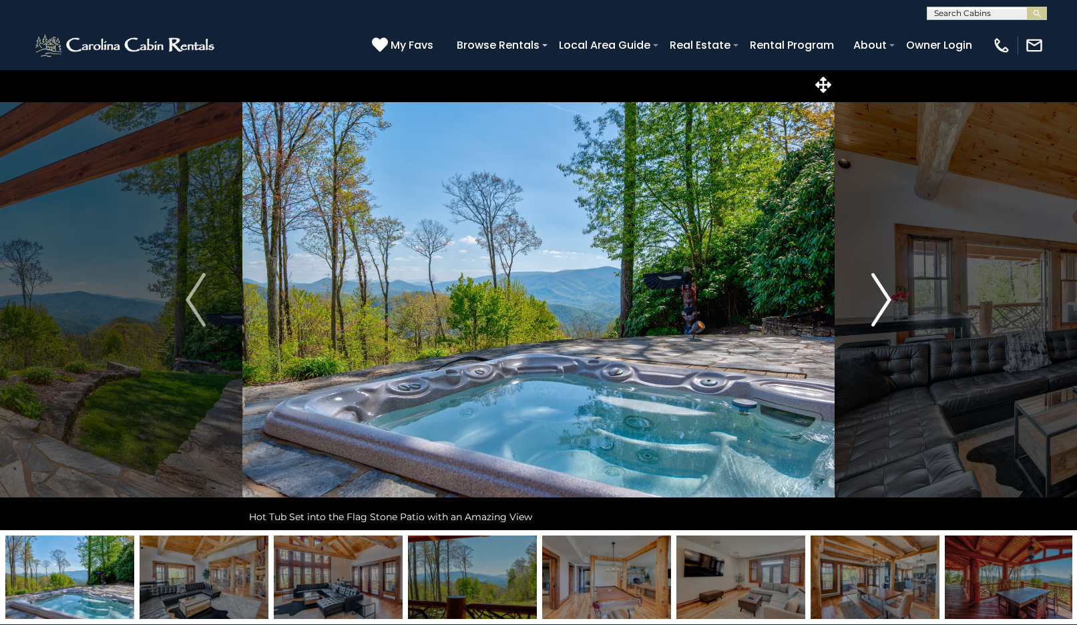
click at [886, 294] on img "Next" at bounding box center [881, 299] width 20 height 53
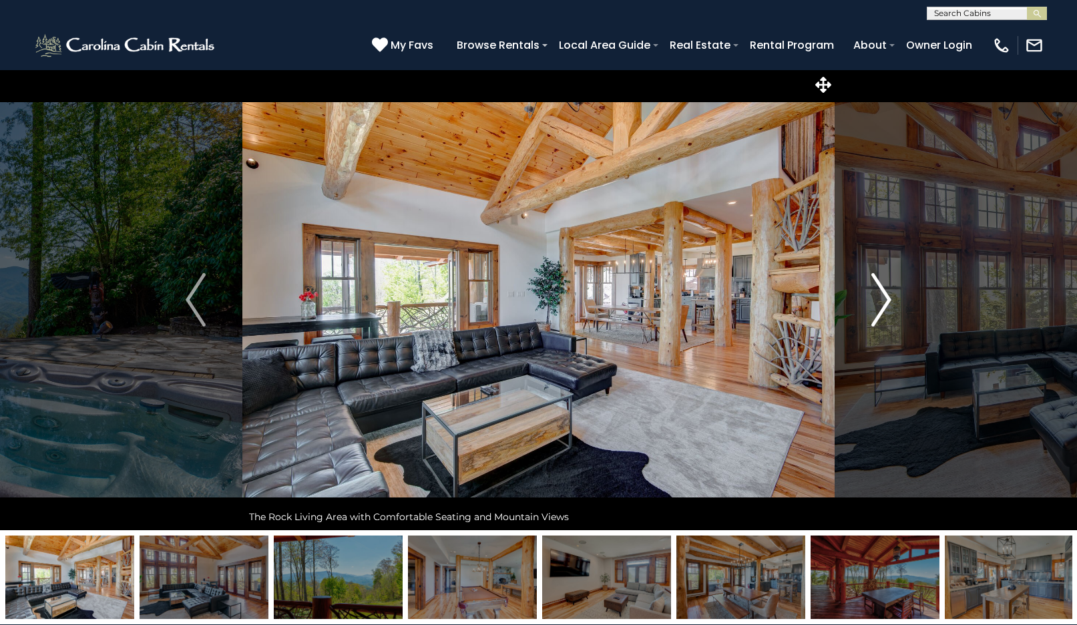
click at [886, 294] on img "Next" at bounding box center [881, 299] width 20 height 53
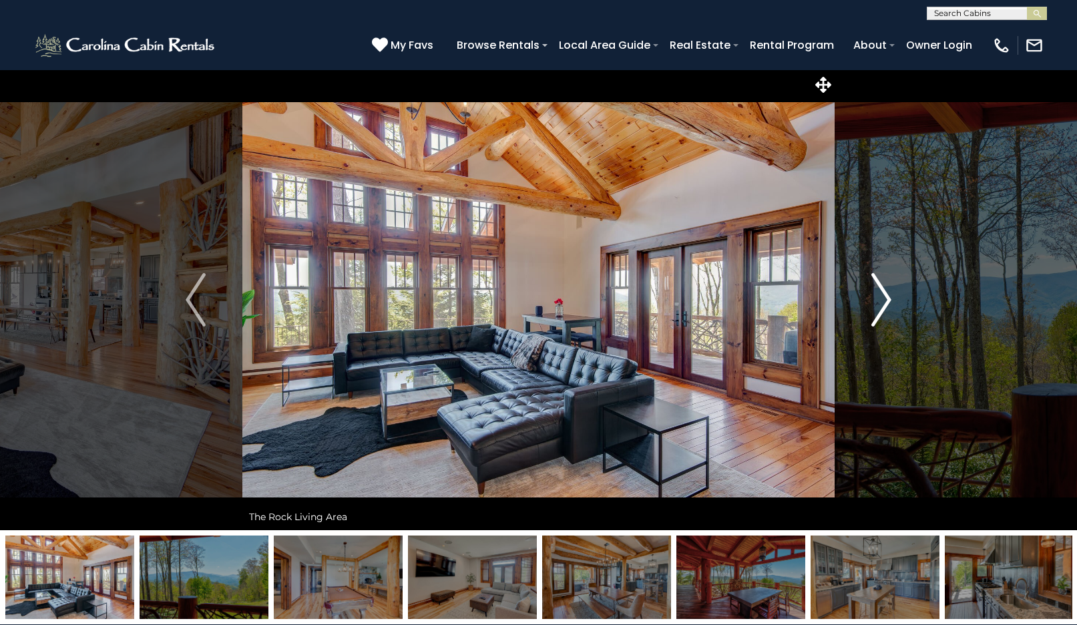
click at [886, 294] on img "Next" at bounding box center [881, 299] width 20 height 53
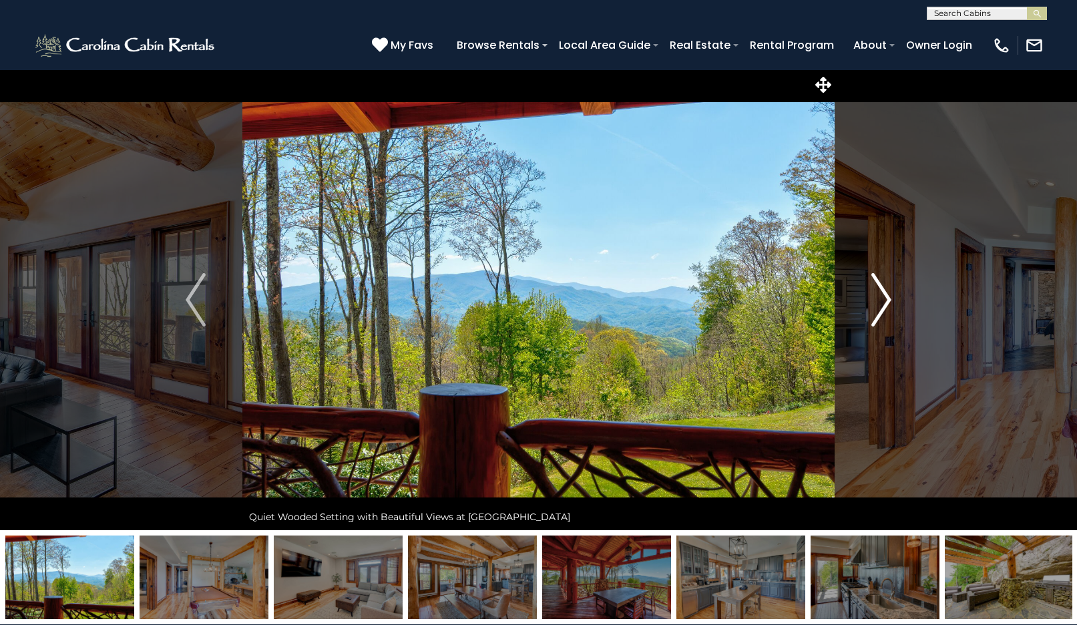
click at [886, 294] on img "Next" at bounding box center [881, 299] width 20 height 53
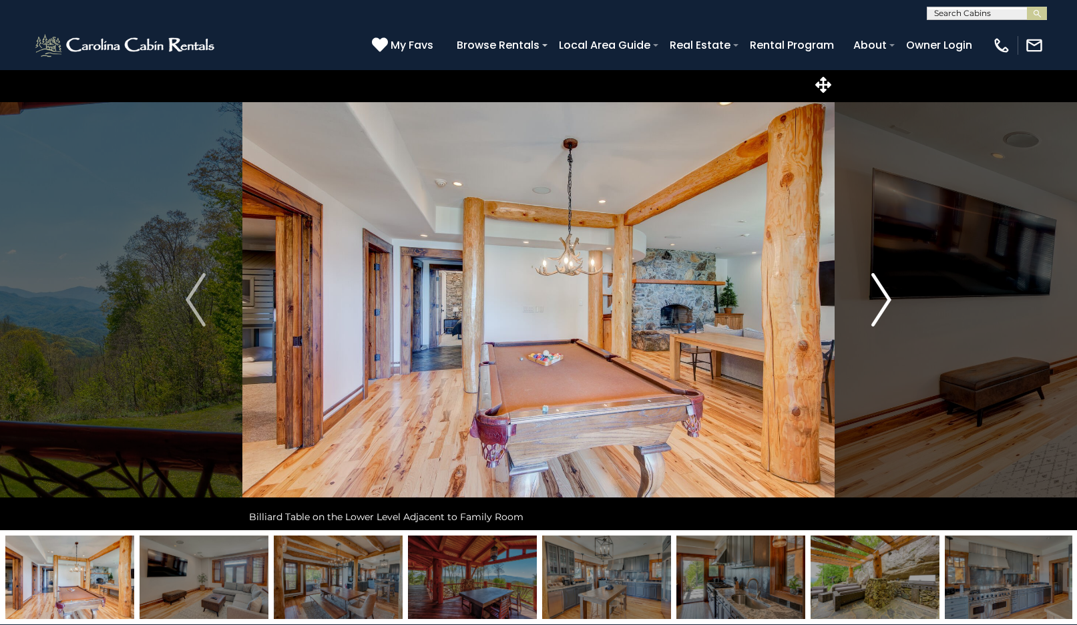
click at [886, 294] on img "Next" at bounding box center [881, 299] width 20 height 53
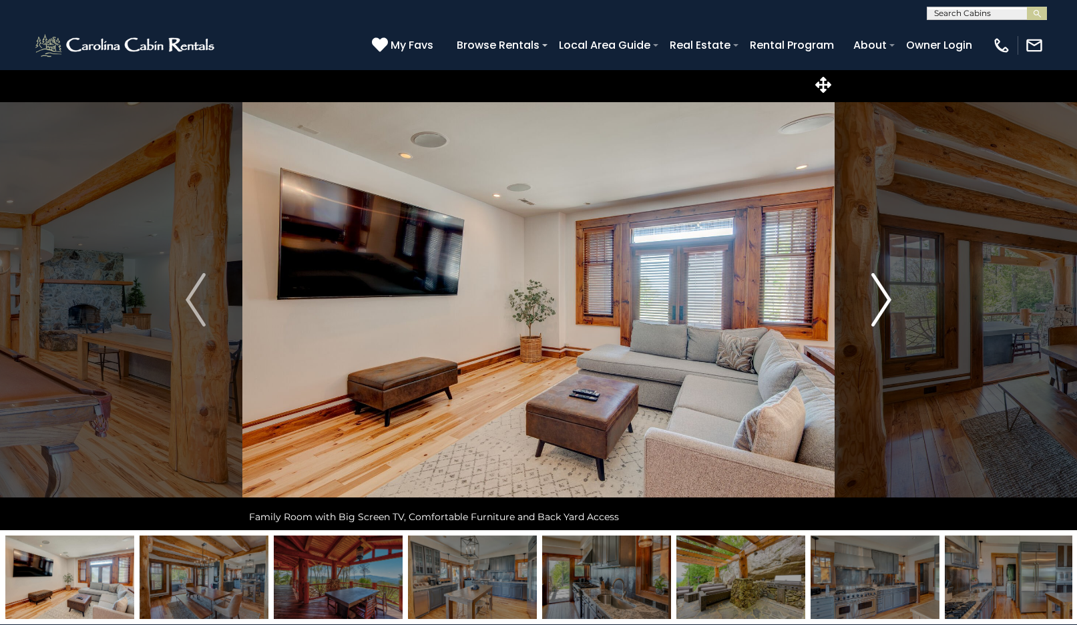
click at [886, 294] on img "Next" at bounding box center [881, 299] width 20 height 53
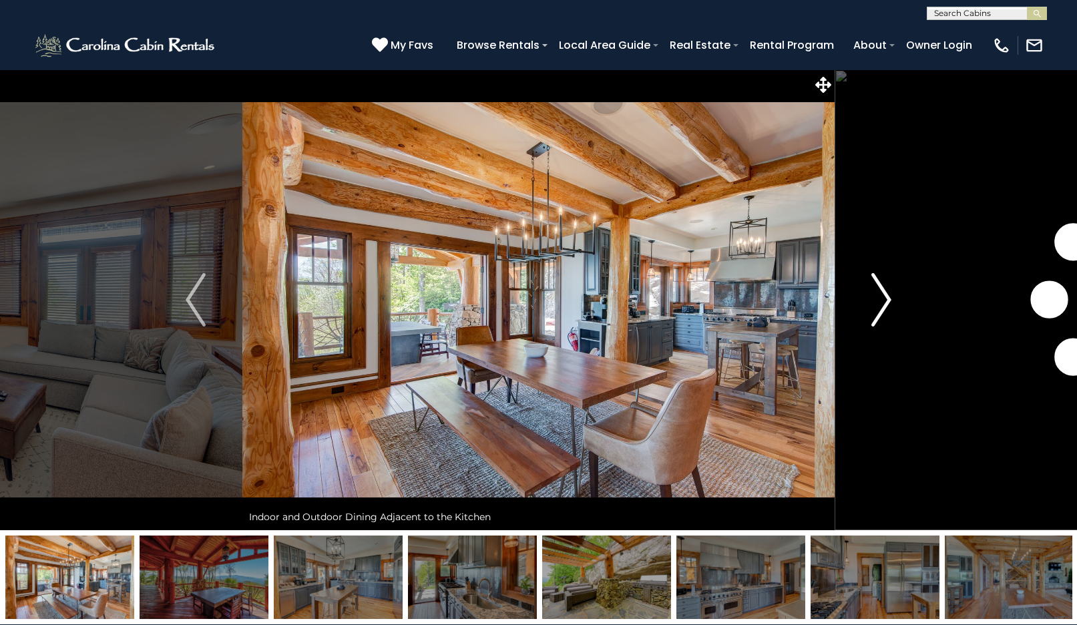
click at [886, 294] on img "Next" at bounding box center [881, 299] width 20 height 53
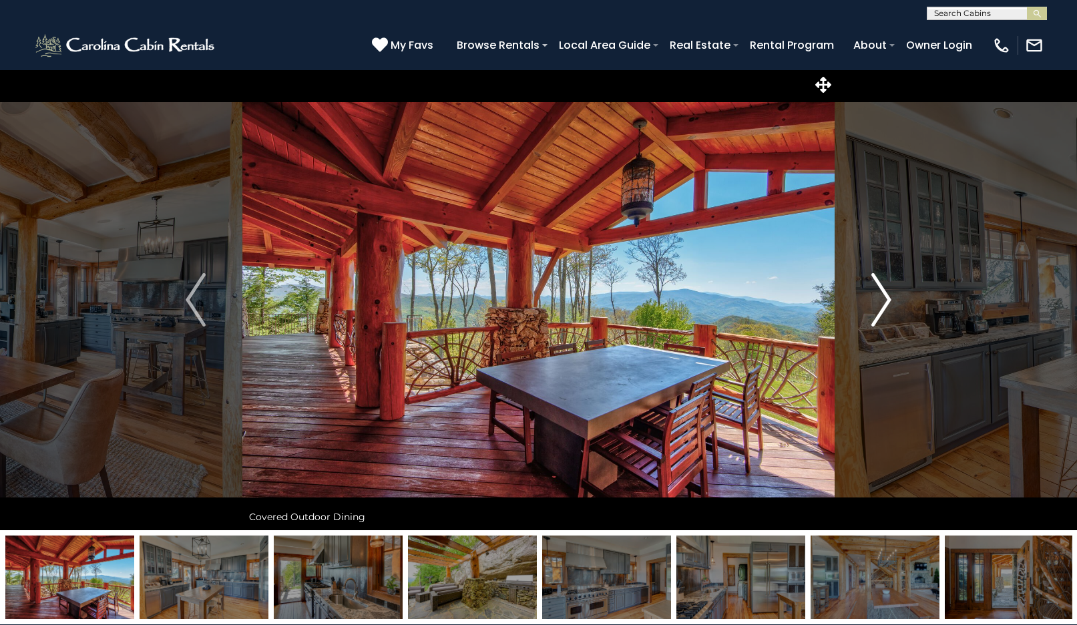
click at [886, 294] on img "Next" at bounding box center [881, 299] width 20 height 53
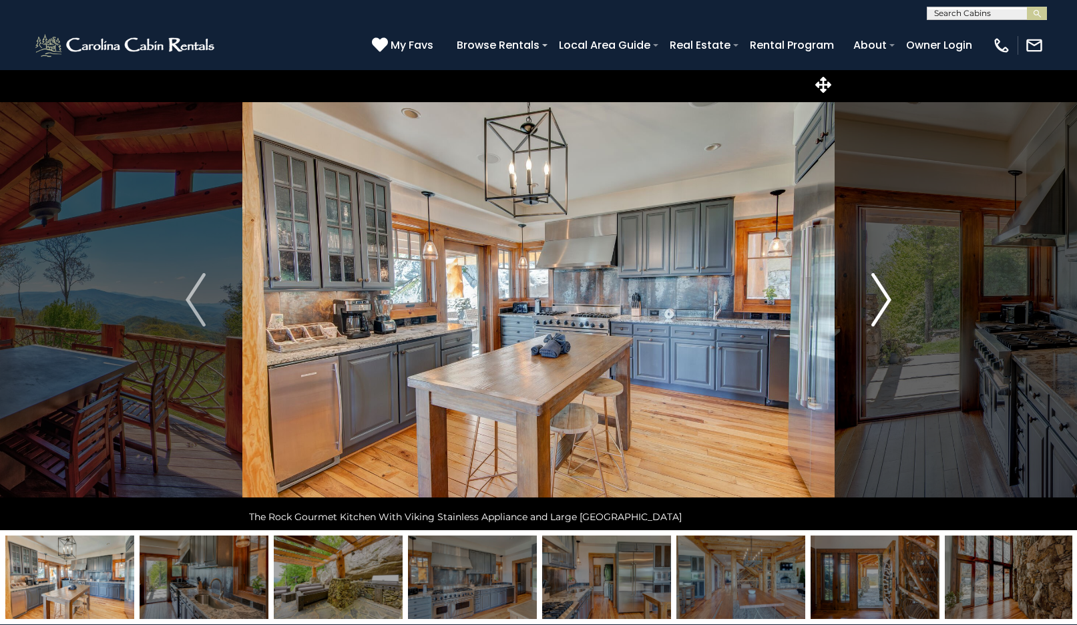
click at [886, 294] on img "Next" at bounding box center [881, 299] width 20 height 53
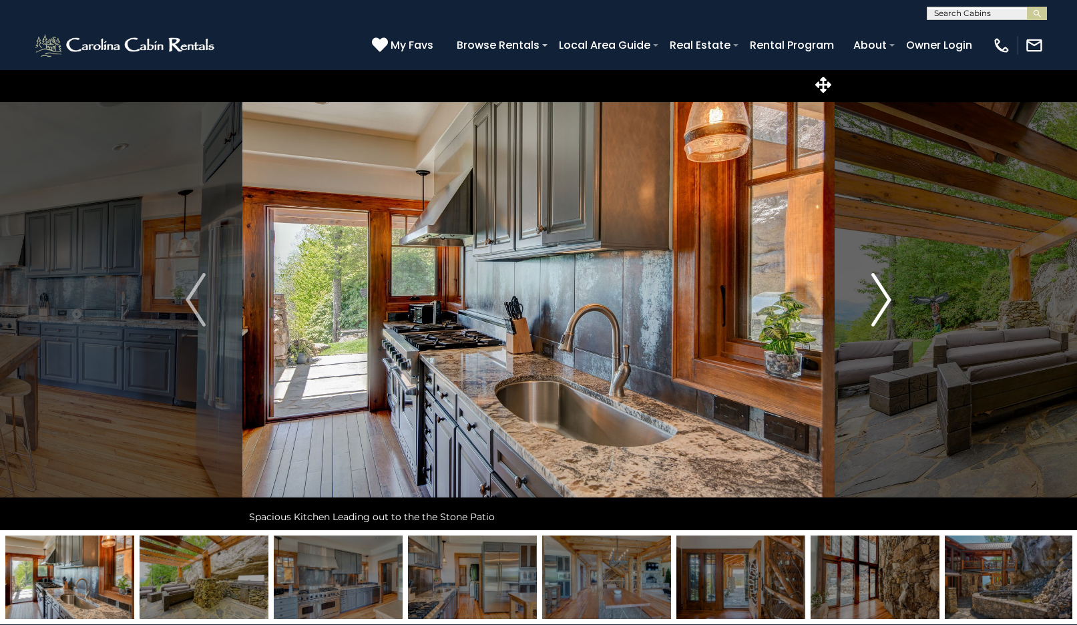
click at [886, 294] on img "Next" at bounding box center [881, 299] width 20 height 53
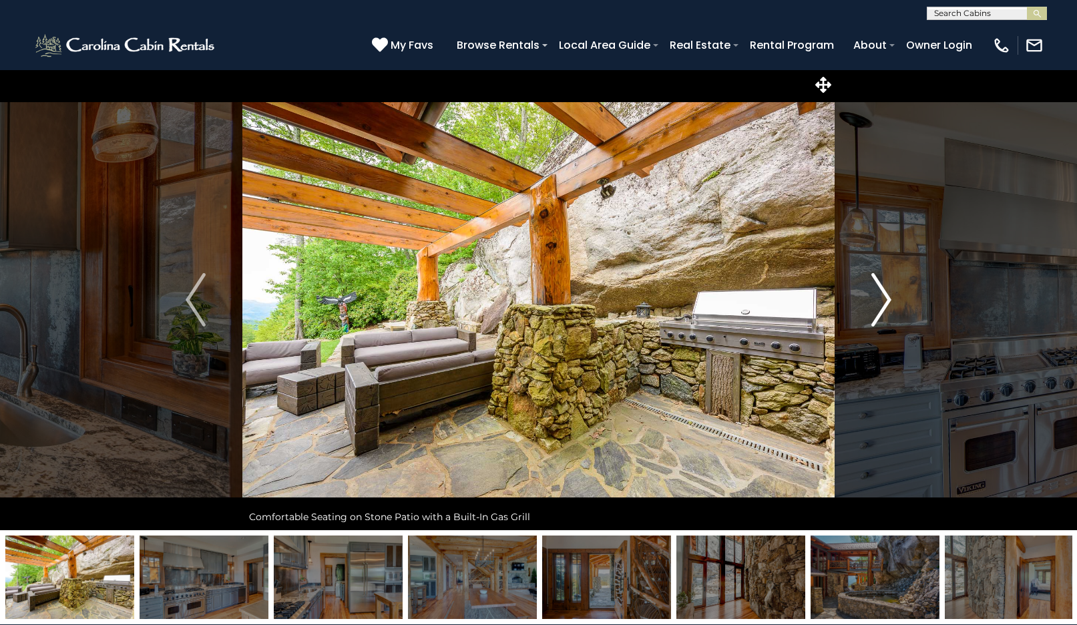
click at [886, 294] on img "Next" at bounding box center [881, 299] width 20 height 53
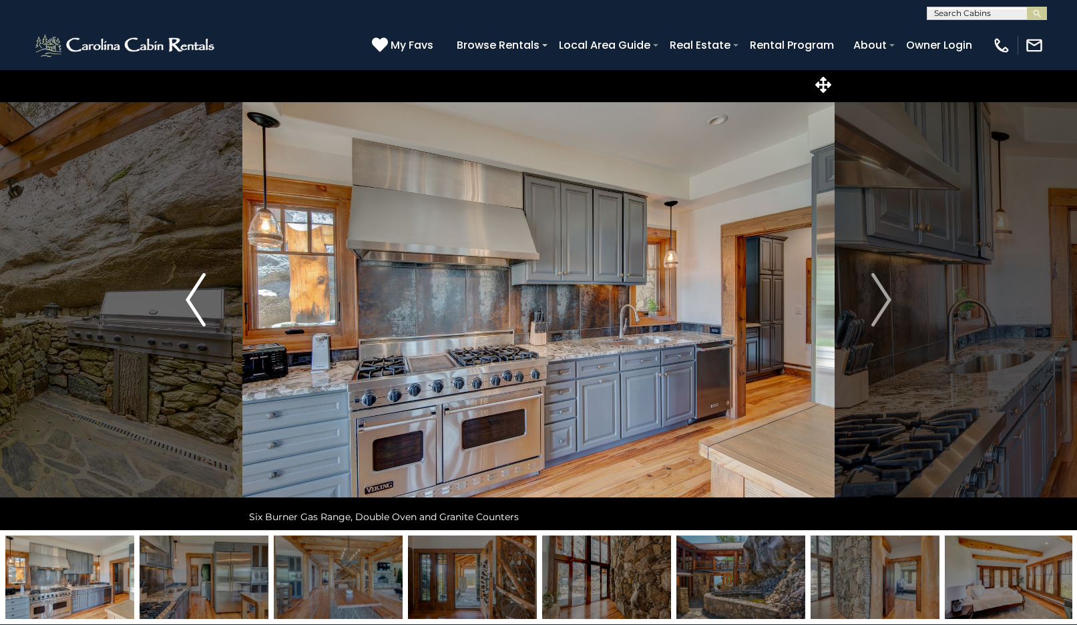
click at [205, 313] on img "Previous" at bounding box center [196, 299] width 20 height 53
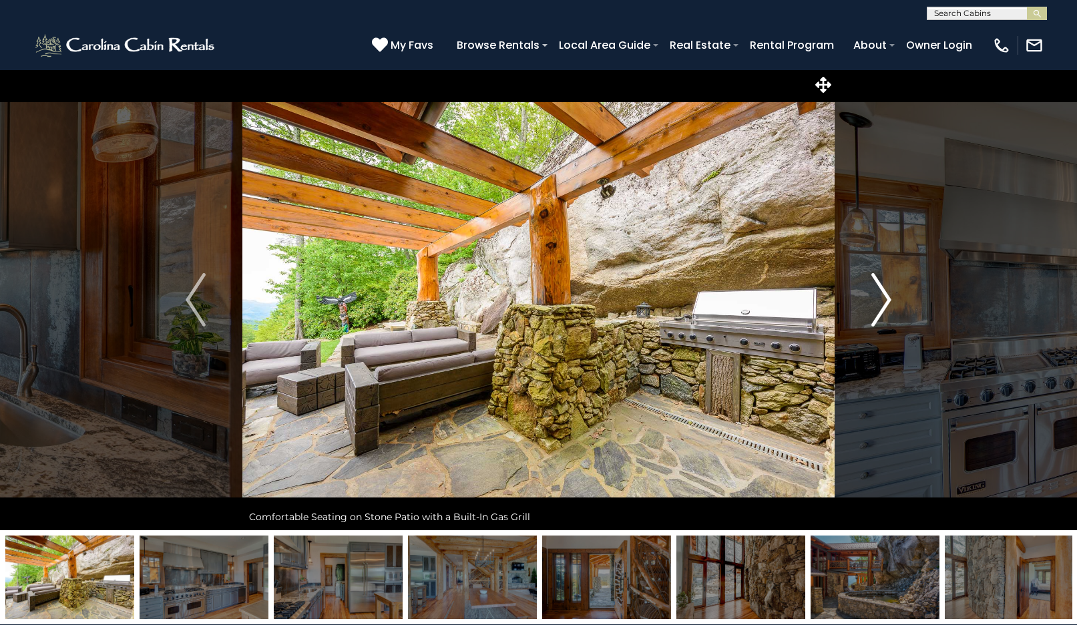
click at [875, 297] on img "Next" at bounding box center [881, 299] width 20 height 53
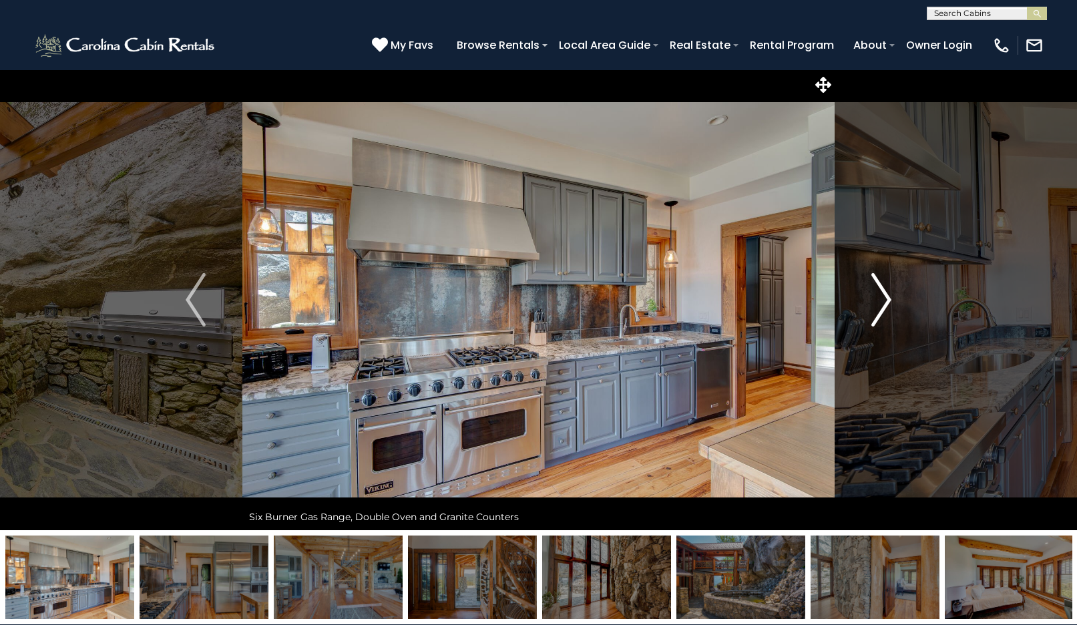
click at [875, 297] on img "Next" at bounding box center [881, 299] width 20 height 53
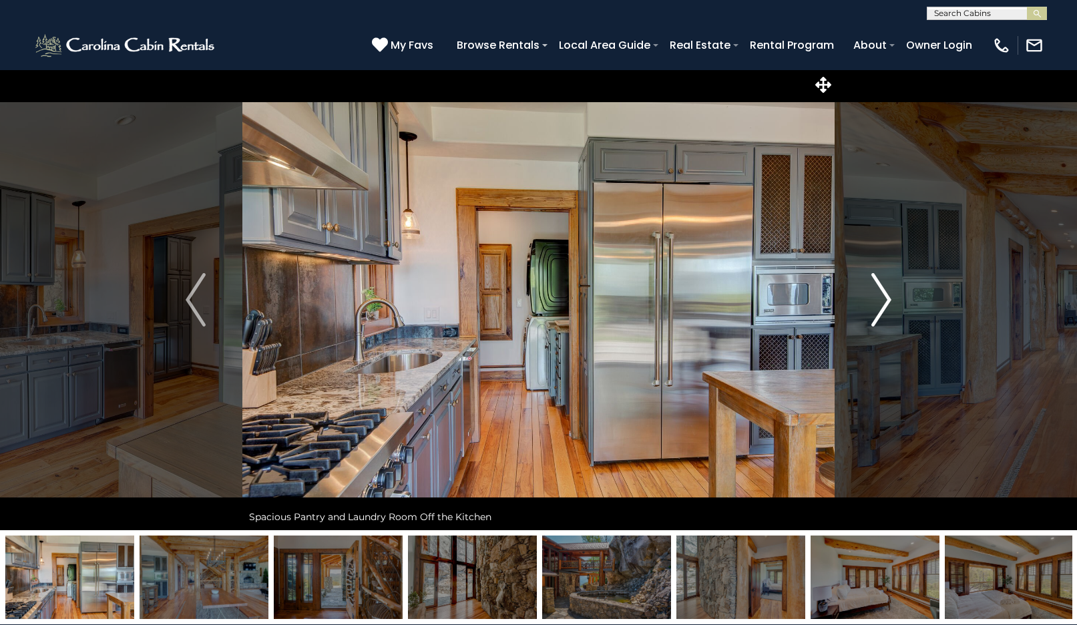
click at [875, 297] on img "Next" at bounding box center [881, 299] width 20 height 53
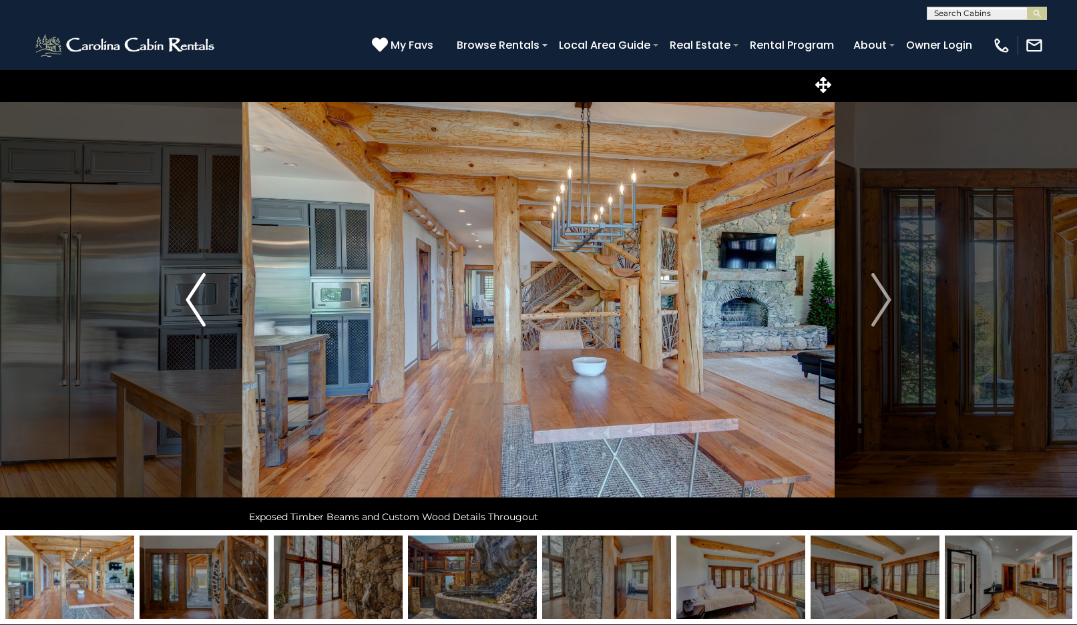
click at [198, 301] on img "Previous" at bounding box center [196, 299] width 20 height 53
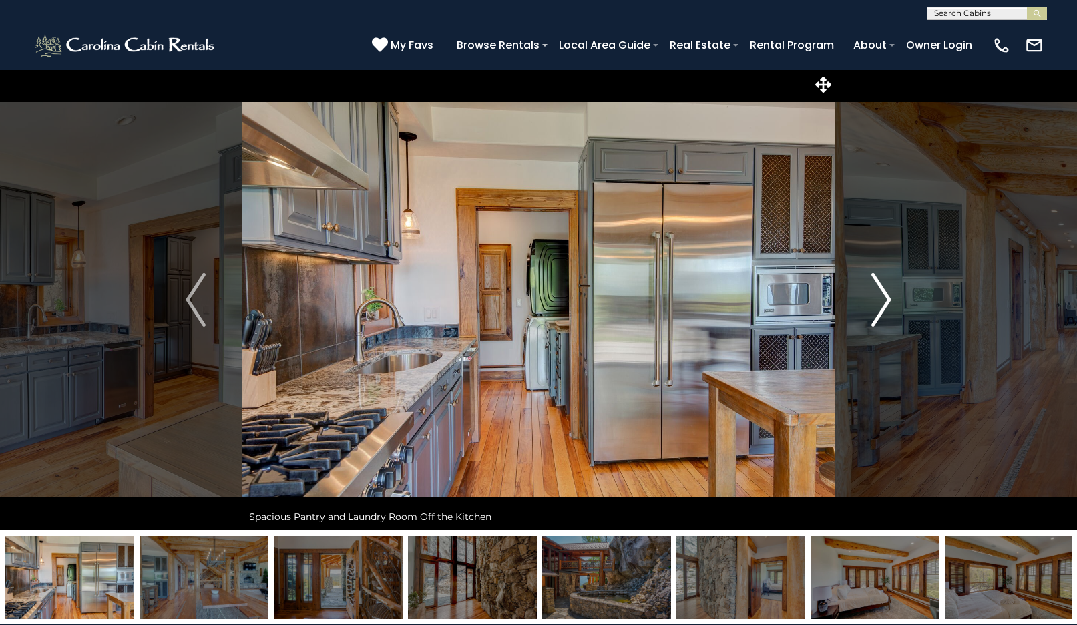
click at [877, 309] on img "Next" at bounding box center [881, 299] width 20 height 53
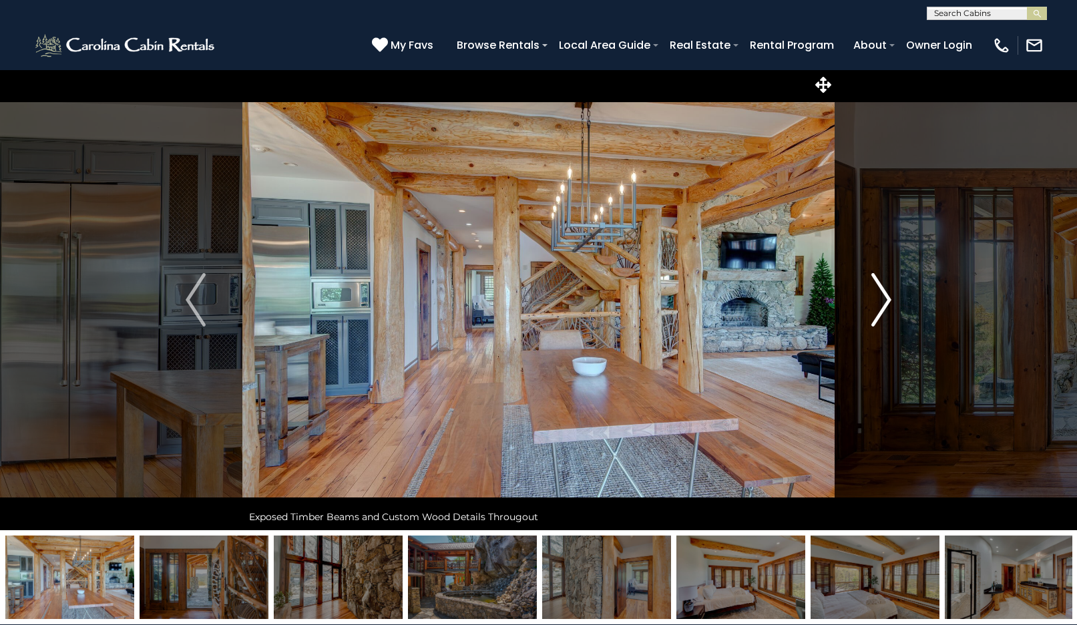
click at [877, 309] on img "Next" at bounding box center [881, 299] width 20 height 53
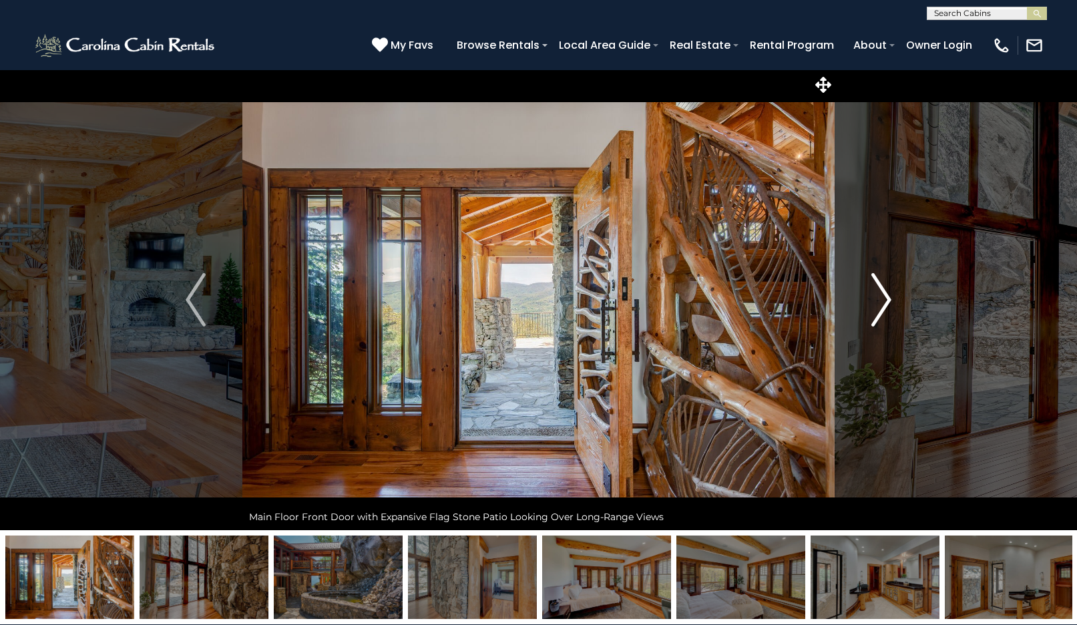
click at [877, 309] on img "Next" at bounding box center [881, 299] width 20 height 53
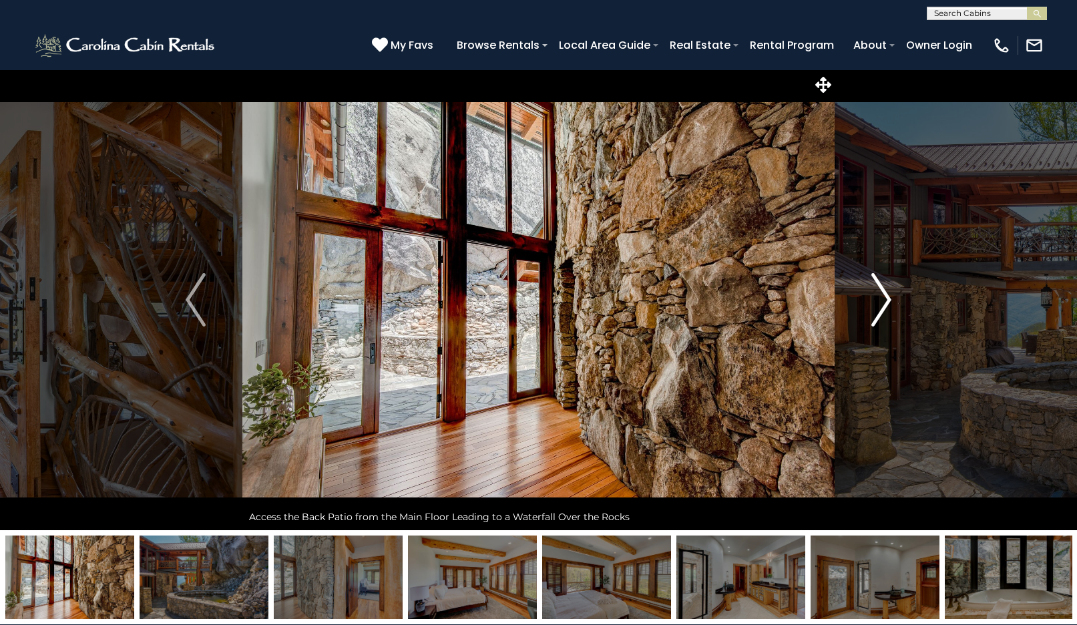
click at [877, 309] on img "Next" at bounding box center [881, 299] width 20 height 53
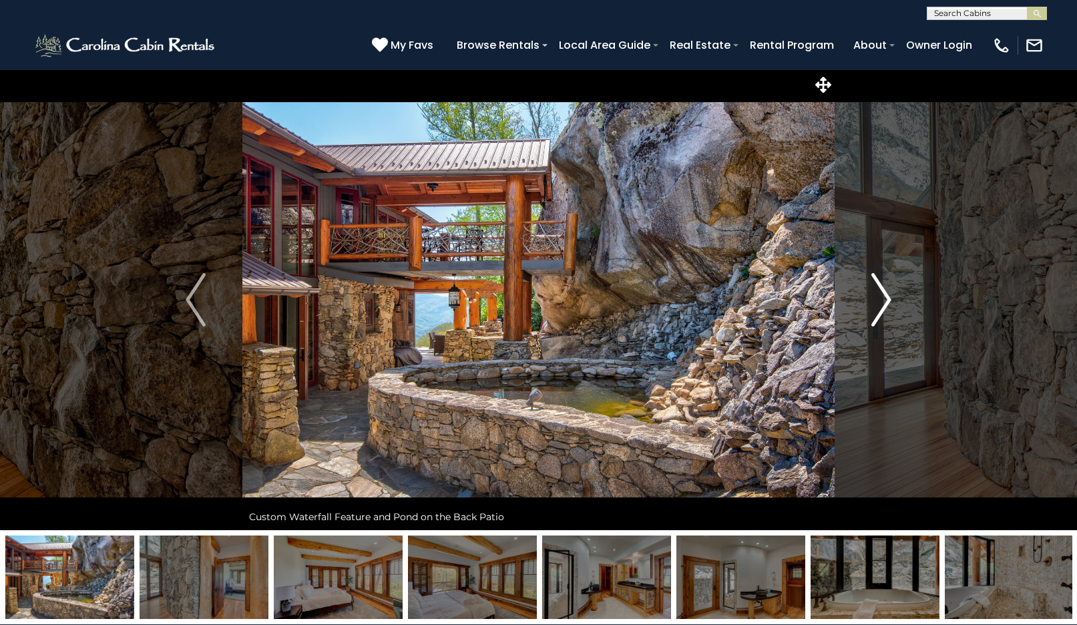
click at [877, 309] on img "Next" at bounding box center [881, 299] width 20 height 53
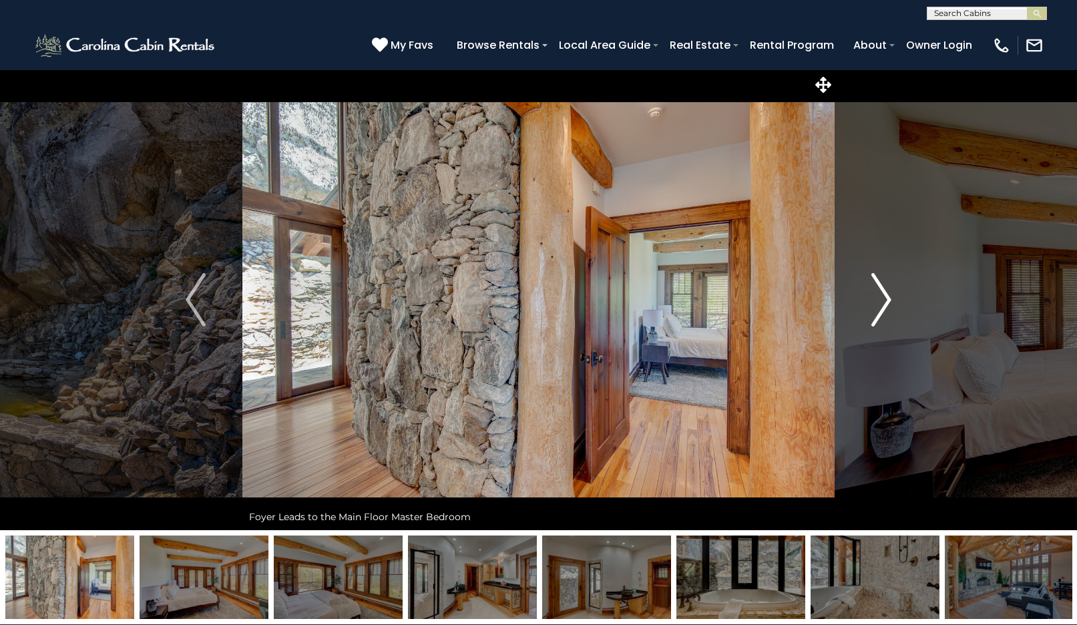
click at [877, 309] on img "Next" at bounding box center [881, 299] width 20 height 53
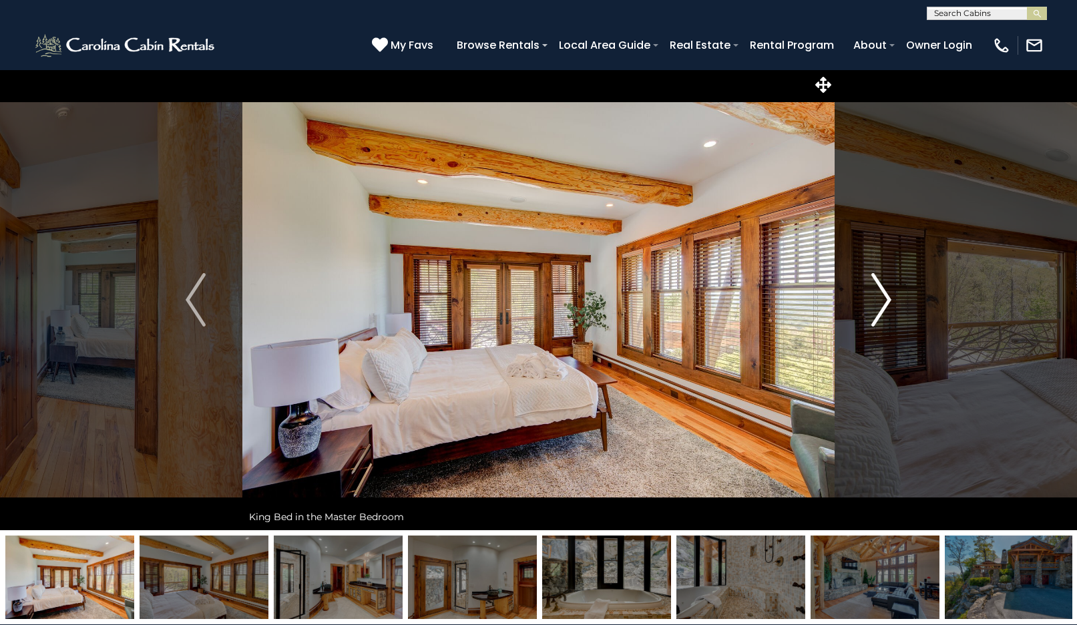
click at [877, 309] on img "Next" at bounding box center [881, 299] width 20 height 53
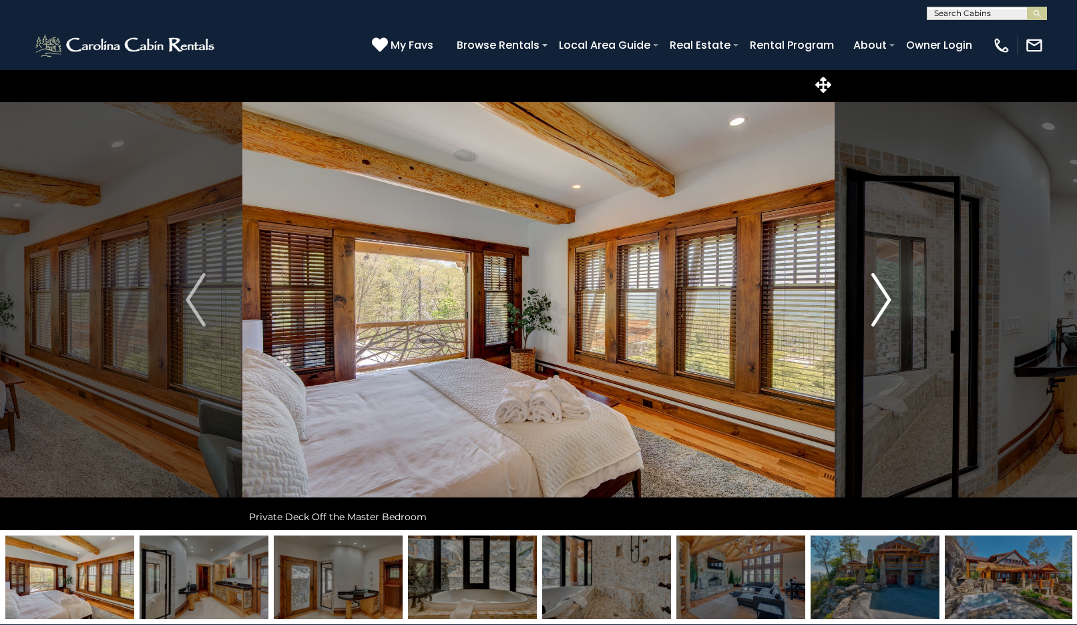
click at [877, 309] on img "Next" at bounding box center [881, 299] width 20 height 53
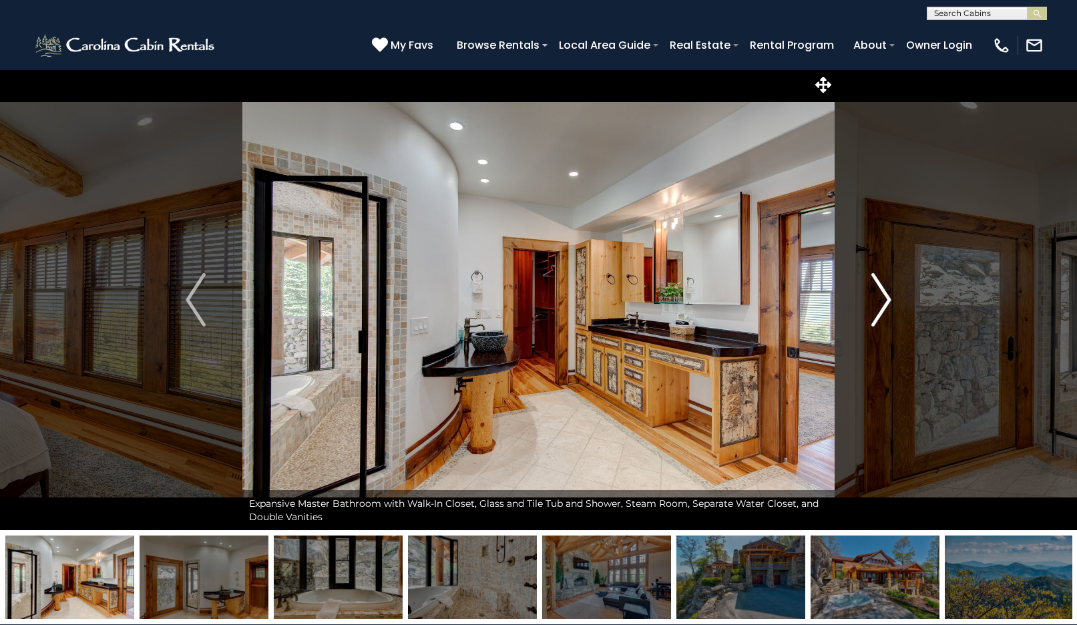
click at [877, 309] on img "Next" at bounding box center [881, 299] width 20 height 53
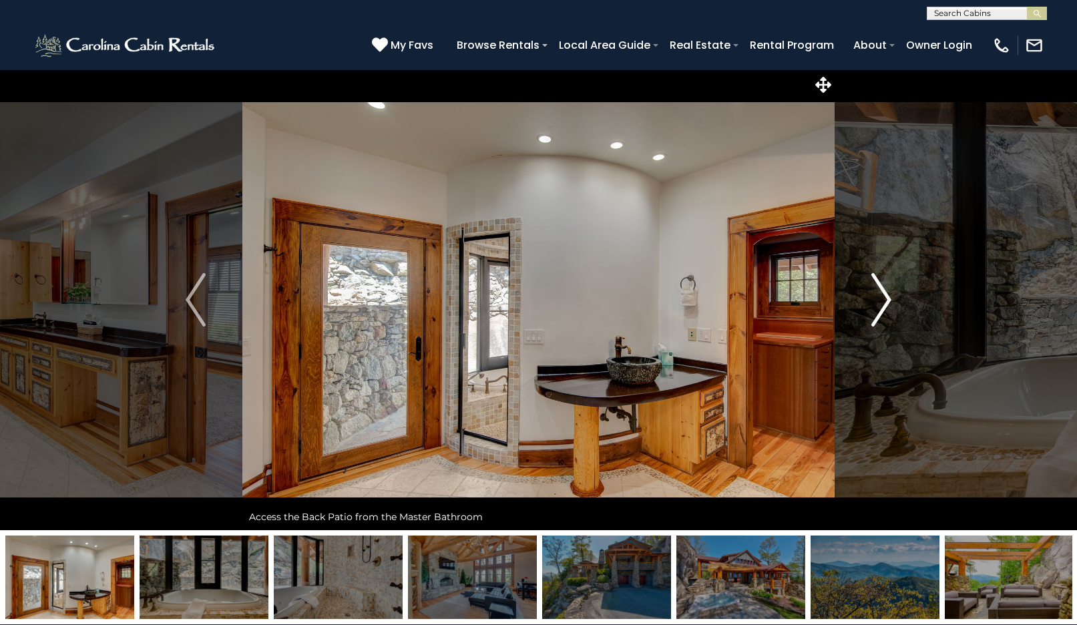
click at [877, 309] on img "Next" at bounding box center [881, 299] width 20 height 53
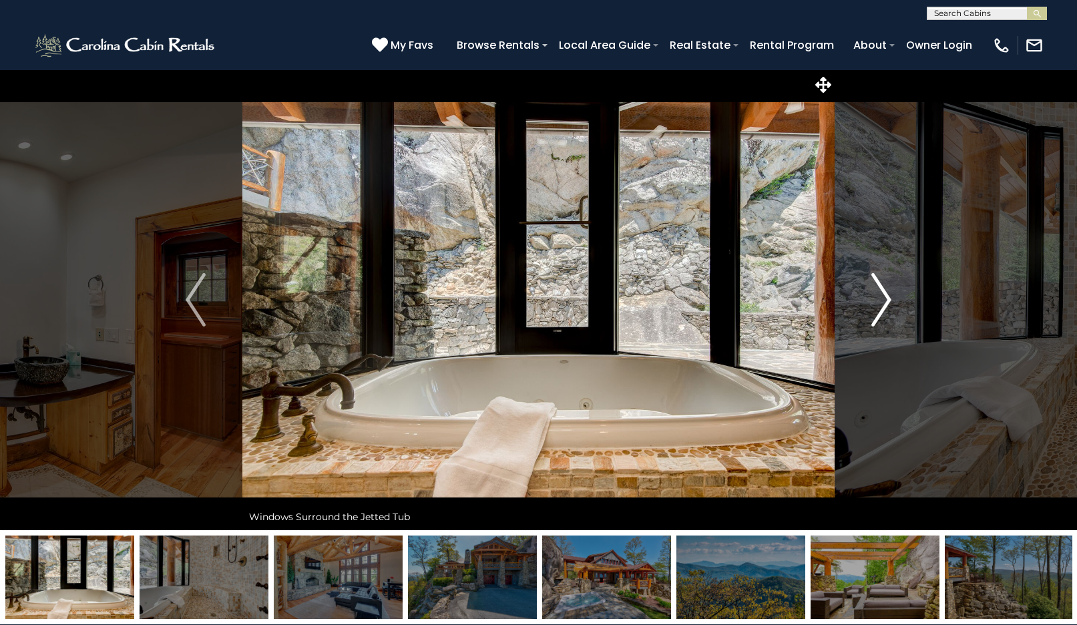
click at [877, 309] on img "Next" at bounding box center [881, 299] width 20 height 53
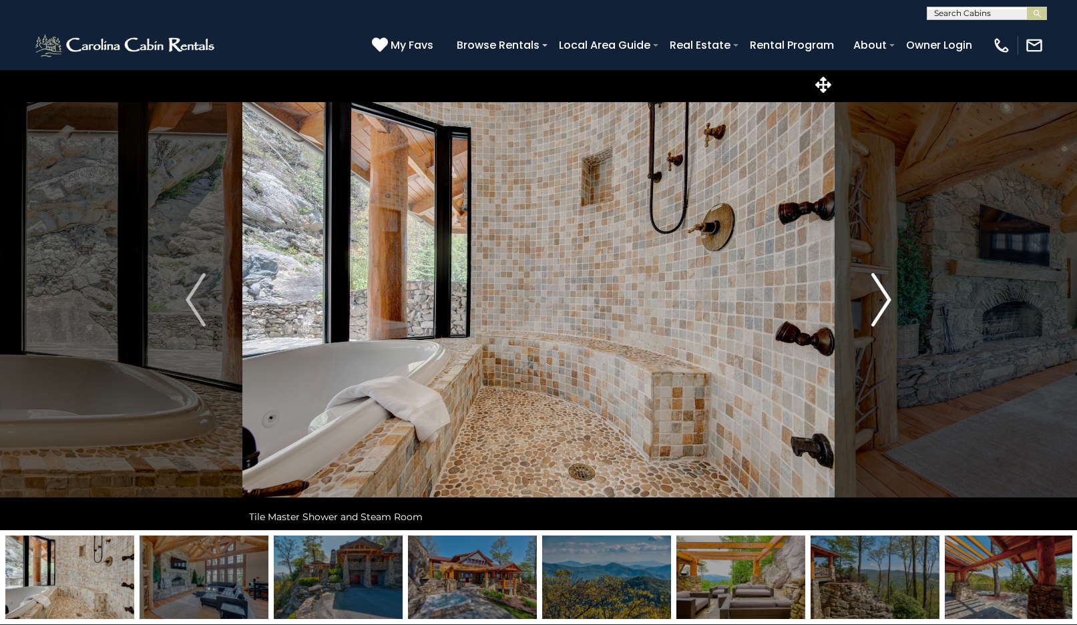
click at [877, 309] on img "Next" at bounding box center [881, 299] width 20 height 53
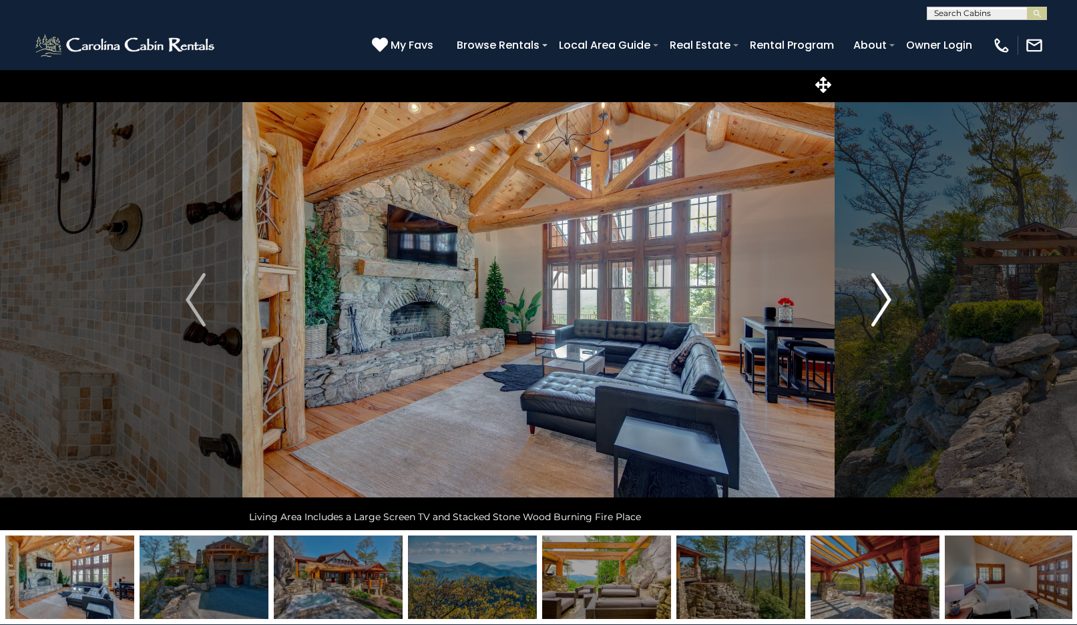
click at [877, 309] on img "Next" at bounding box center [881, 299] width 20 height 53
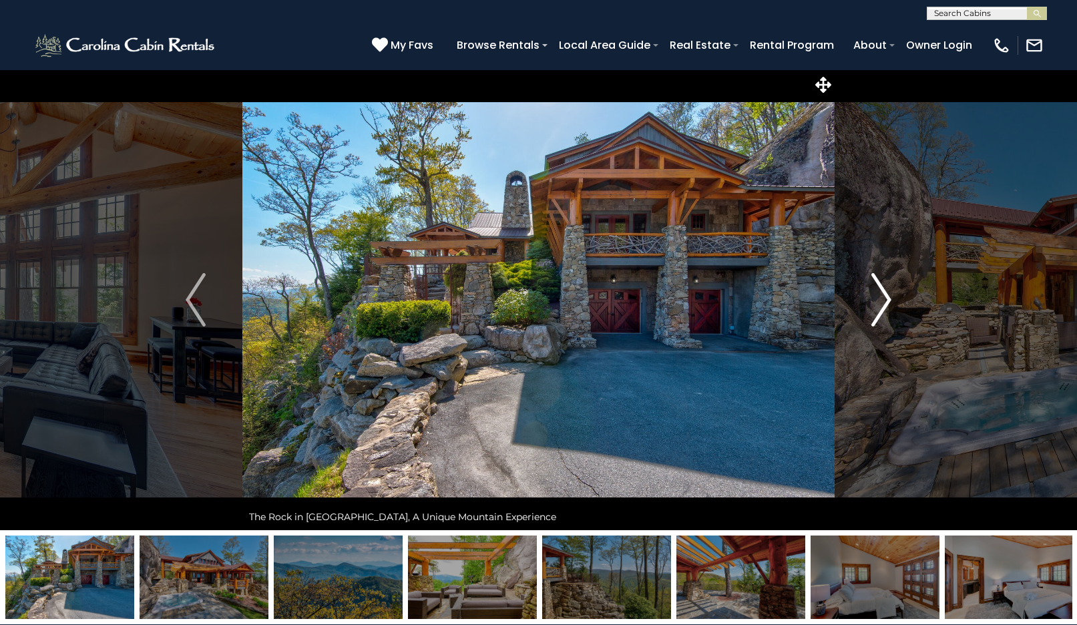
click at [877, 308] on img "Next" at bounding box center [881, 299] width 20 height 53
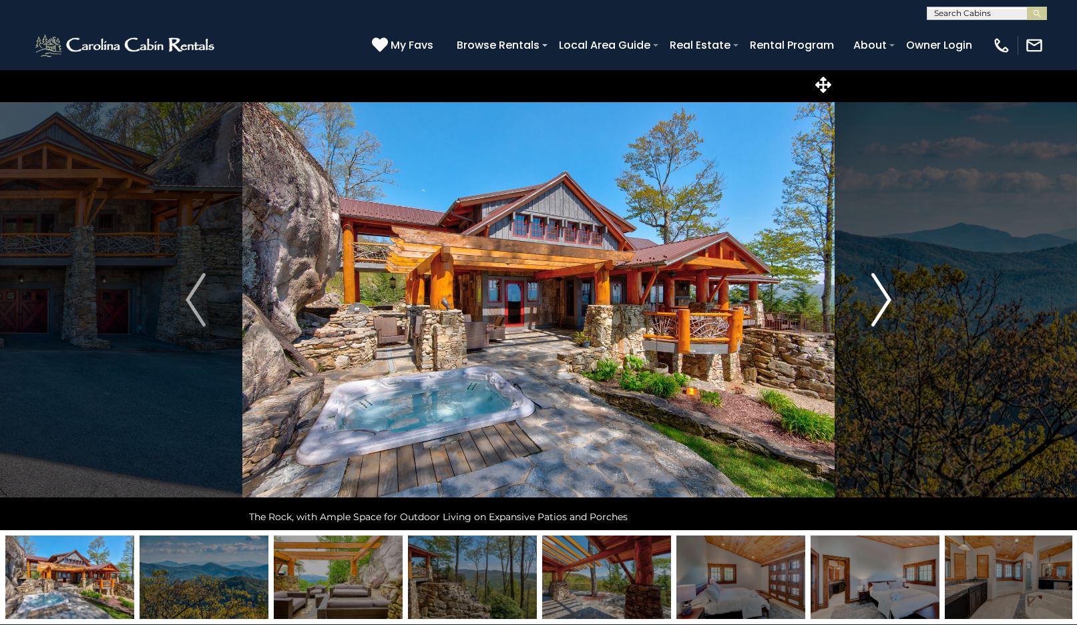
click at [877, 308] on img "Next" at bounding box center [881, 299] width 20 height 53
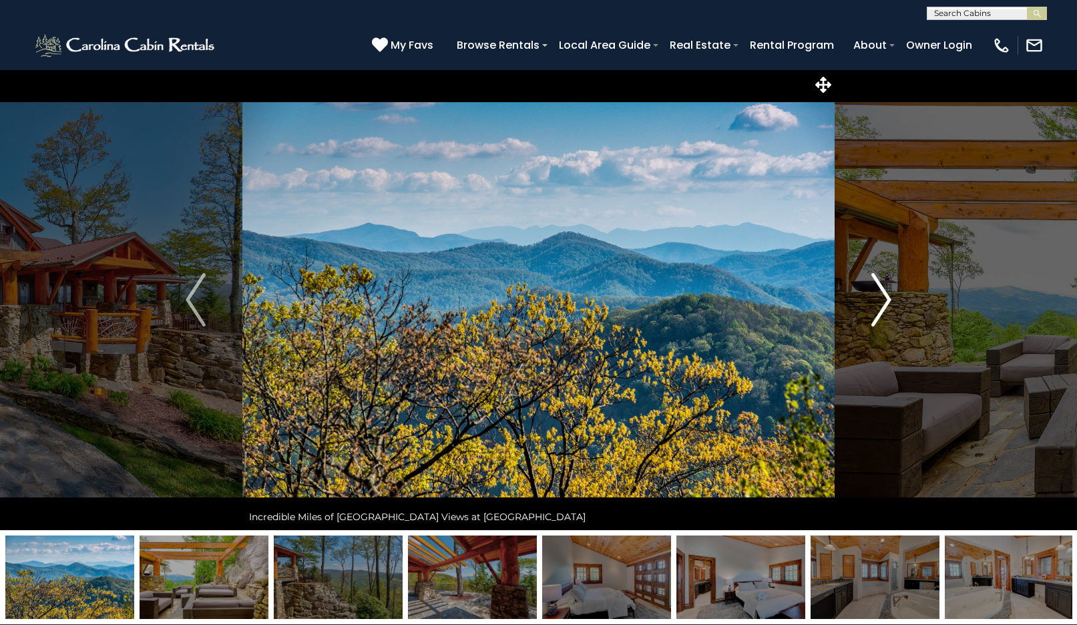
click at [877, 308] on img "Next" at bounding box center [881, 299] width 20 height 53
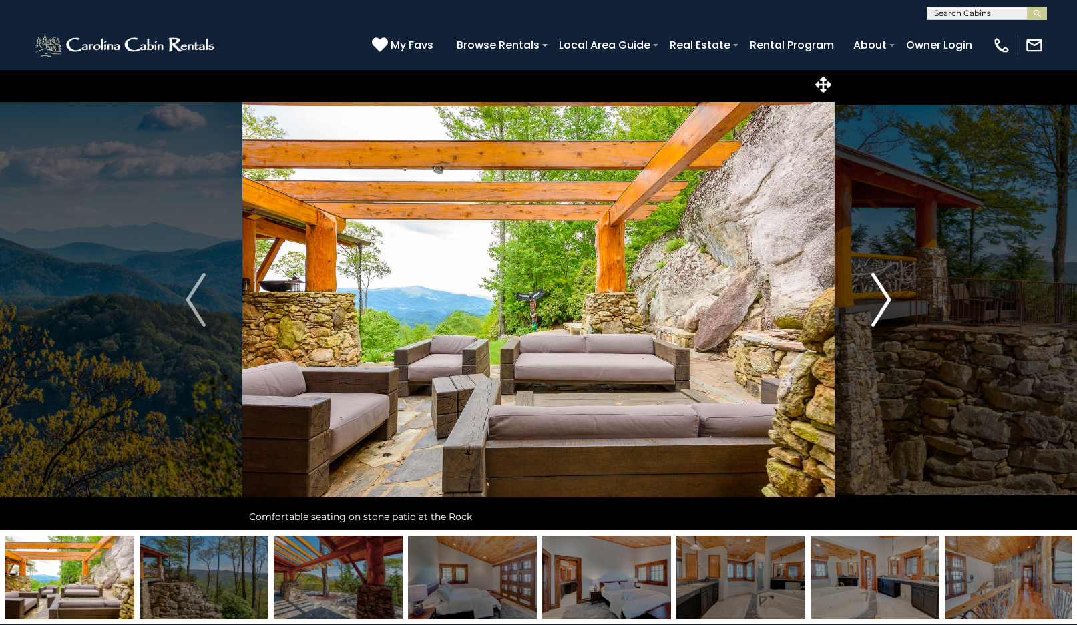
click at [877, 308] on img "Next" at bounding box center [881, 299] width 20 height 53
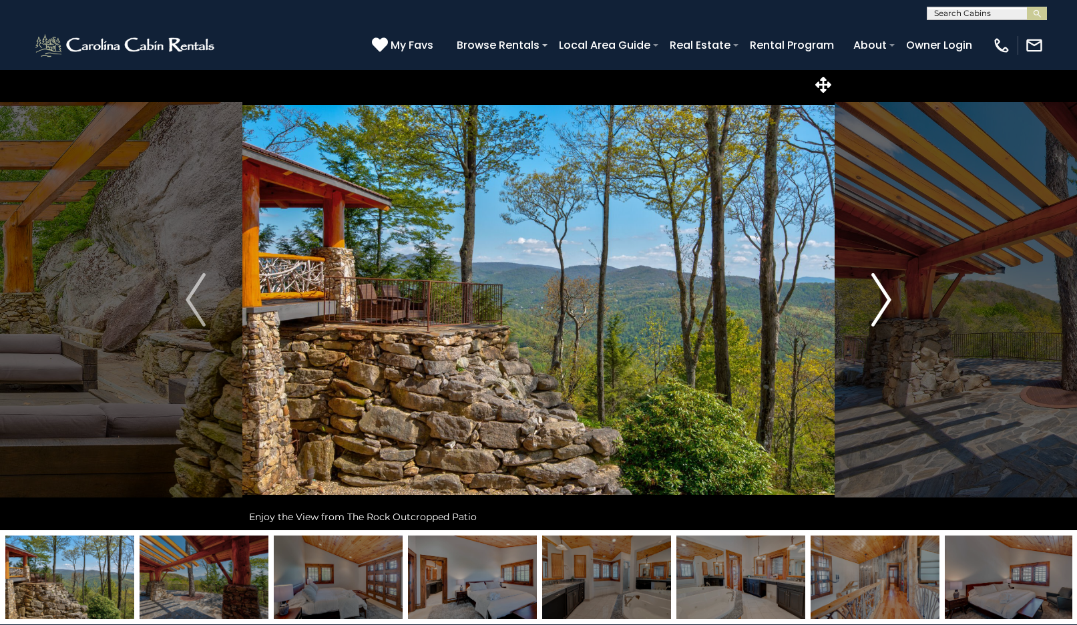
click at [877, 308] on img "Next" at bounding box center [881, 299] width 20 height 53
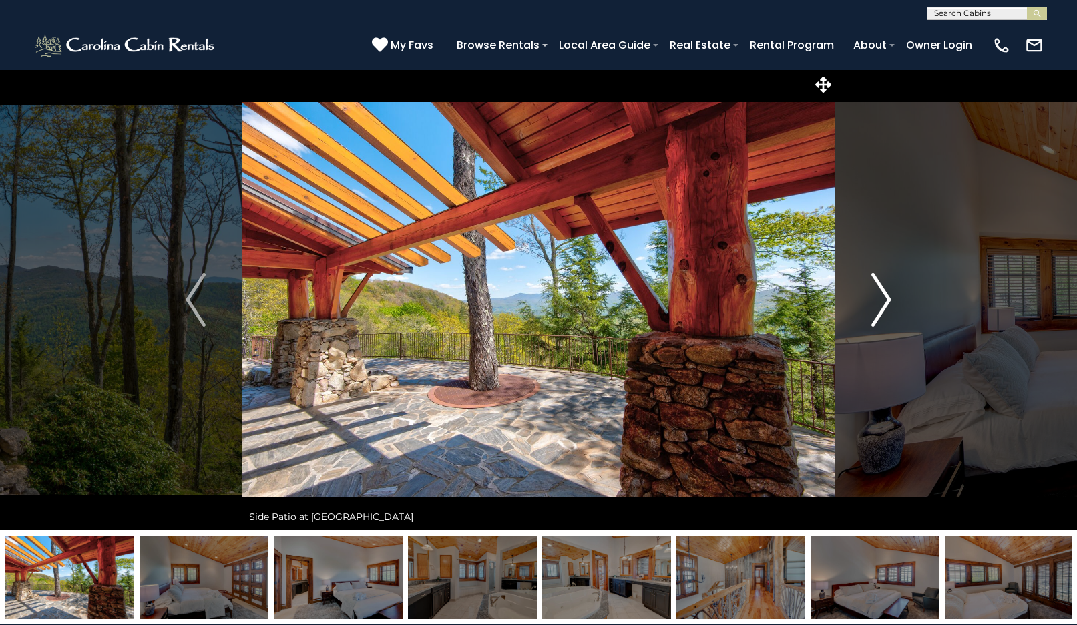
click at [877, 308] on img "Next" at bounding box center [881, 299] width 20 height 53
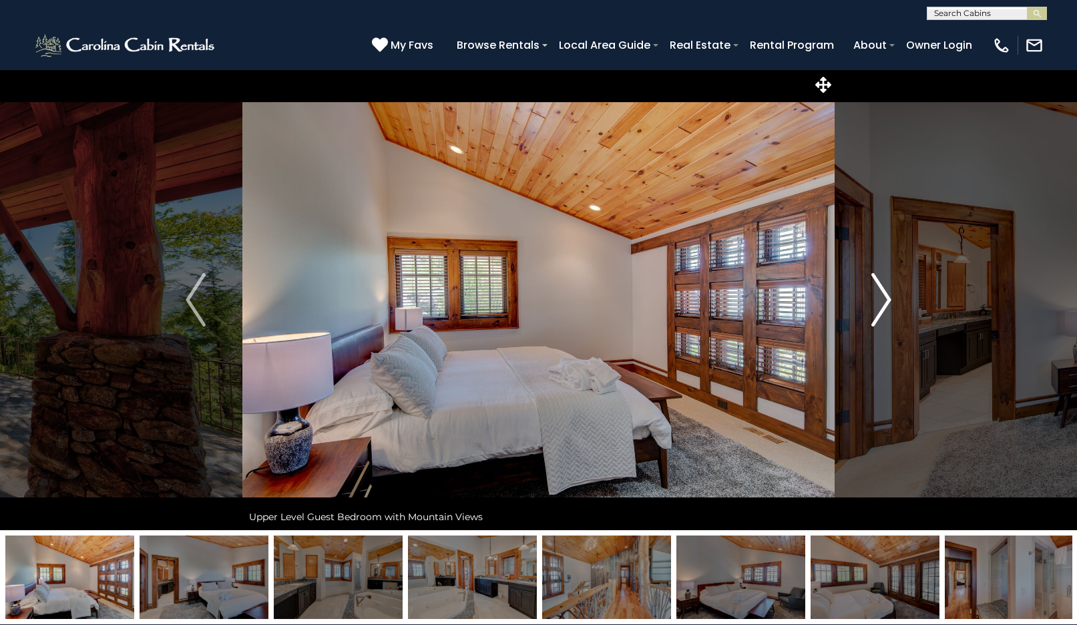
click at [877, 308] on img "Next" at bounding box center [881, 299] width 20 height 53
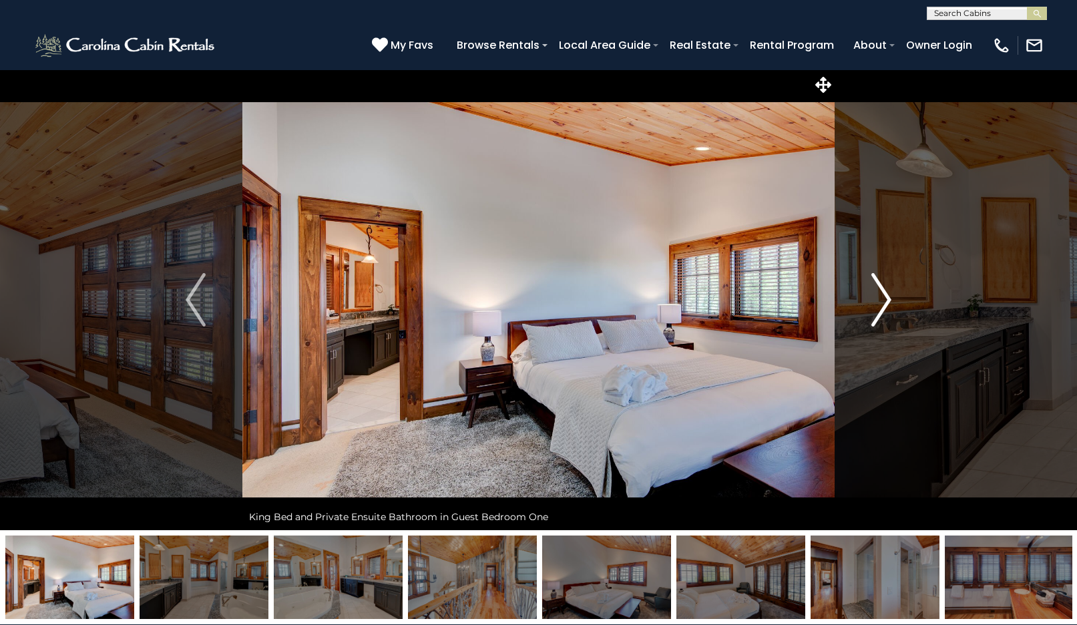
click at [877, 308] on img "Next" at bounding box center [881, 299] width 20 height 53
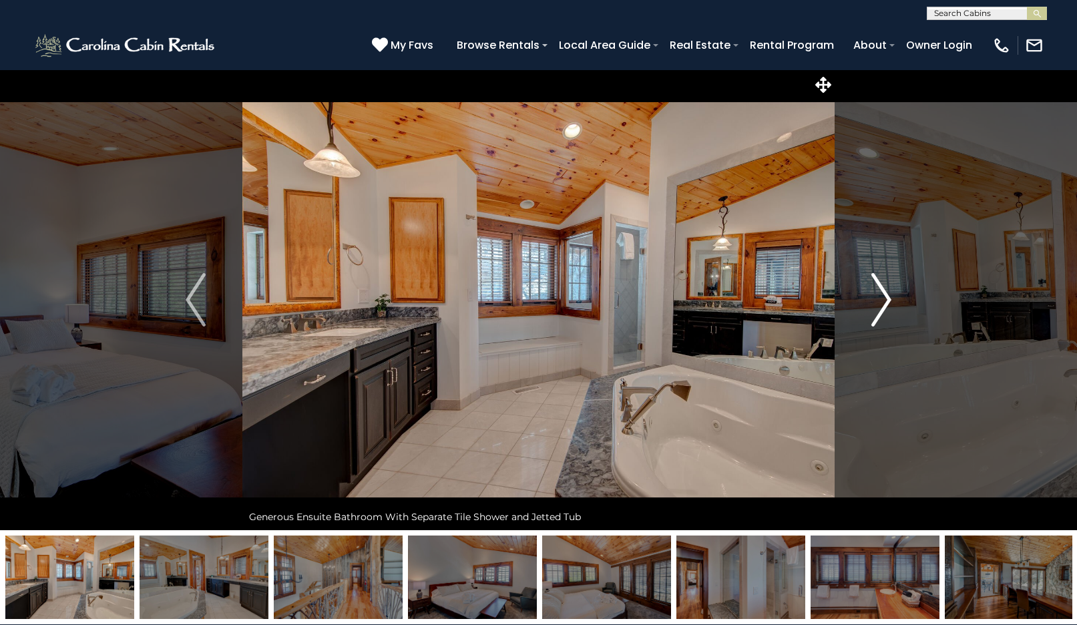
click at [877, 308] on img "Next" at bounding box center [881, 299] width 20 height 53
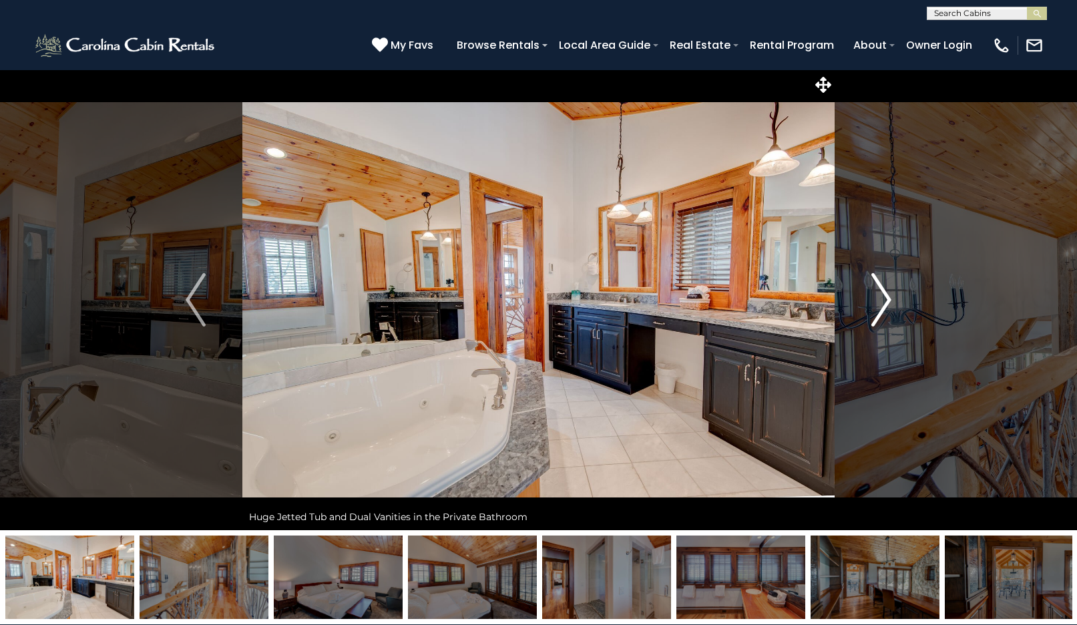
click at [877, 308] on img "Next" at bounding box center [881, 299] width 20 height 53
